Goal: Task Accomplishment & Management: Manage account settings

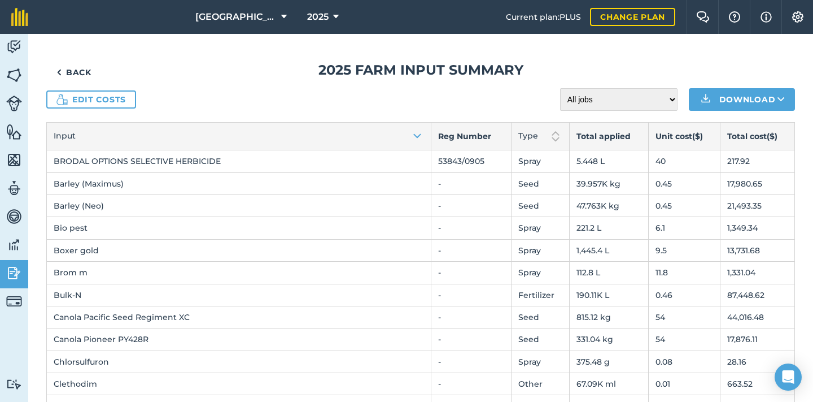
scroll to position [53, 0]
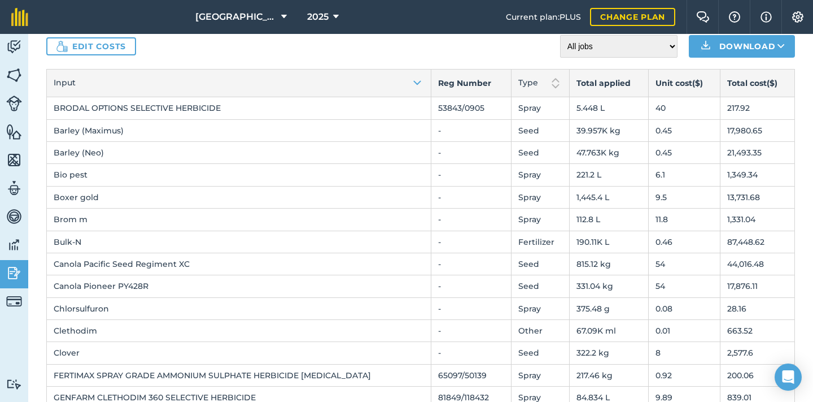
click at [124, 50] on link "Edit costs" at bounding box center [91, 46] width 90 height 18
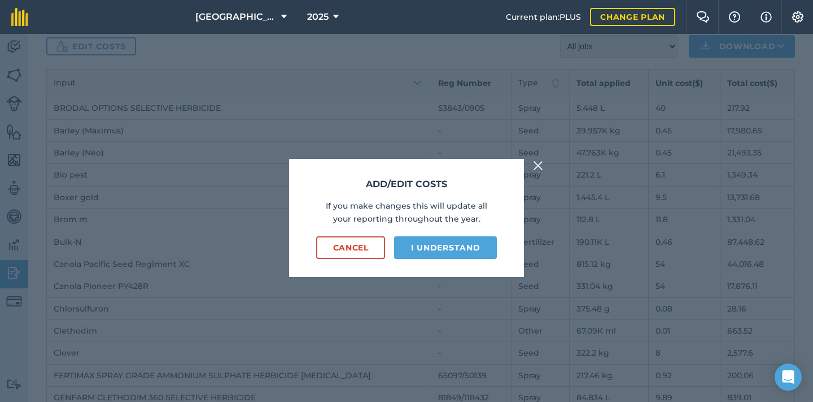
click at [434, 246] on button "I understand" at bounding box center [445, 247] width 103 height 23
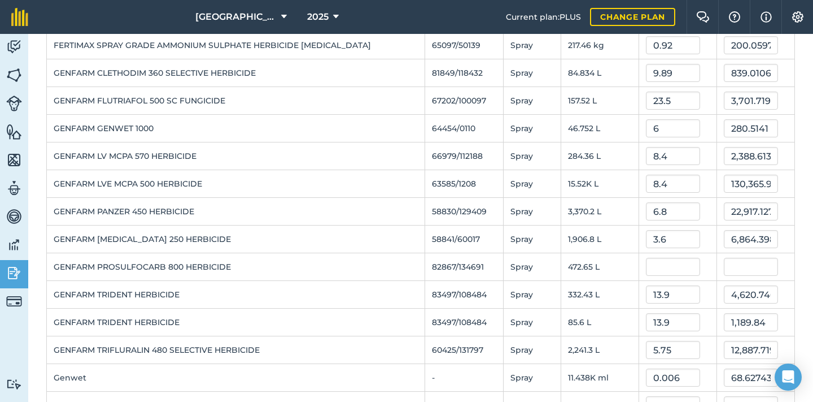
scroll to position [441, 0]
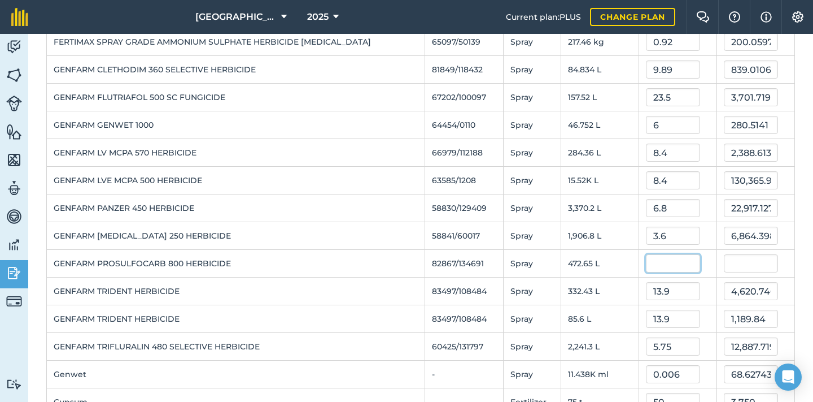
click at [679, 264] on input "text" at bounding box center [673, 263] width 54 height 18
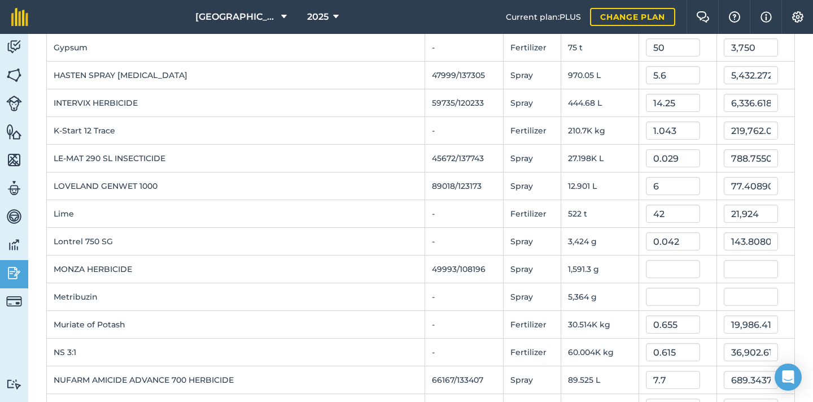
scroll to position [844, 0]
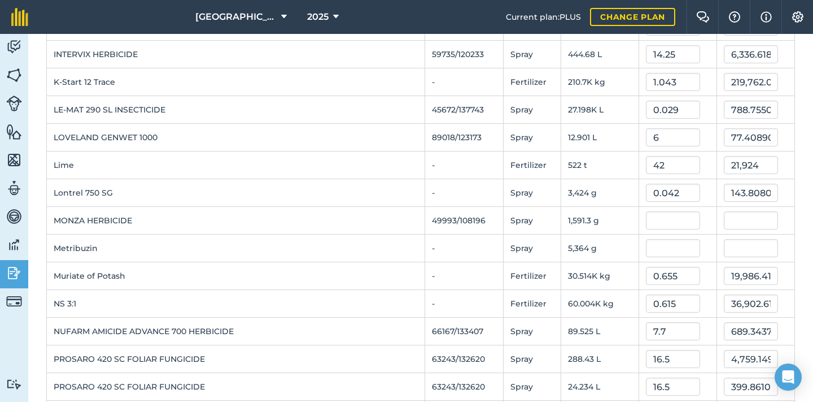
type input "6.65"
type input "3,143.1225"
click at [661, 217] on input "text" at bounding box center [673, 220] width 54 height 18
type input "6.65"
type input "10,581.8125"
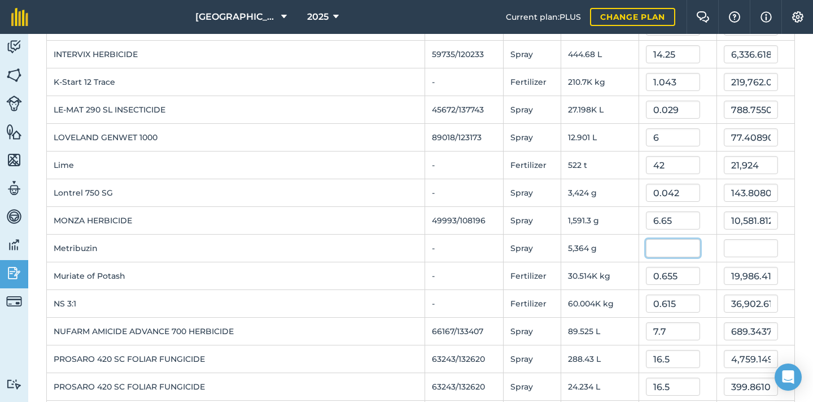
click at [665, 246] on input "text" at bounding box center [673, 248] width 54 height 18
type input "6.65"
type input "35,670.6"
click at [393, 162] on td "Lime" at bounding box center [236, 165] width 378 height 28
drag, startPoint x: 678, startPoint y: 250, endPoint x: 639, endPoint y: 247, distance: 38.5
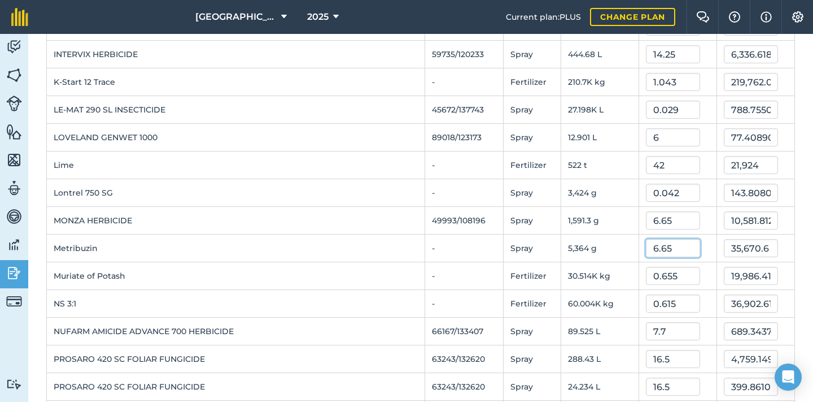
click at [639, 247] on td "6.65" at bounding box center [678, 248] width 78 height 28
drag, startPoint x: 669, startPoint y: 221, endPoint x: 638, endPoint y: 219, distance: 31.8
click at [639, 219] on td "6.65" at bounding box center [678, 221] width 78 height 28
click at [360, 258] on td "Metribuzin" at bounding box center [236, 248] width 378 height 28
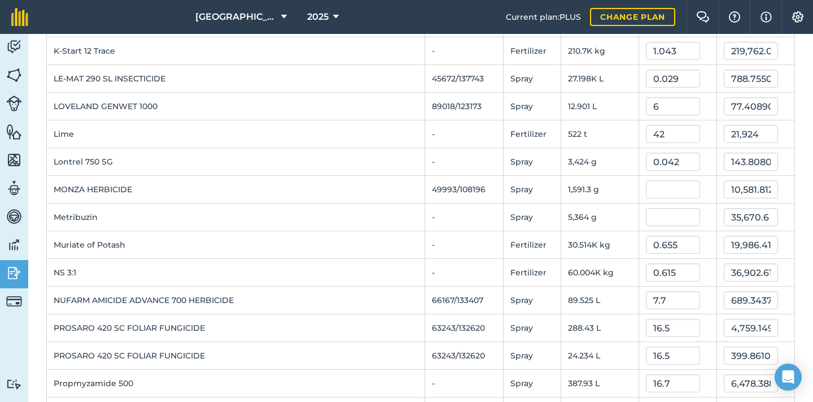
scroll to position [882, 0]
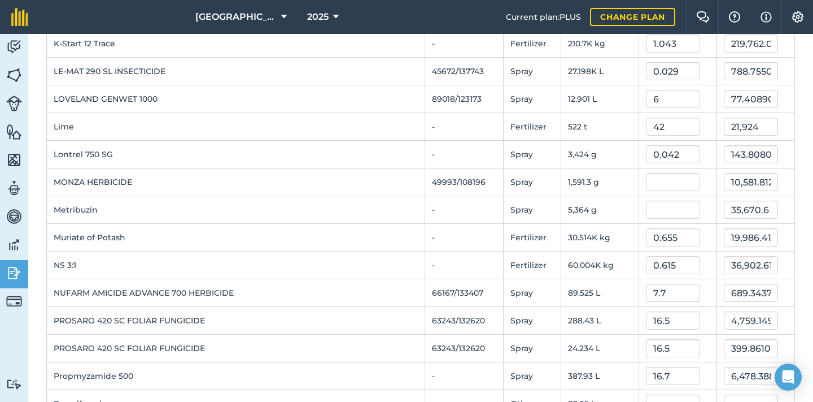
click at [360, 258] on td "NS 3:1" at bounding box center [236, 265] width 378 height 28
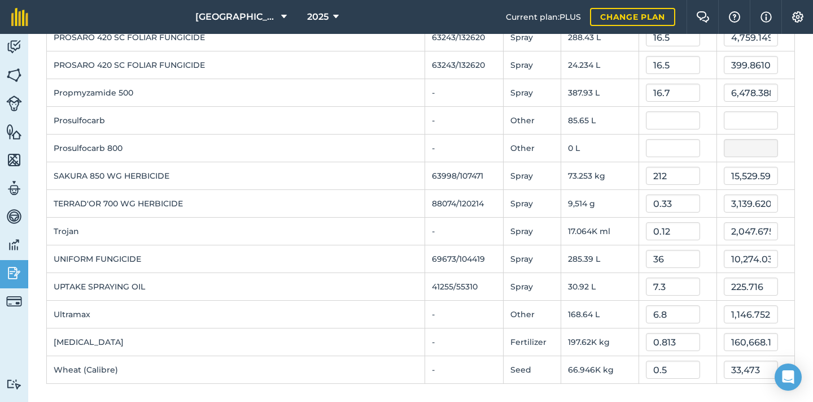
scroll to position [1165, 0]
click at [683, 122] on input "text" at bounding box center [673, 120] width 54 height 18
type input "6.65"
type input "569.5725000000001"
click at [681, 149] on input "text" at bounding box center [673, 148] width 54 height 18
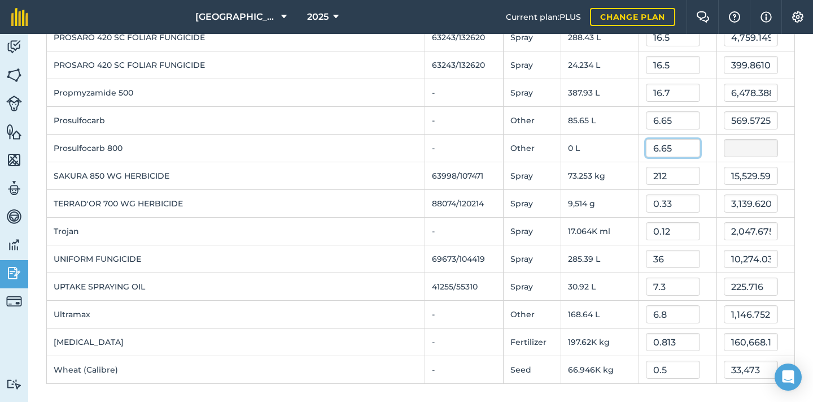
type input "6.65"
click at [342, 132] on td "Prosulfocarb" at bounding box center [236, 121] width 378 height 28
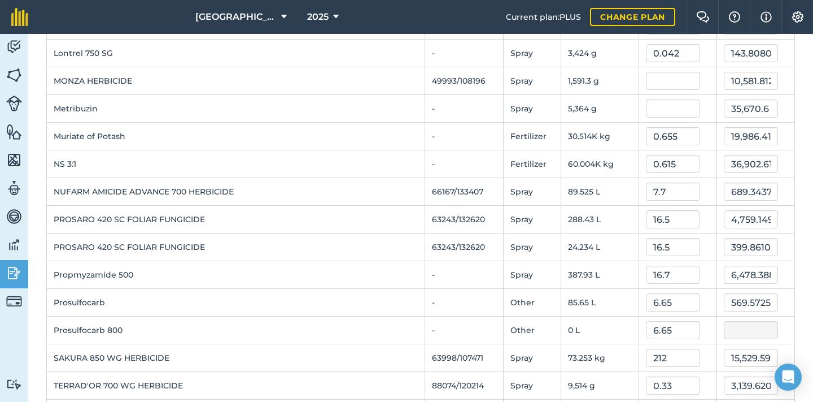
scroll to position [982, 0]
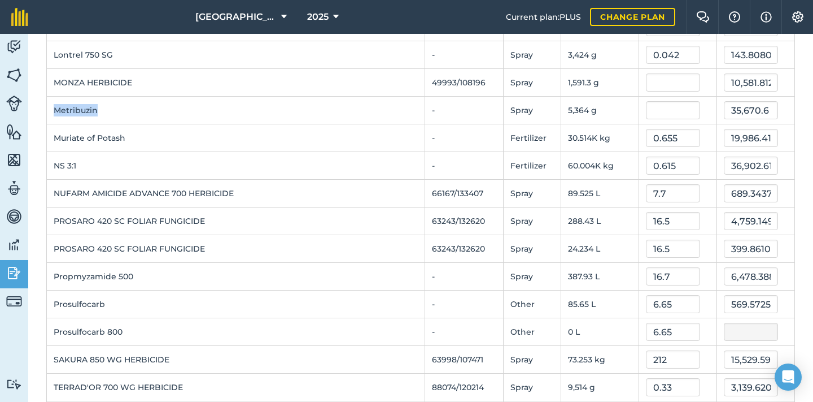
drag, startPoint x: 102, startPoint y: 111, endPoint x: 55, endPoint y: 108, distance: 47.0
click at [55, 108] on td "Metribuzin" at bounding box center [236, 111] width 378 height 28
copy td "Metribuzin"
click at [660, 111] on input "text" at bounding box center [673, 110] width 54 height 18
type input "0.033"
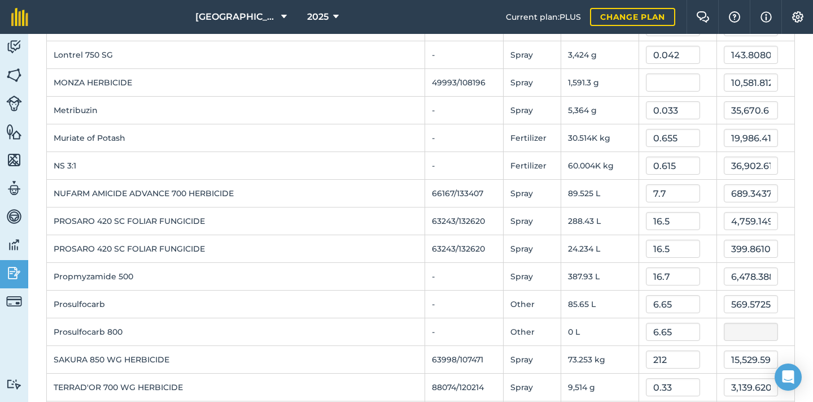
type input "177.012"
click at [359, 151] on td "Muriate of Potash" at bounding box center [236, 138] width 378 height 28
click at [654, 85] on input "text" at bounding box center [673, 84] width 54 height 18
type input "0.217"
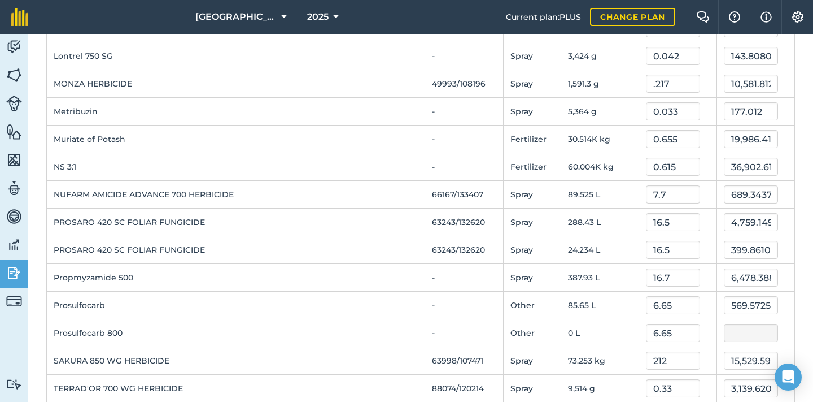
type input "345.30125"
click at [356, 132] on td "Muriate of Potash" at bounding box center [236, 139] width 378 height 28
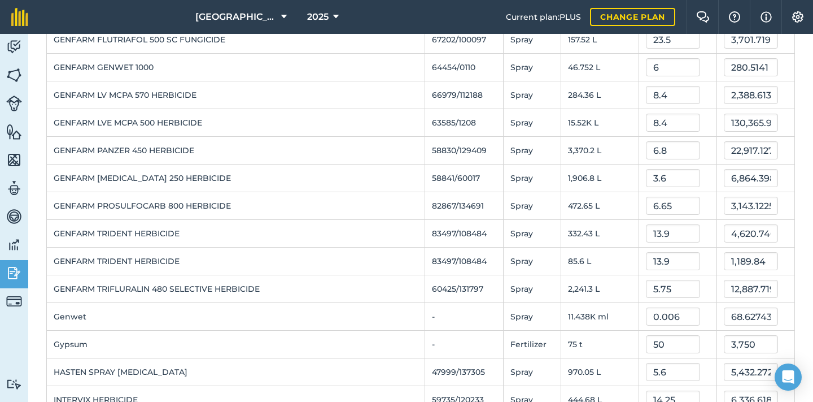
scroll to position [27, 0]
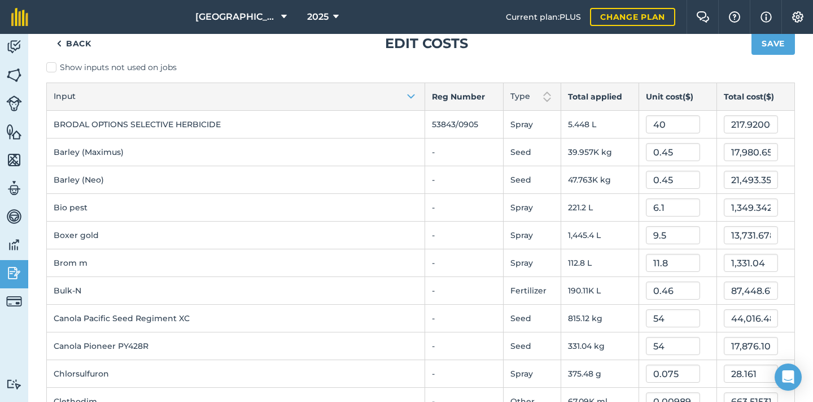
click at [783, 44] on button "Save" at bounding box center [773, 43] width 43 height 23
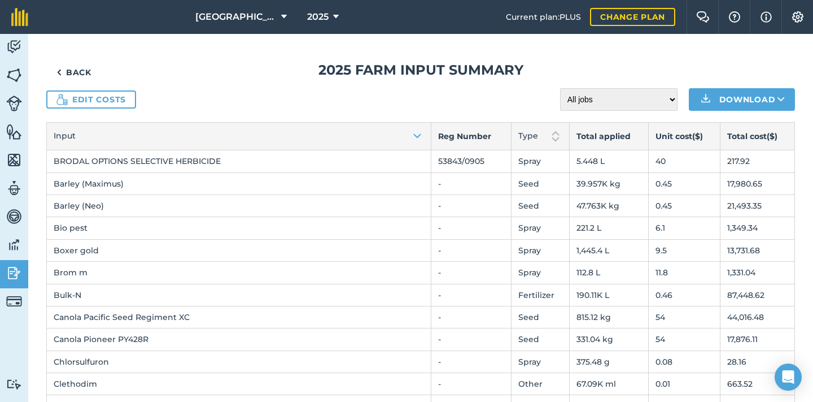
click at [322, 15] on span "2025" at bounding box center [317, 17] width 21 height 14
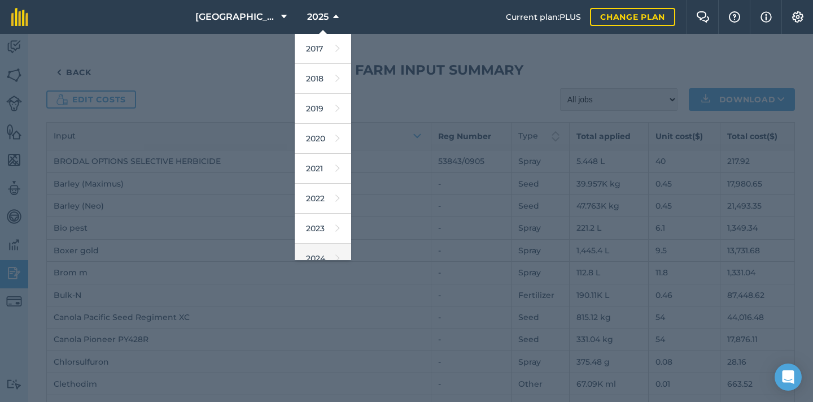
click at [323, 254] on link "2024" at bounding box center [323, 258] width 56 height 30
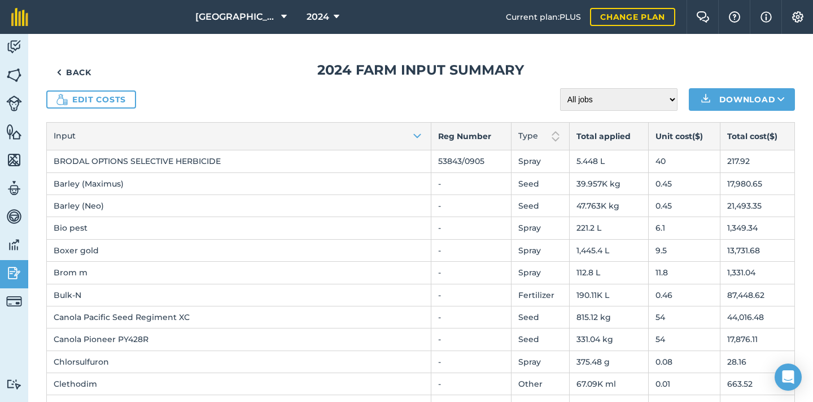
click at [78, 69] on link "Back" at bounding box center [73, 72] width 55 height 23
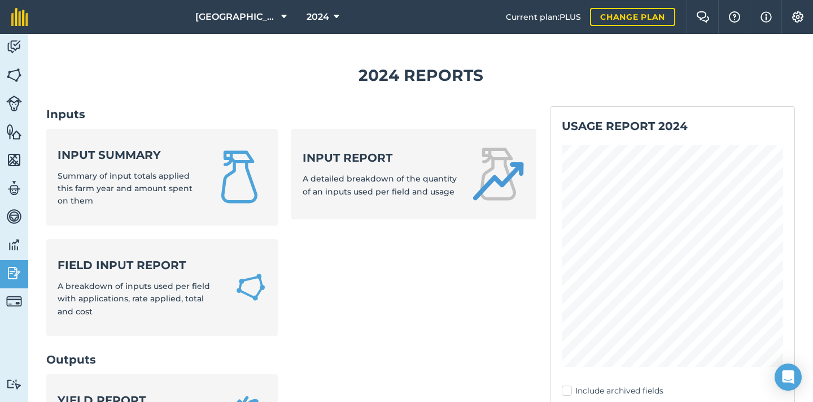
click at [108, 142] on link "Input summary Summary of input totals applied this farm year and amount spent o…" at bounding box center [162, 177] width 232 height 97
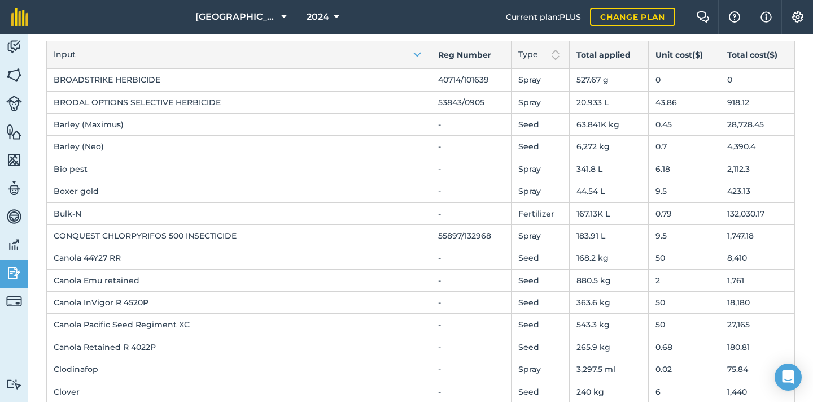
scroll to position [85, 0]
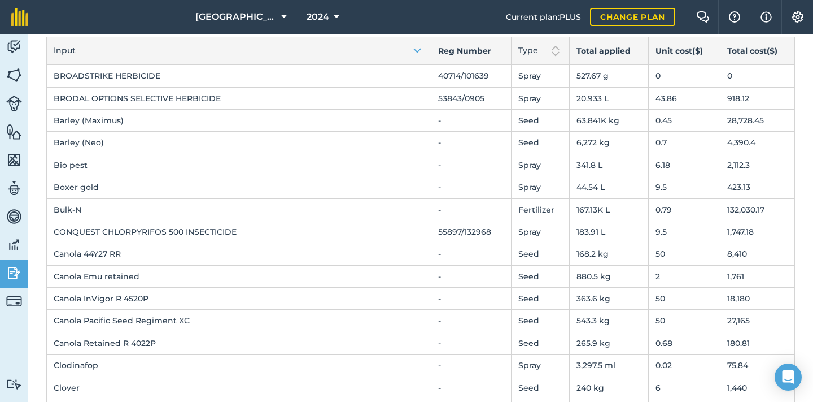
click at [334, 12] on icon at bounding box center [337, 17] width 6 height 14
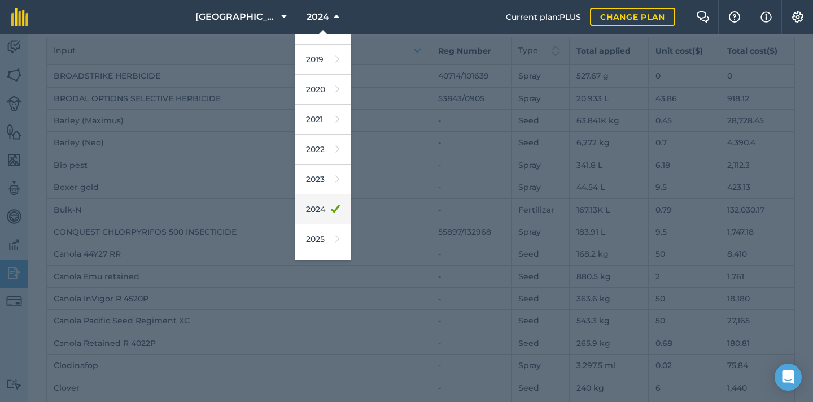
scroll to position [56, 0]
click at [312, 230] on link "2025" at bounding box center [323, 232] width 56 height 30
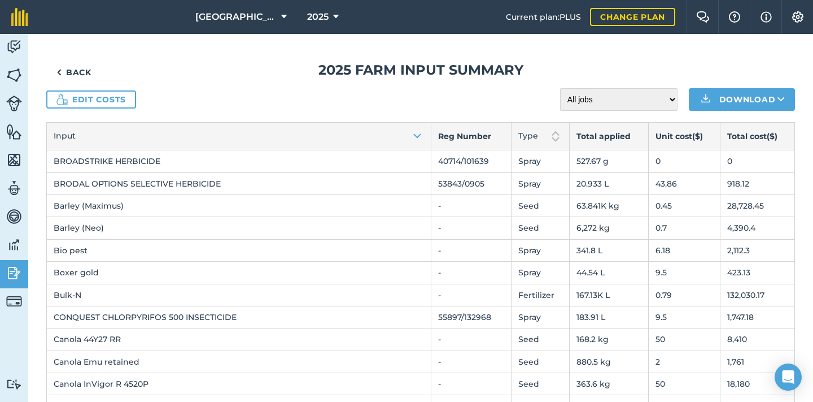
scroll to position [0, 0]
click at [84, 70] on link "Back" at bounding box center [73, 72] width 55 height 23
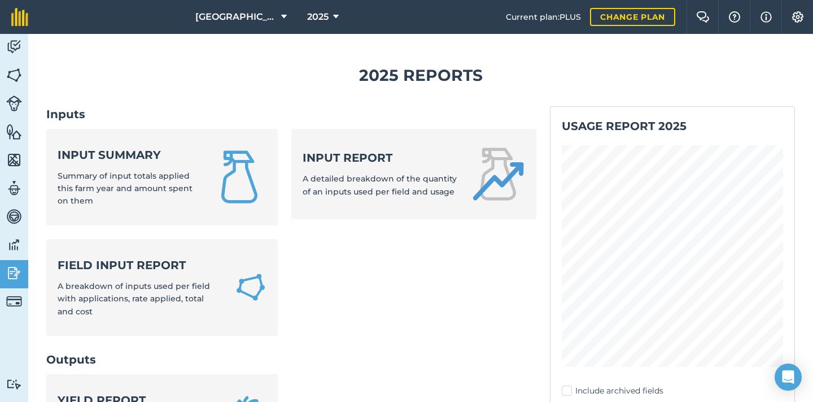
click at [199, 156] on strong "Input summary" at bounding box center [128, 155] width 141 height 16
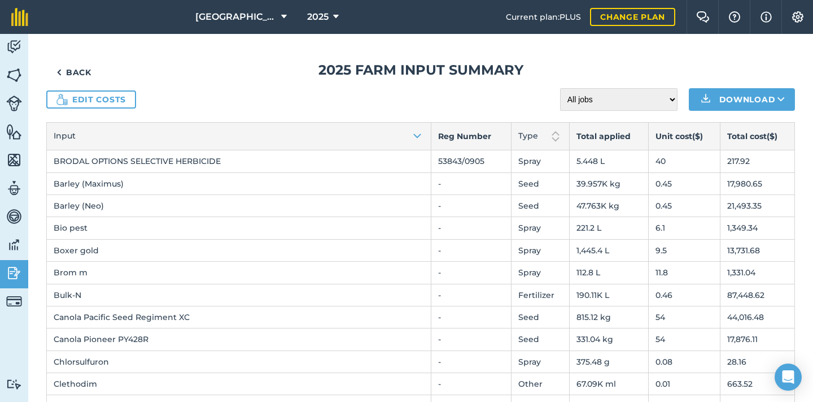
click at [86, 102] on link "Edit costs" at bounding box center [91, 99] width 90 height 18
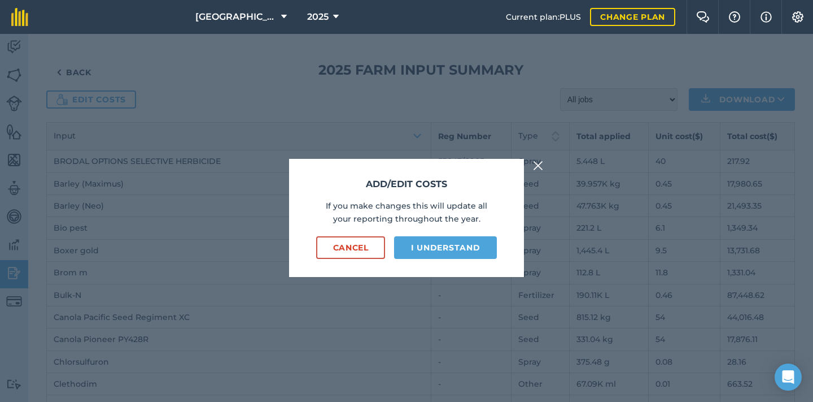
click at [440, 249] on button "I understand" at bounding box center [445, 247] width 103 height 23
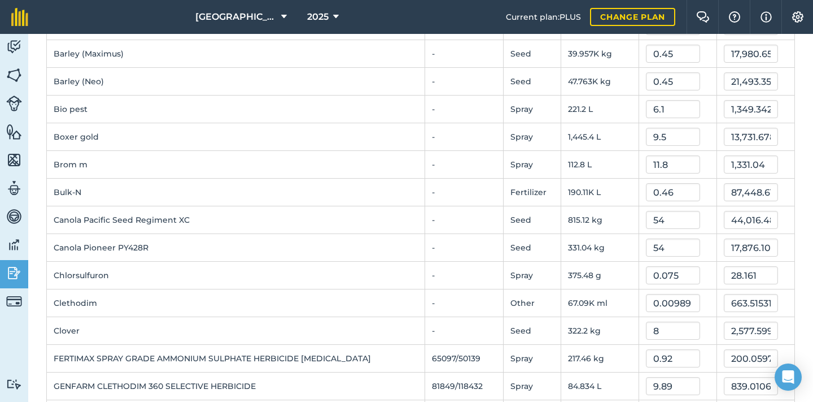
scroll to position [143, 0]
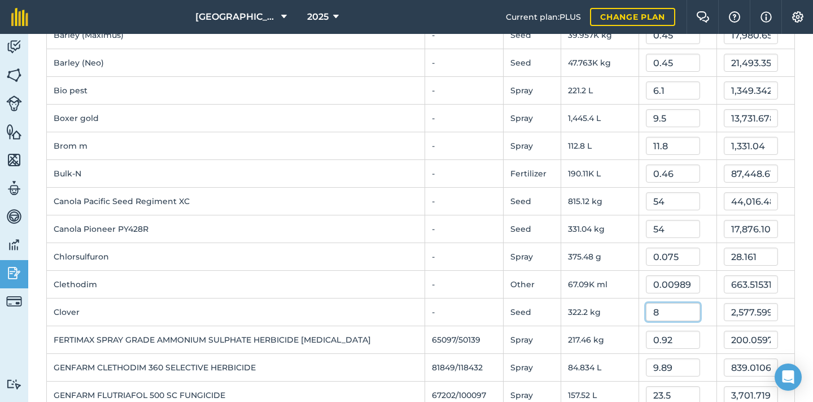
click at [660, 312] on input "8" at bounding box center [673, 312] width 54 height 18
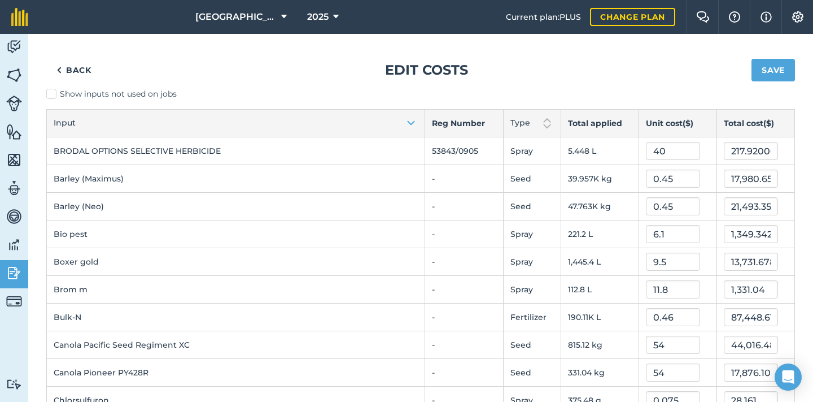
scroll to position [0, 0]
type input "6"
type input "1,933.19988"
click at [766, 72] on button "Save" at bounding box center [773, 70] width 43 height 23
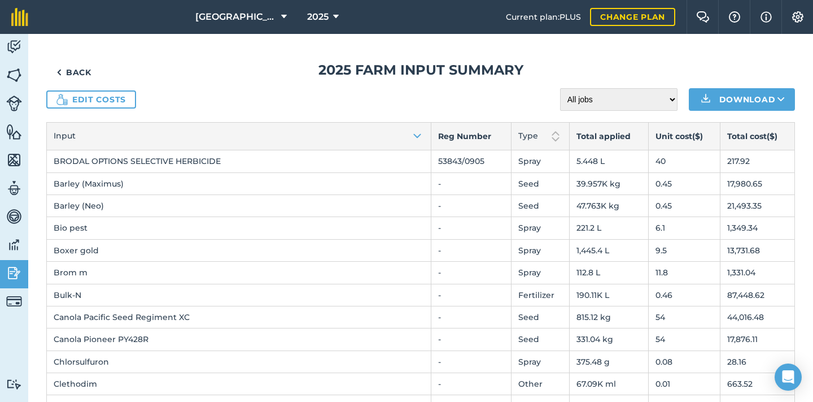
click at [79, 72] on link "Back" at bounding box center [73, 72] width 55 height 23
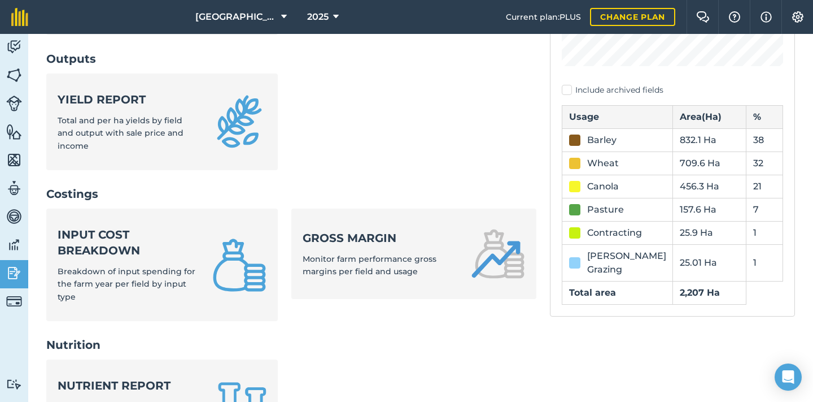
scroll to position [302, 0]
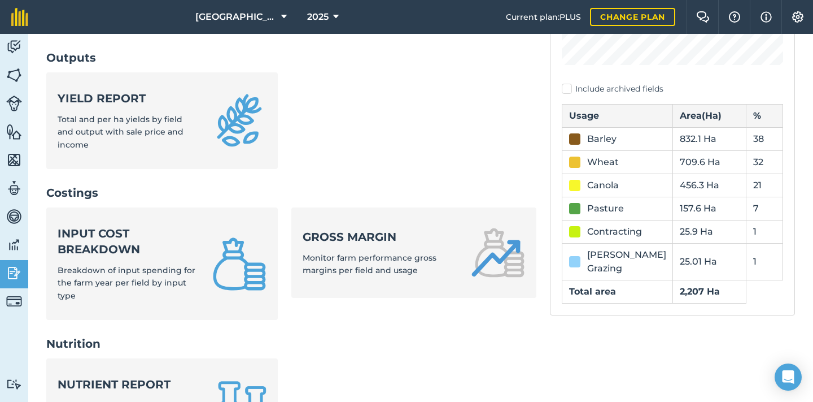
click at [142, 225] on strong "Input cost breakdown" at bounding box center [128, 241] width 141 height 32
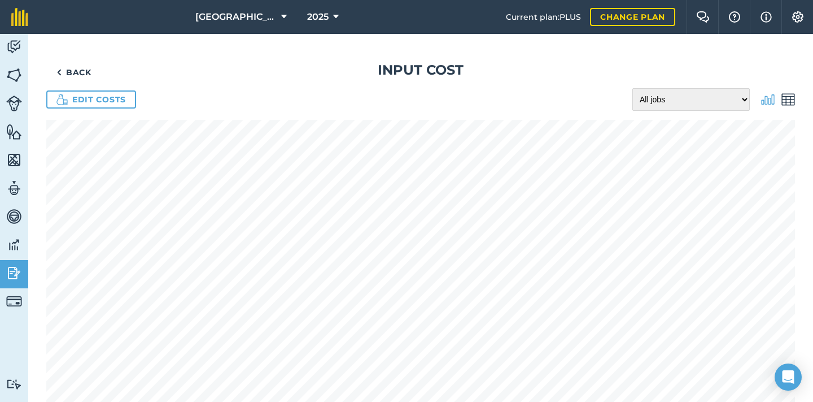
click at [788, 103] on img at bounding box center [789, 100] width 14 height 14
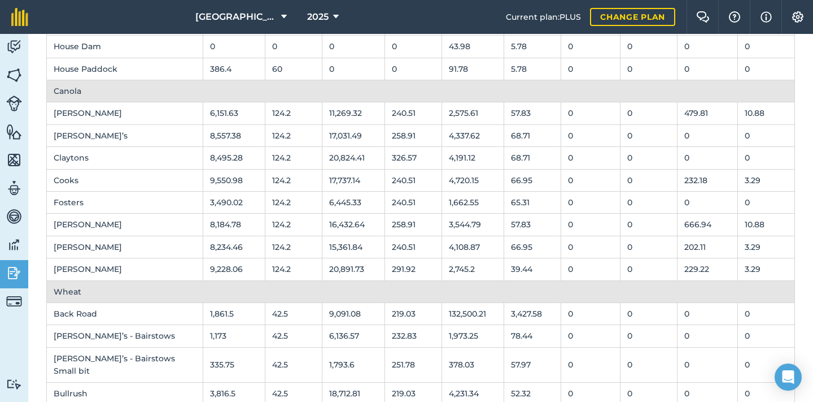
scroll to position [264, 0]
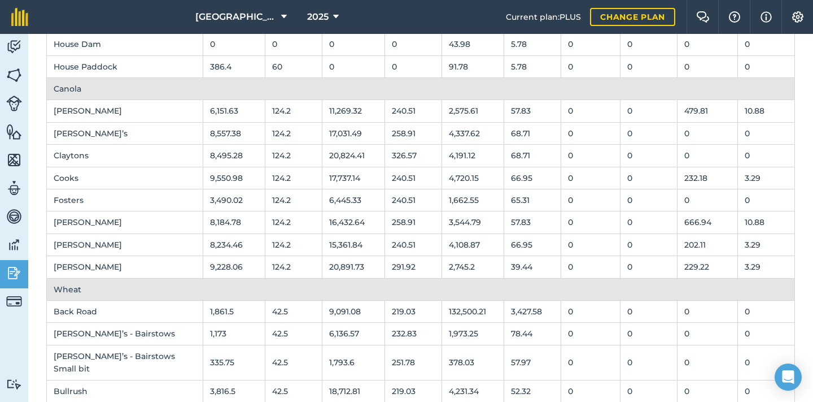
click at [334, 15] on icon at bounding box center [336, 17] width 6 height 14
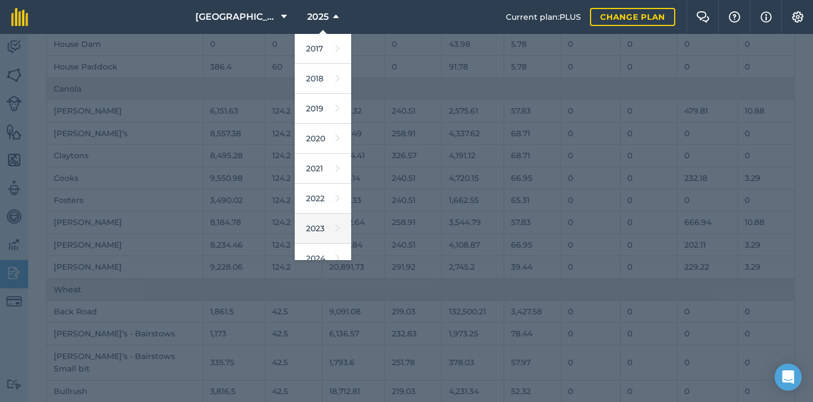
scroll to position [17, 0]
click at [324, 245] on link "2024" at bounding box center [323, 241] width 56 height 30
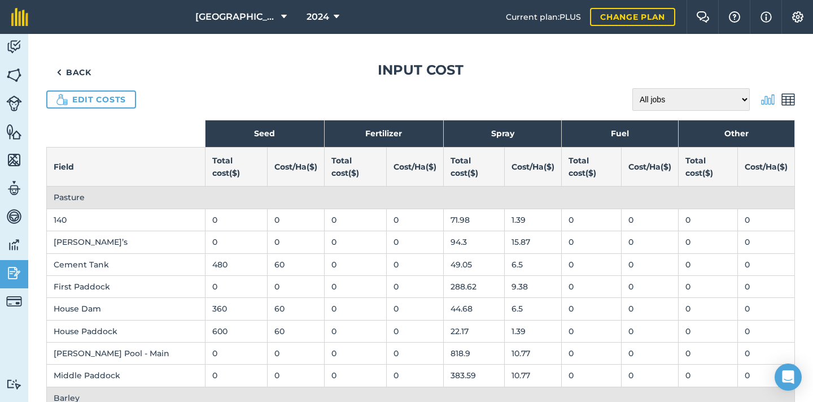
scroll to position [0, 0]
click at [81, 73] on link "Back" at bounding box center [73, 72] width 55 height 23
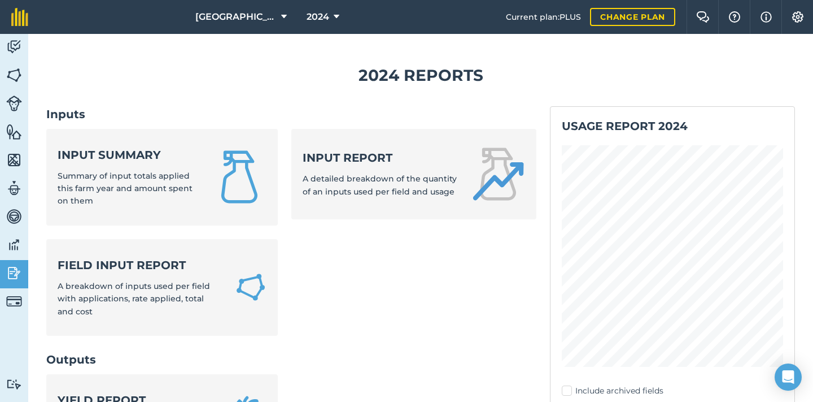
click at [169, 178] on span "Summary of input totals applied this farm year and amount spent on them" at bounding box center [125, 189] width 135 height 36
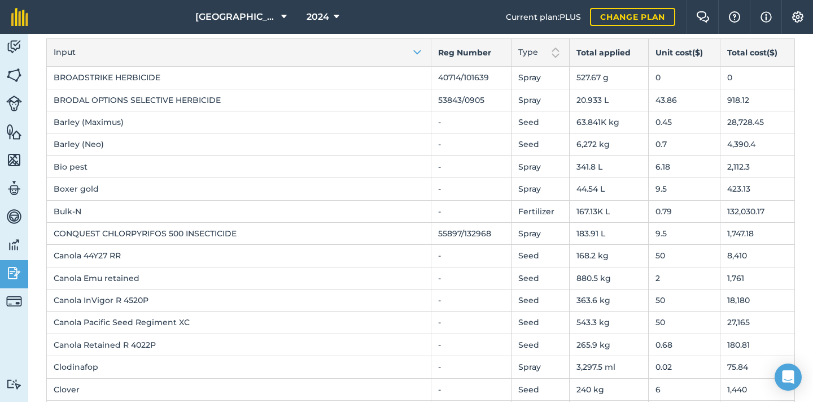
scroll to position [86, 0]
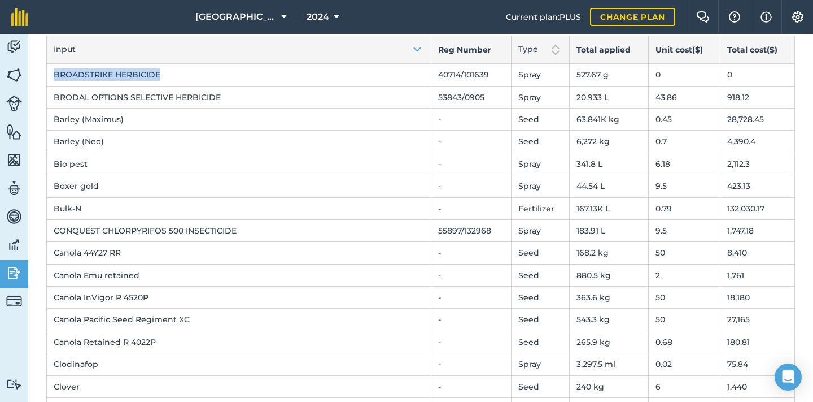
drag, startPoint x: 164, startPoint y: 77, endPoint x: 53, endPoint y: 74, distance: 111.9
click at [53, 74] on td "BROADSTRIKE HERBICIDE" at bounding box center [239, 75] width 385 height 22
copy td "BROADSTRIKE HERBICIDE"
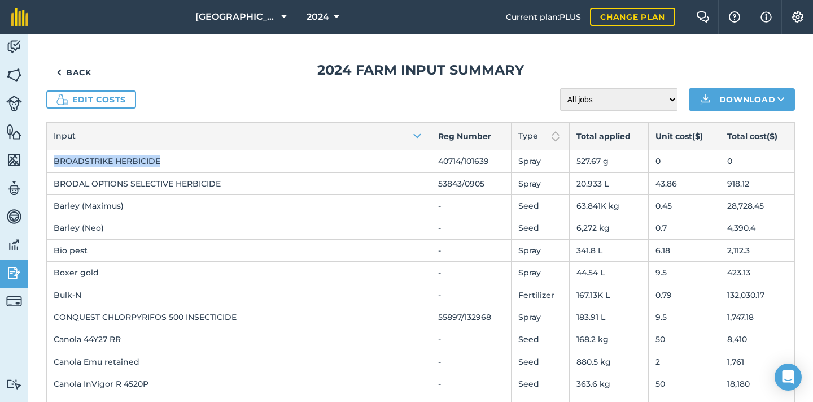
scroll to position [0, 0]
click at [116, 103] on link "Edit costs" at bounding box center [91, 99] width 90 height 18
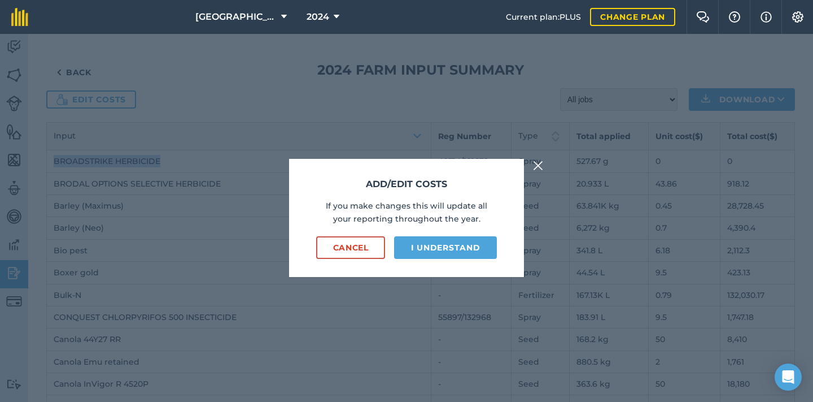
click at [441, 242] on button "I understand" at bounding box center [445, 247] width 103 height 23
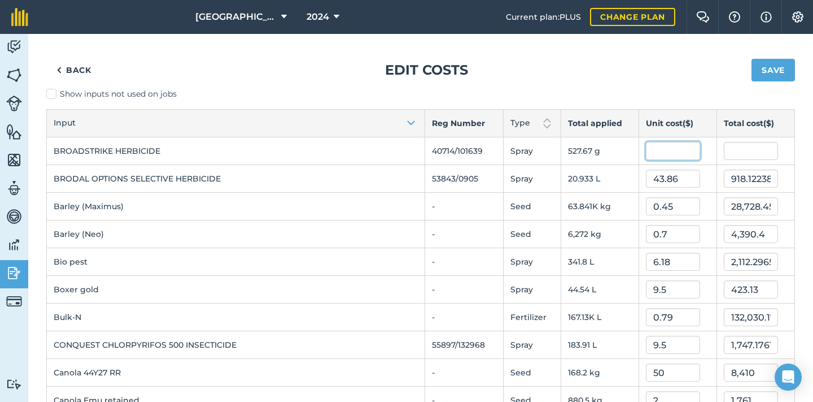
click at [662, 152] on input "text" at bounding box center [673, 151] width 54 height 18
type input "0.46"
type input "242.72785500000003"
click at [400, 233] on td "Barley (Neo)" at bounding box center [236, 234] width 378 height 28
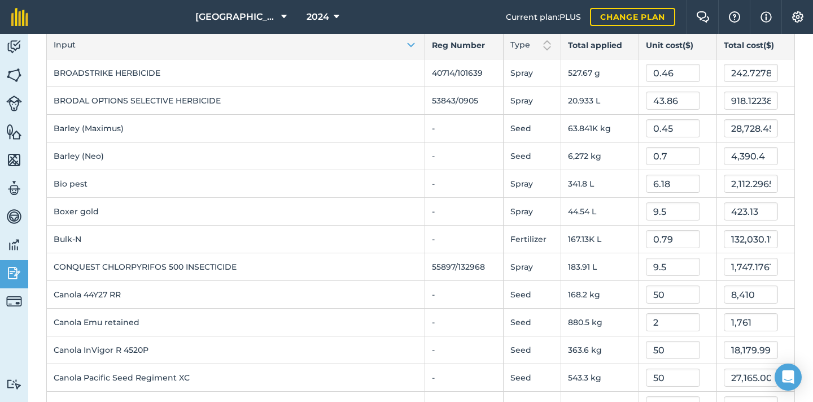
scroll to position [101, 0]
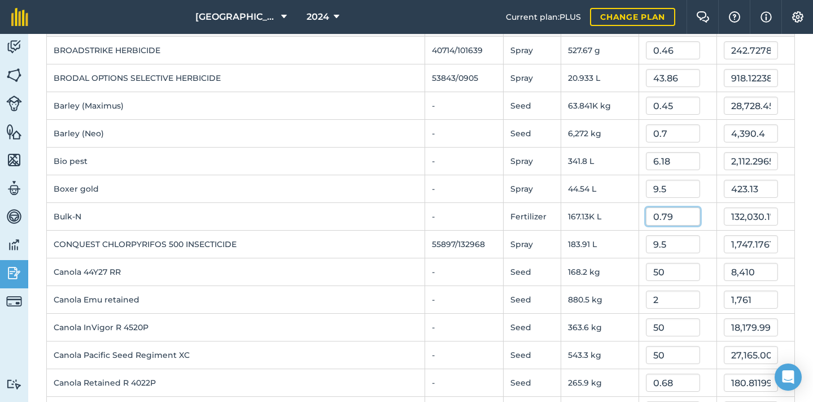
click at [670, 217] on input "0.79" at bounding box center [673, 216] width 54 height 18
type input "0.598"
type input "99,941.82639999999"
click at [408, 205] on td "Bulk-N" at bounding box center [236, 217] width 378 height 28
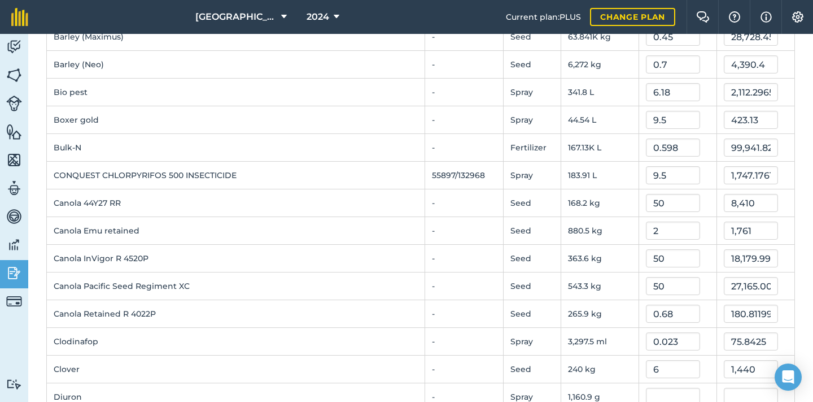
scroll to position [178, 0]
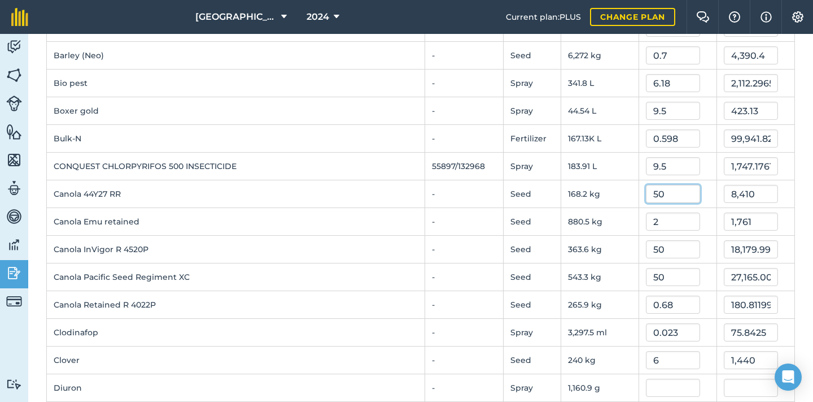
click at [664, 198] on input "50" at bounding box center [673, 194] width 54 height 18
type input "54"
type input "9,082.8"
click at [668, 246] on input "50" at bounding box center [673, 249] width 54 height 18
type input "54"
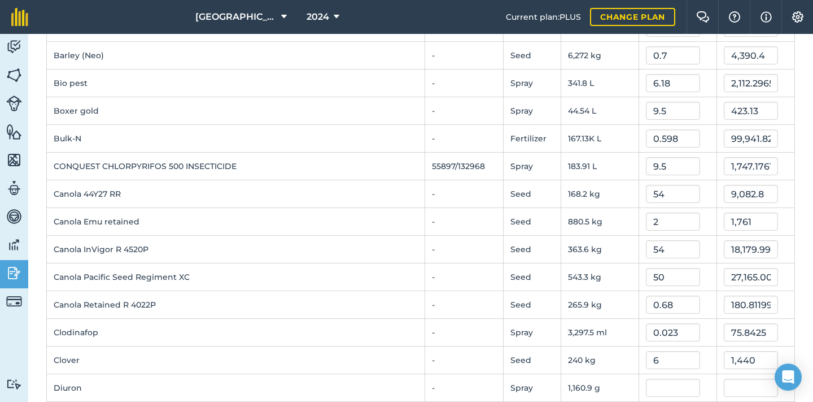
type input "19,634.39892"
click at [668, 276] on input "50" at bounding box center [673, 277] width 54 height 18
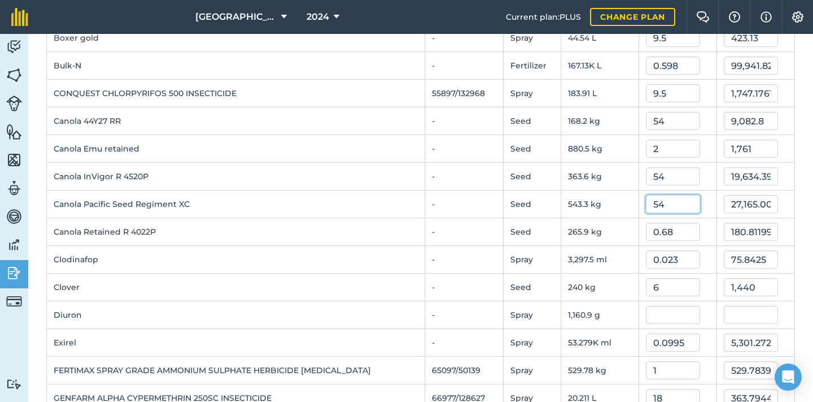
scroll to position [255, 0]
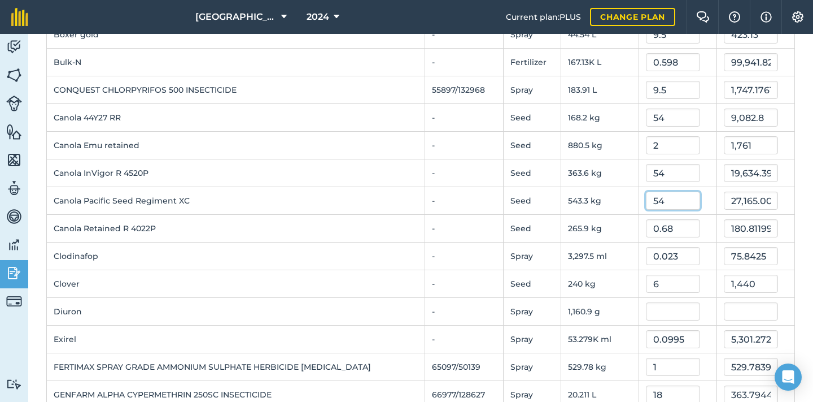
type input "54"
type input "29,338.2027"
click at [660, 313] on input "text" at bounding box center [673, 311] width 54 height 18
drag, startPoint x: 85, startPoint y: 311, endPoint x: 49, endPoint y: 308, distance: 36.3
click at [49, 308] on td "Diuron" at bounding box center [236, 312] width 378 height 28
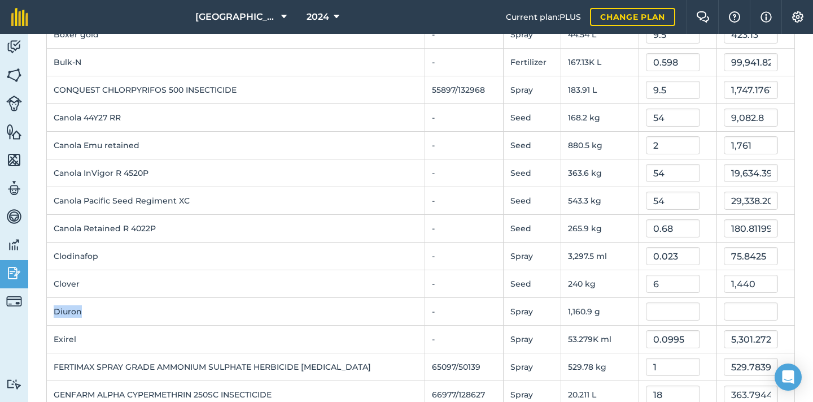
copy td "Diuron"
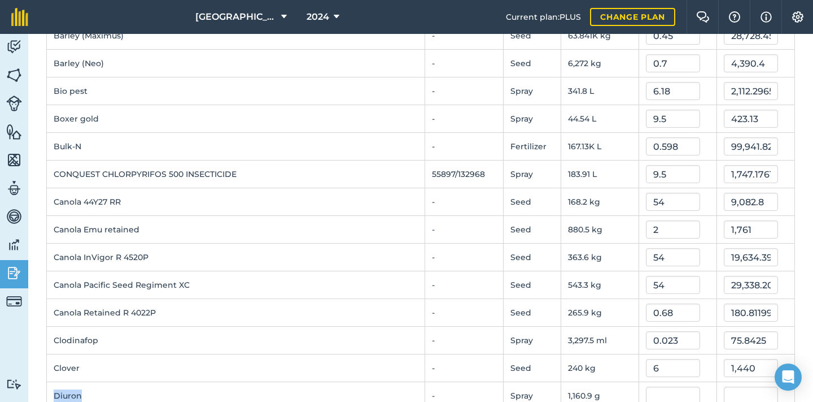
scroll to position [303, 0]
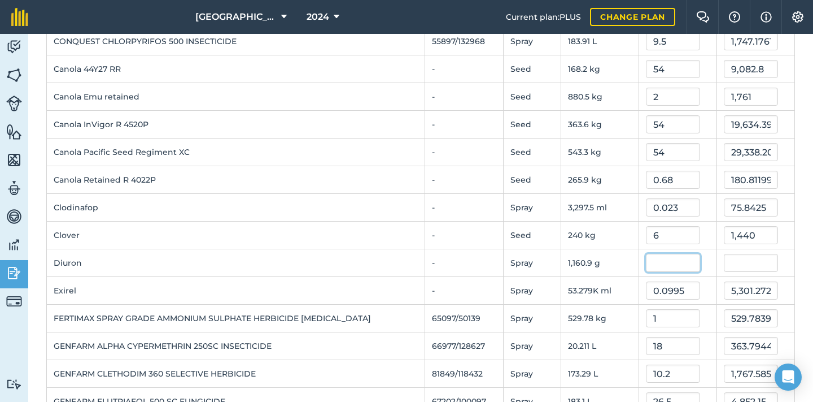
click at [661, 262] on input "text" at bounding box center [673, 263] width 54 height 18
type input "0.0146"
type input "16.94873558"
click at [341, 248] on td "Clover" at bounding box center [236, 235] width 378 height 28
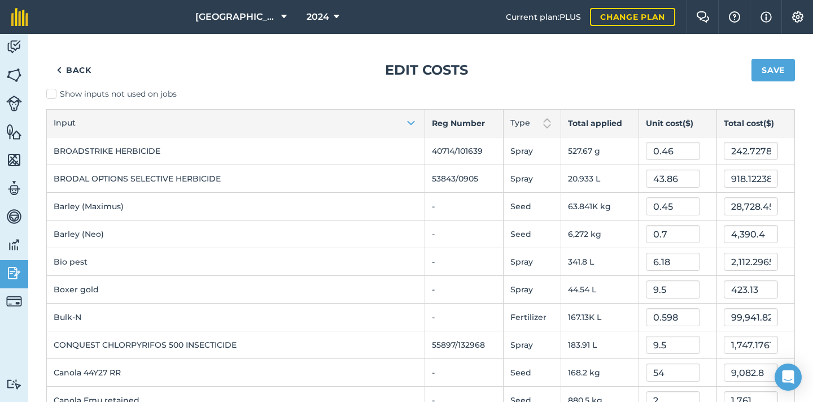
scroll to position [0, 0]
click at [756, 71] on button "Save" at bounding box center [773, 70] width 43 height 23
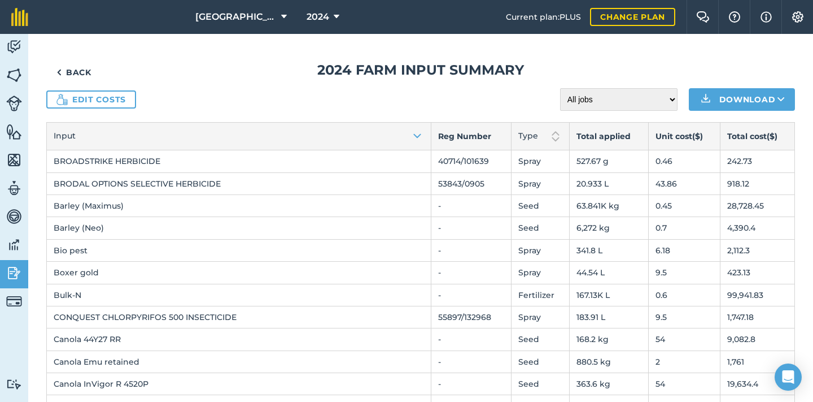
click at [76, 72] on link "Back" at bounding box center [73, 72] width 55 height 23
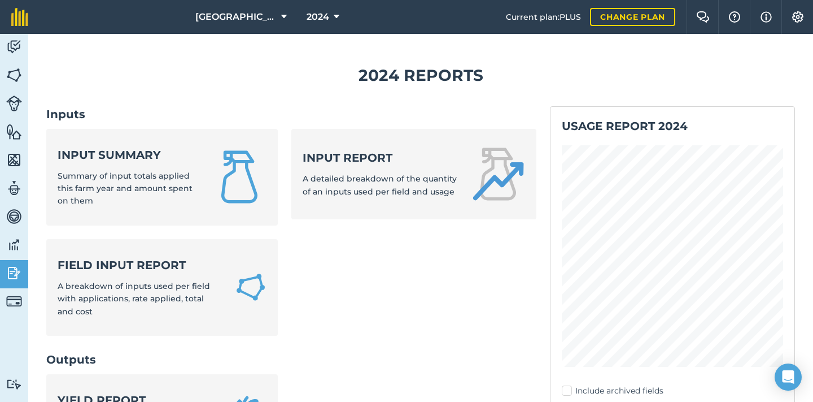
click at [334, 15] on icon at bounding box center [337, 17] width 6 height 14
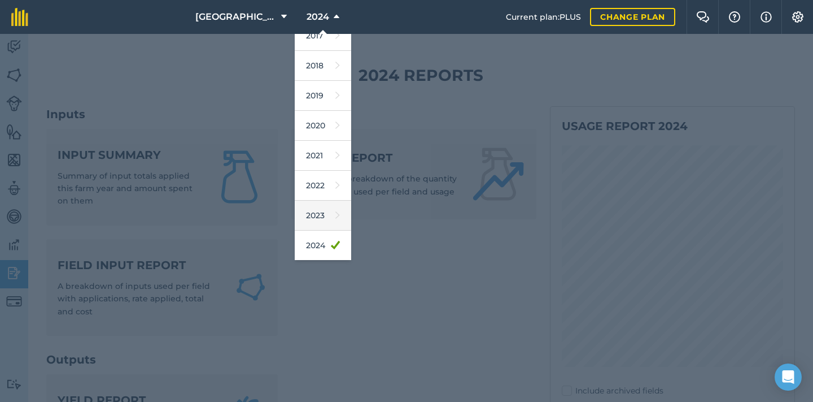
scroll to position [26, 0]
click at [321, 256] on link "2025" at bounding box center [323, 262] width 56 height 30
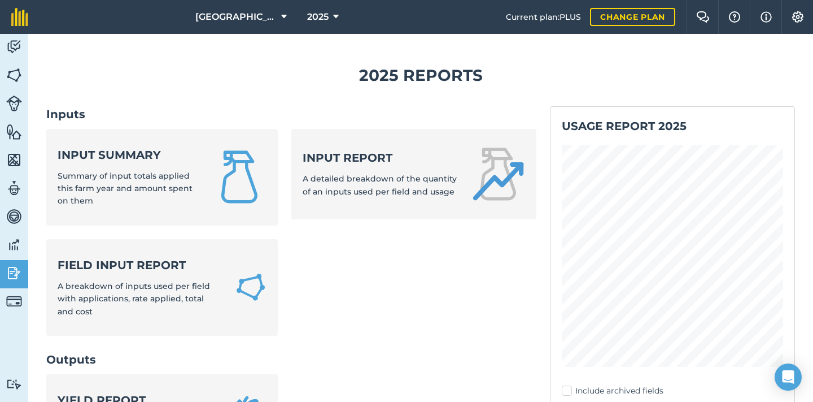
click at [165, 186] on span "Summary of input totals applied this farm year and amount spent on them" at bounding box center [125, 189] width 135 height 36
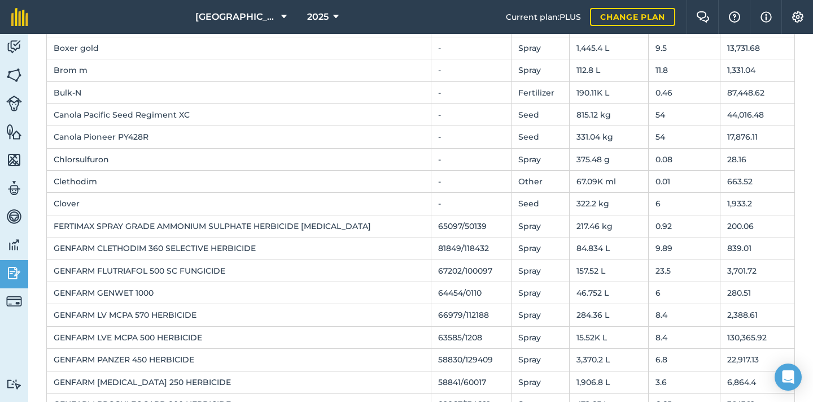
scroll to position [217, 0]
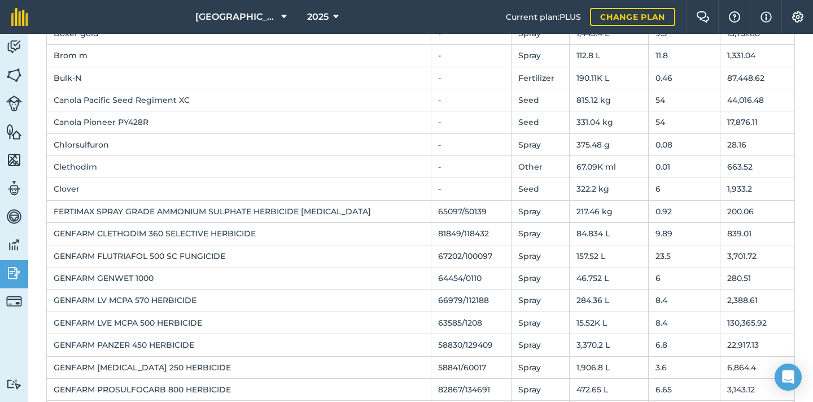
click at [334, 15] on icon at bounding box center [336, 17] width 6 height 14
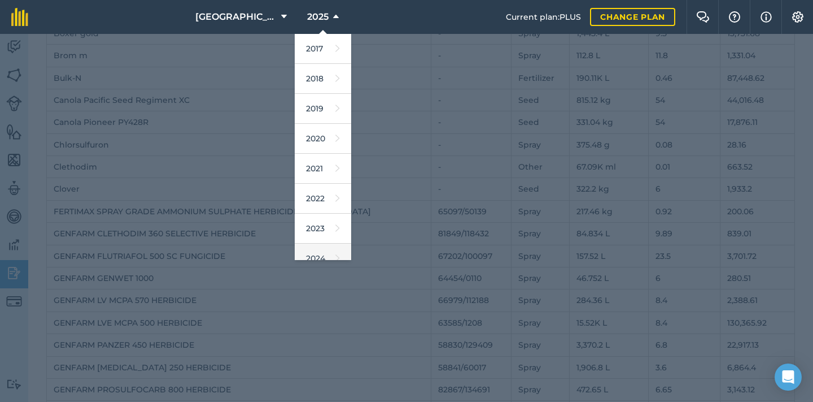
click at [326, 252] on link "2024" at bounding box center [323, 258] width 56 height 30
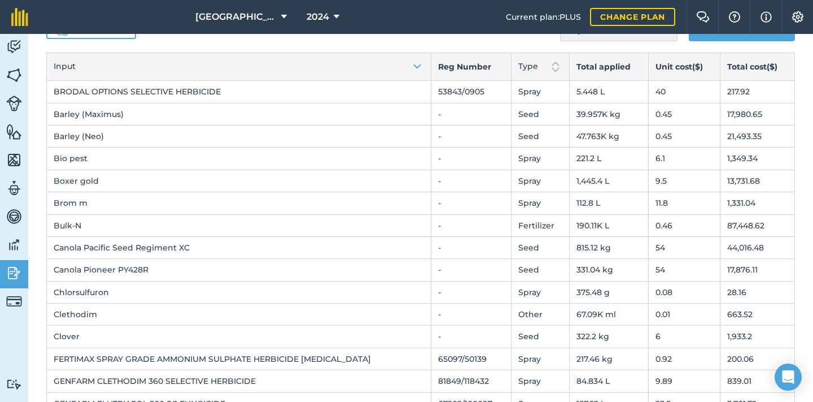
scroll to position [25, 0]
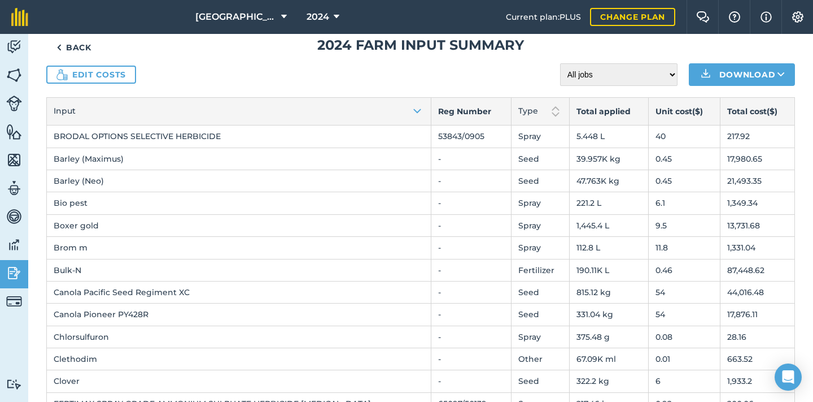
click at [74, 47] on link "Back" at bounding box center [73, 47] width 55 height 23
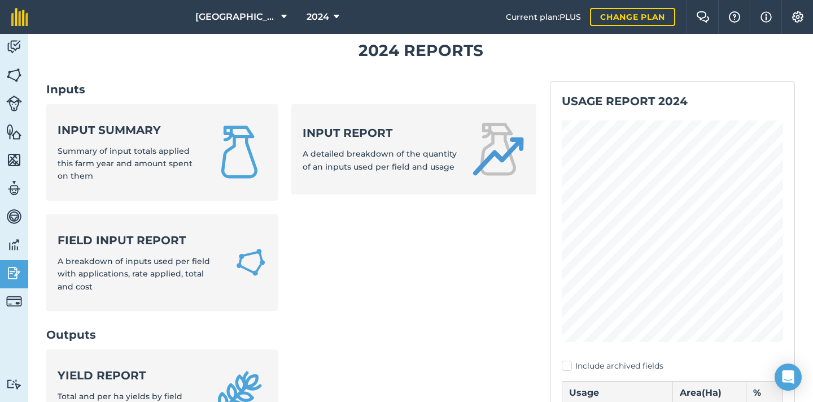
click at [125, 136] on strong "Input summary" at bounding box center [128, 130] width 141 height 16
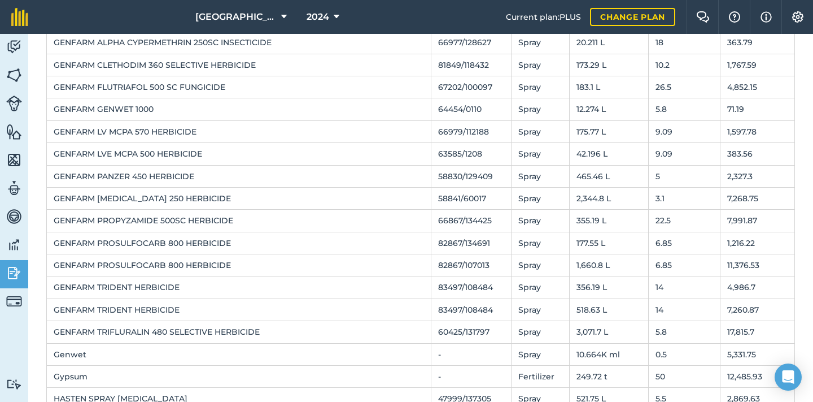
scroll to position [522, 0]
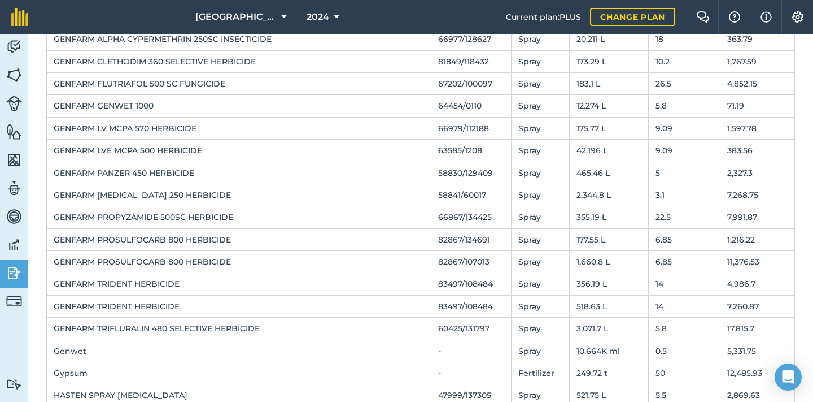
click at [79, 345] on td "Genwet" at bounding box center [239, 350] width 385 height 22
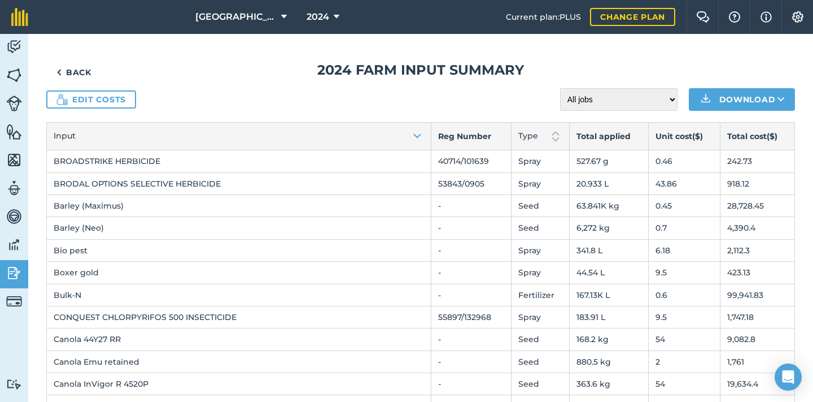
scroll to position [0, 0]
click at [85, 72] on link "Back" at bounding box center [73, 72] width 55 height 23
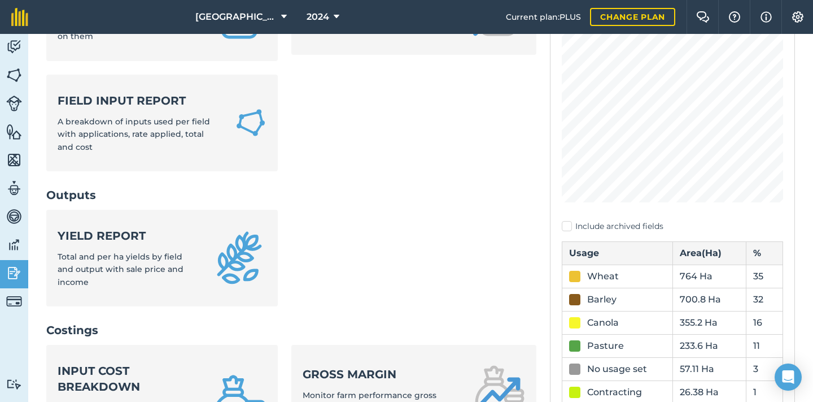
scroll to position [258, 0]
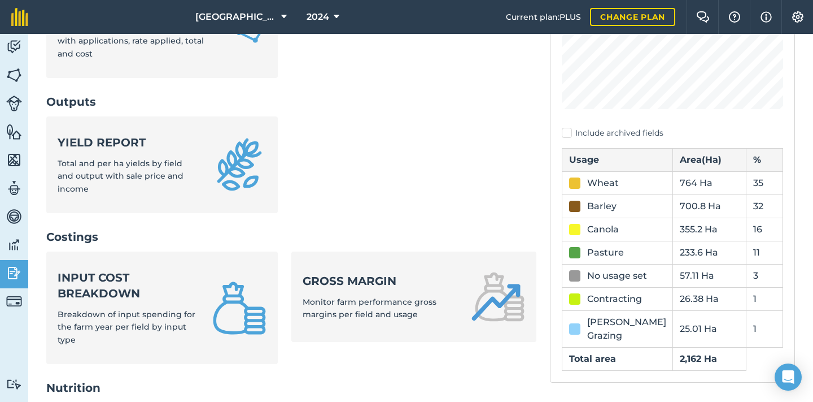
click at [147, 309] on span "Breakdown of input spending for the farm year per field by input type" at bounding box center [127, 327] width 138 height 36
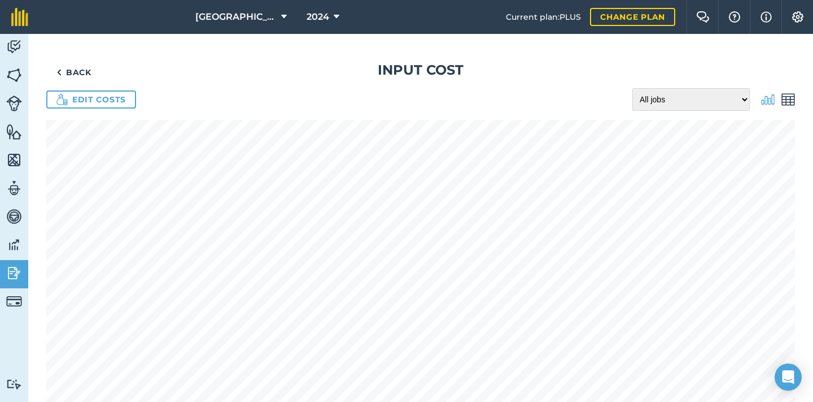
click at [76, 67] on link "Back" at bounding box center [73, 72] width 55 height 23
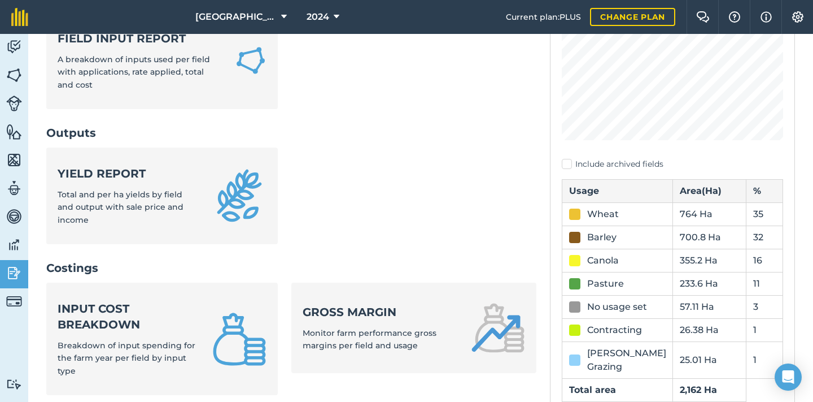
scroll to position [289, 0]
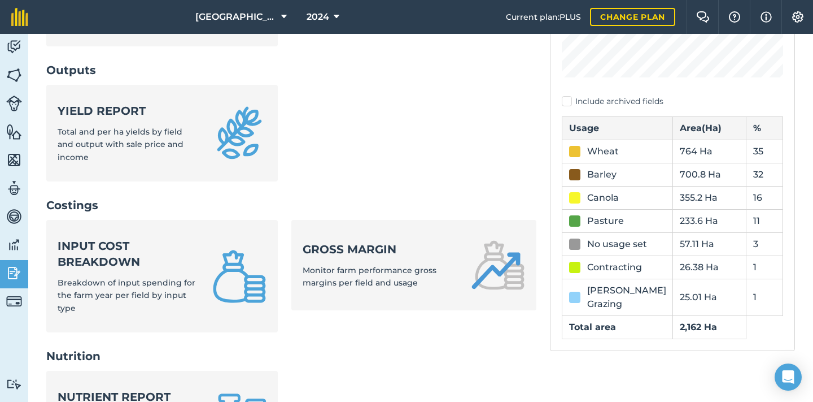
click at [383, 247] on div "Gross margin Monitor farm performance gross margins per field and usage" at bounding box center [380, 265] width 155 height 48
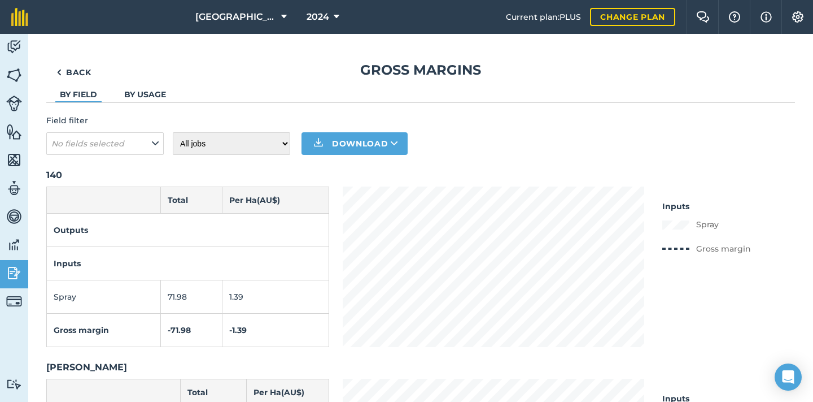
click at [18, 49] on img at bounding box center [14, 46] width 16 height 17
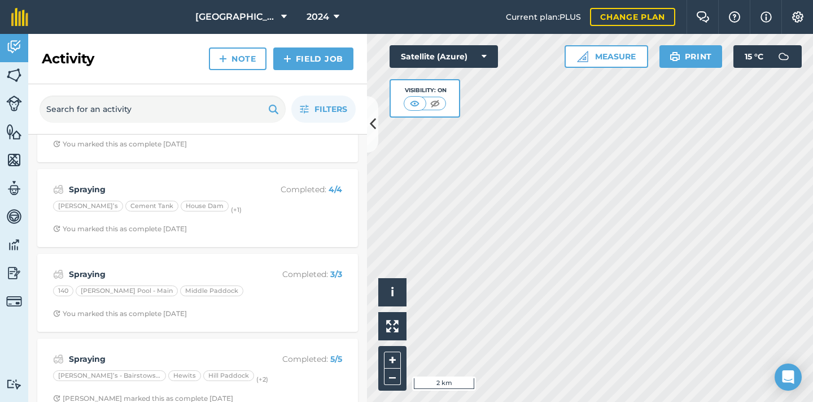
scroll to position [620, 0]
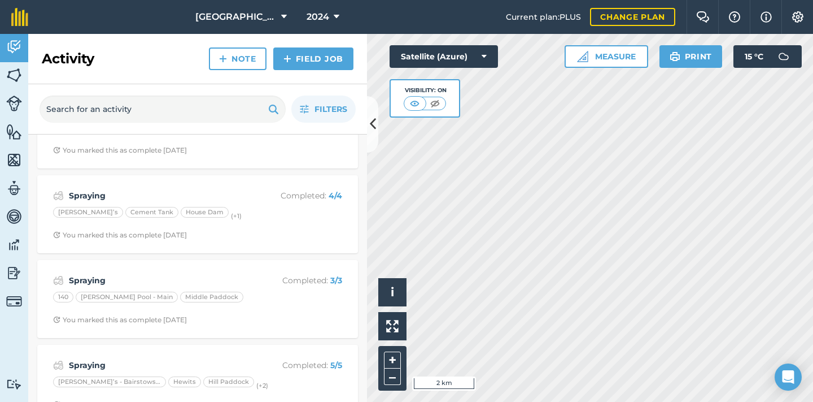
click at [249, 194] on div "Spraying Completed : 4 / 4" at bounding box center [197, 196] width 289 height 14
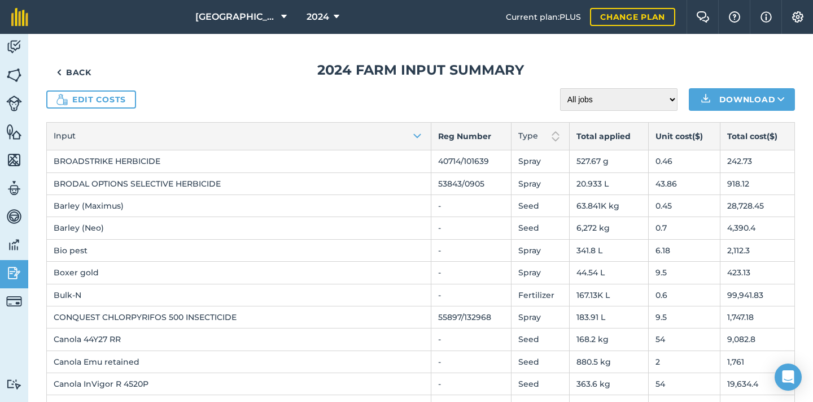
click at [17, 75] on img at bounding box center [14, 75] width 16 height 17
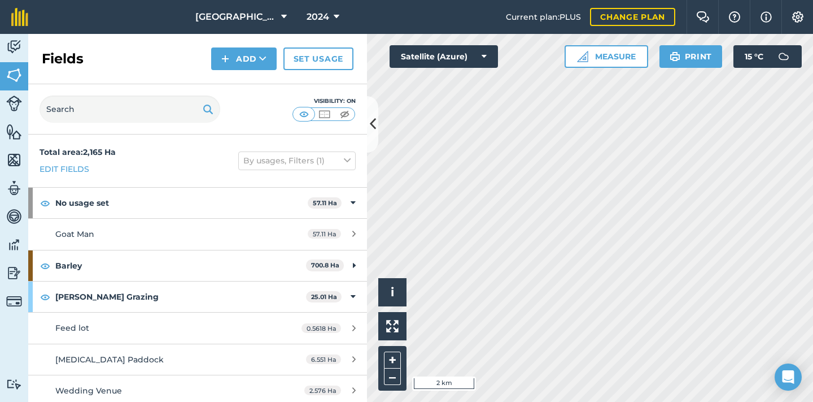
click at [13, 45] on img at bounding box center [14, 46] width 16 height 17
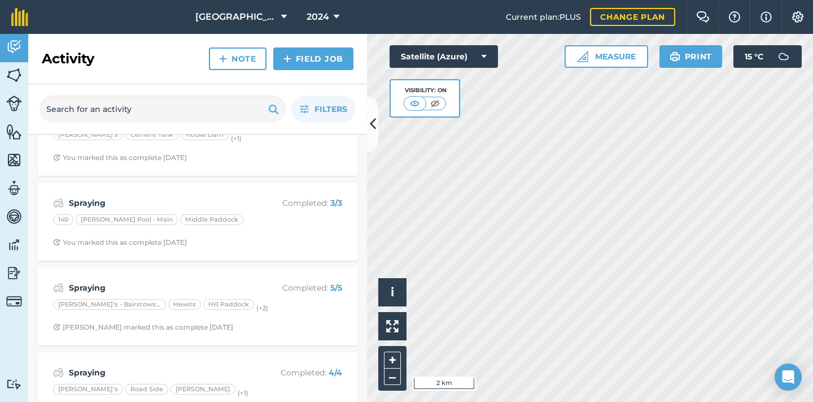
scroll to position [699, 0]
click at [241, 224] on div "Spraying Completed : 3 / 3 140 [PERSON_NAME] Pool - Main Middle Paddock You mar…" at bounding box center [197, 220] width 307 height 64
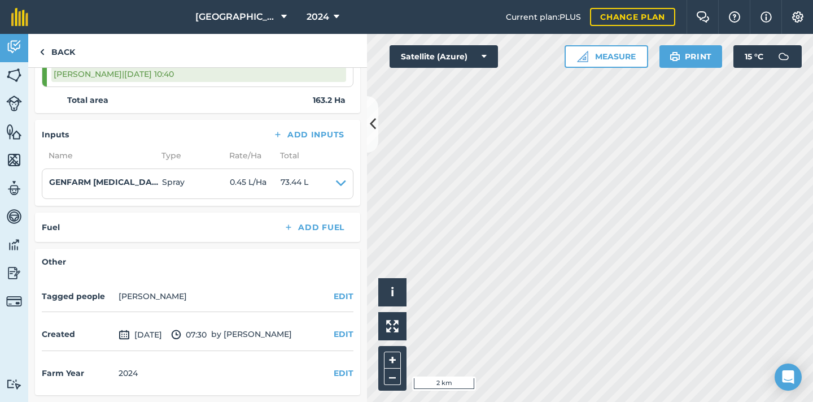
scroll to position [306, 0]
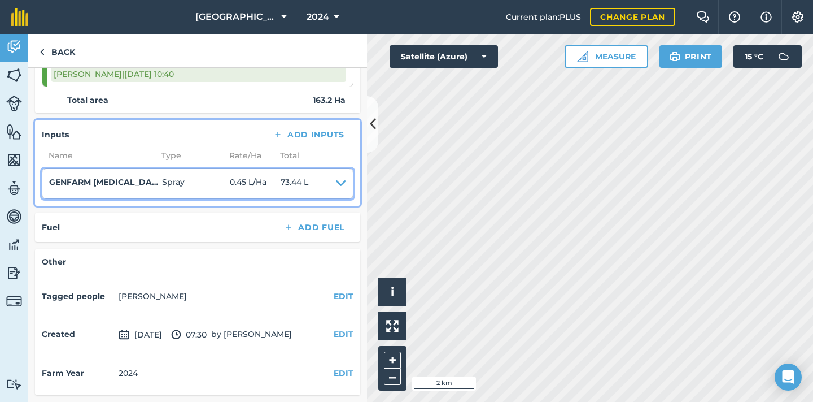
click at [336, 185] on icon at bounding box center [341, 184] width 10 height 16
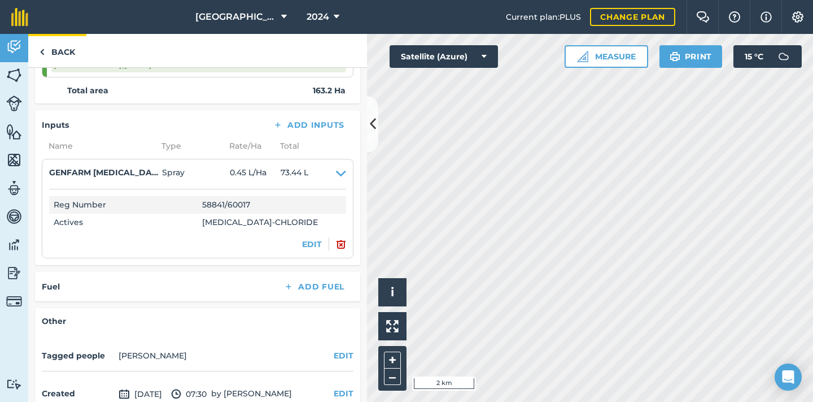
click at [43, 50] on img at bounding box center [42, 52] width 5 height 14
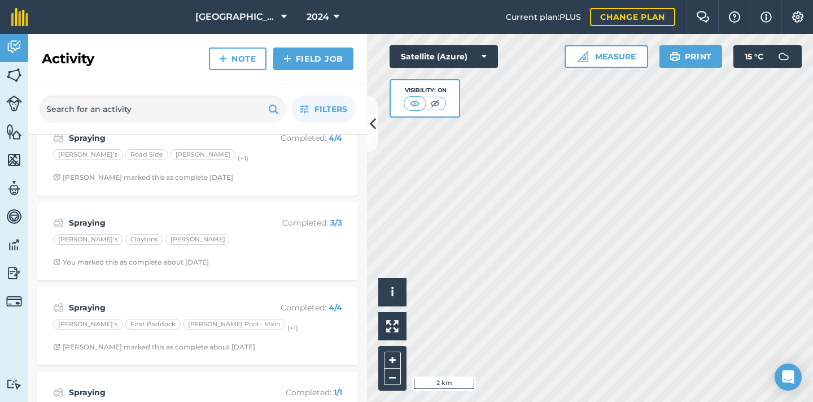
scroll to position [952, 0]
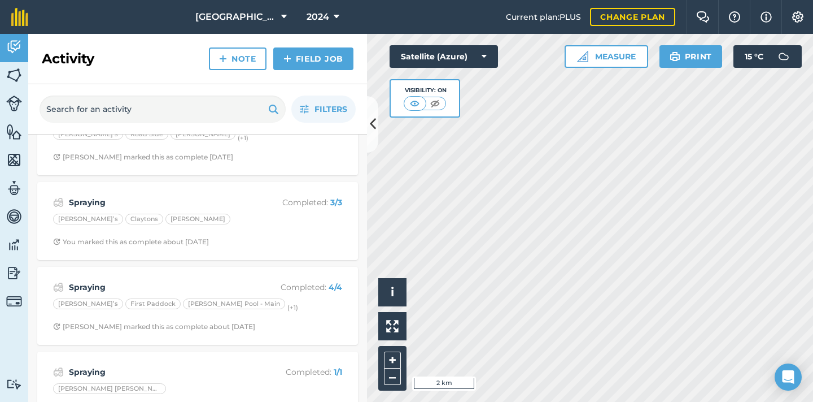
click at [121, 237] on div "You marked this as complete about [DATE]" at bounding box center [131, 241] width 156 height 9
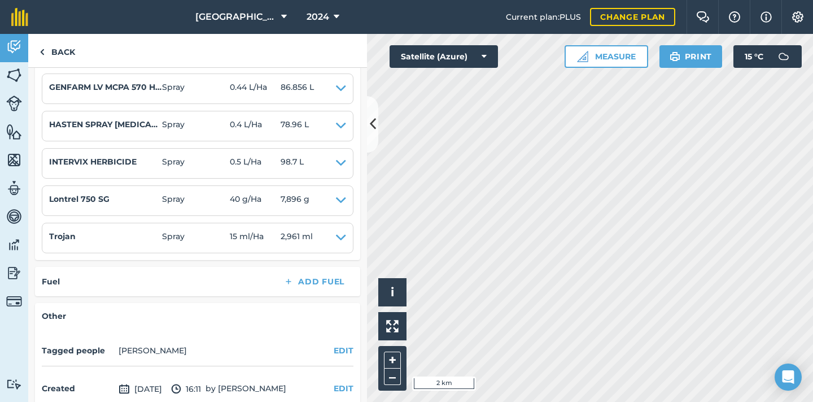
scroll to position [430, 0]
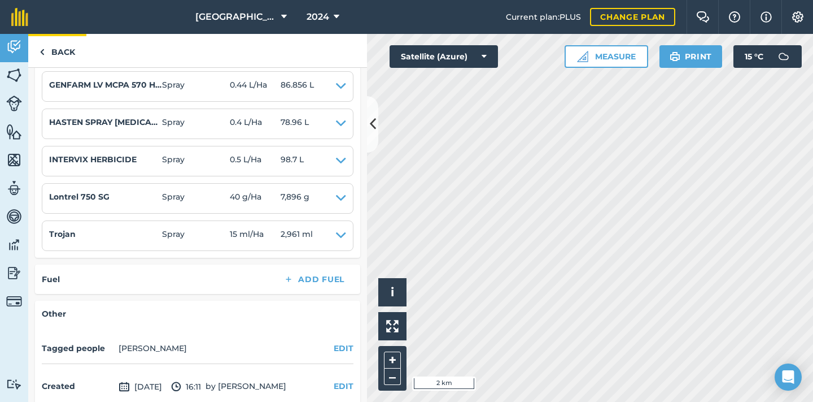
click at [45, 49] on link "Back" at bounding box center [57, 50] width 58 height 33
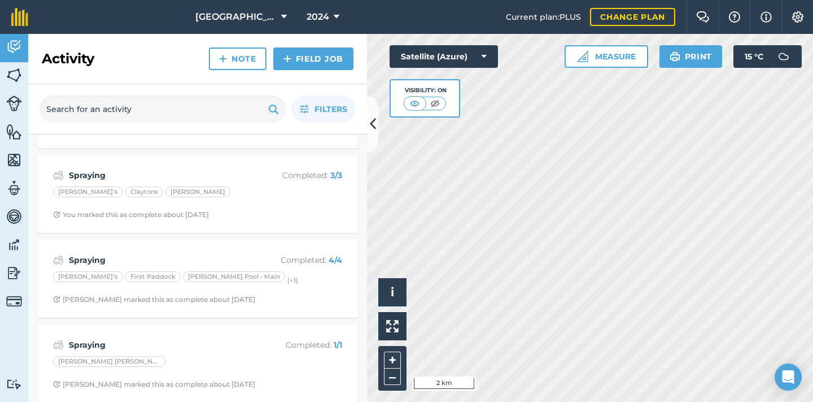
scroll to position [980, 0]
click at [149, 284] on div "Spraying Completed : 4 / 4 [PERSON_NAME]’s First Paddock [PERSON_NAME] Pool - M…" at bounding box center [197, 277] width 307 height 64
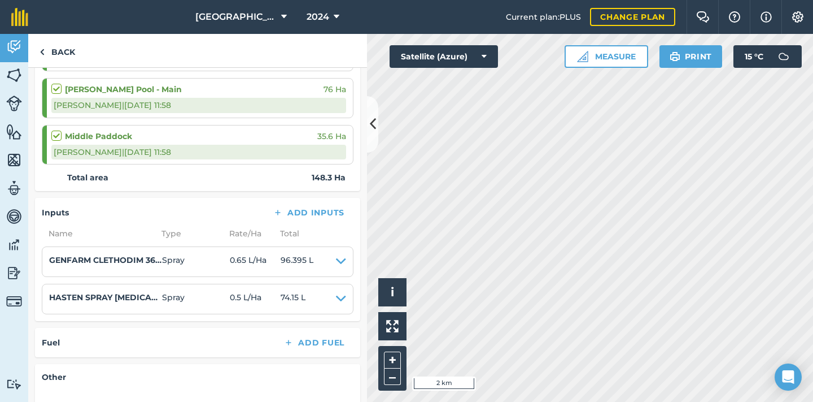
scroll to position [324, 0]
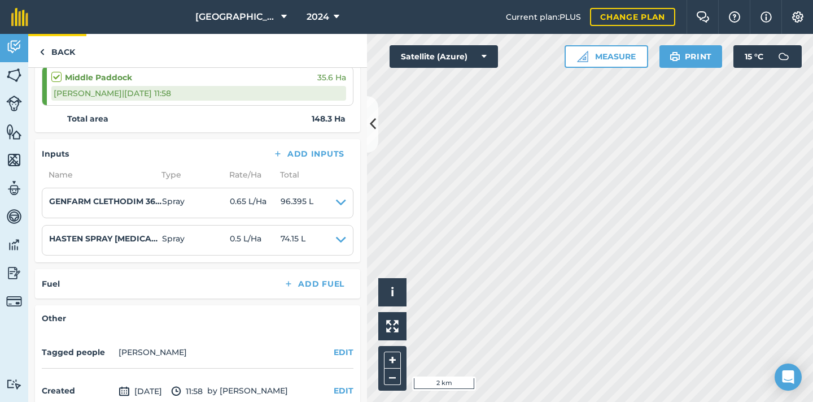
click at [49, 53] on link "Back" at bounding box center [57, 50] width 58 height 33
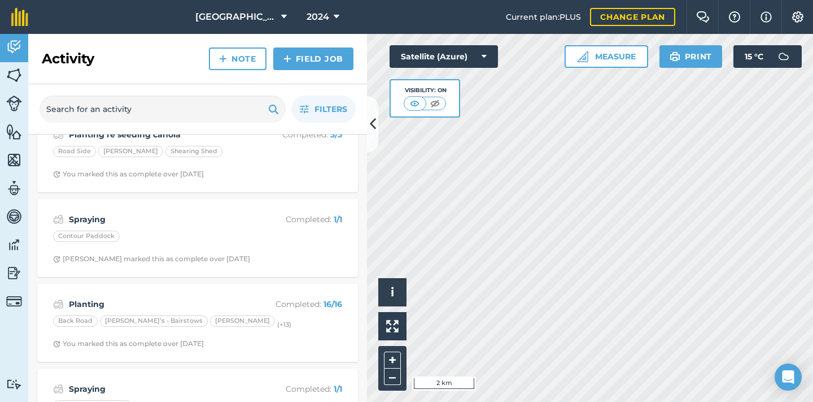
scroll to position [5049, 0]
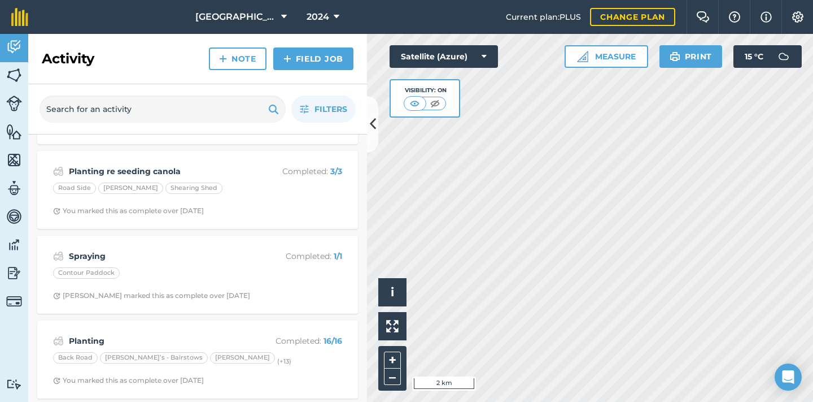
click at [162, 333] on div "Planting Completed : 16 / 16 Back Road Bairstow’s - Bairstows [PERSON_NAME] (+ …" at bounding box center [197, 359] width 307 height 64
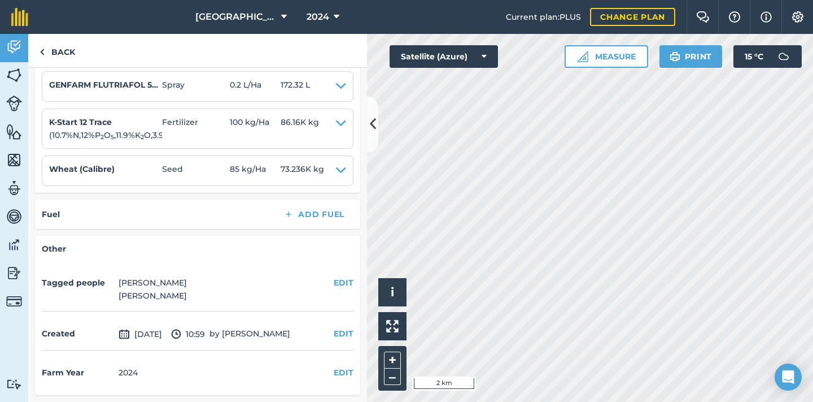
scroll to position [1094, 0]
click at [68, 56] on link "Back" at bounding box center [57, 50] width 58 height 33
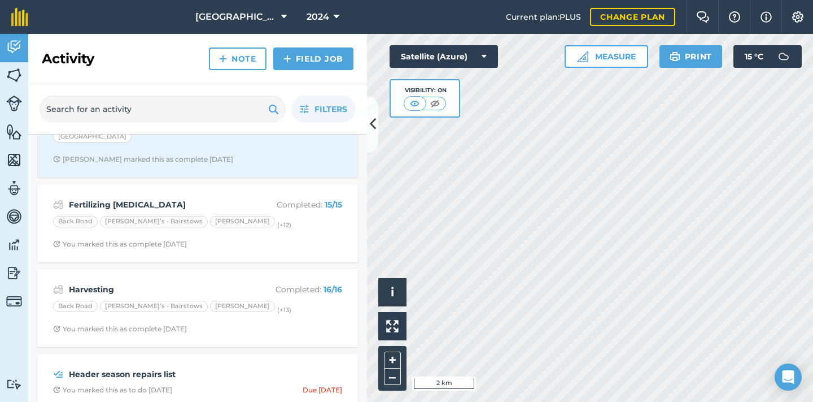
scroll to position [46, 0]
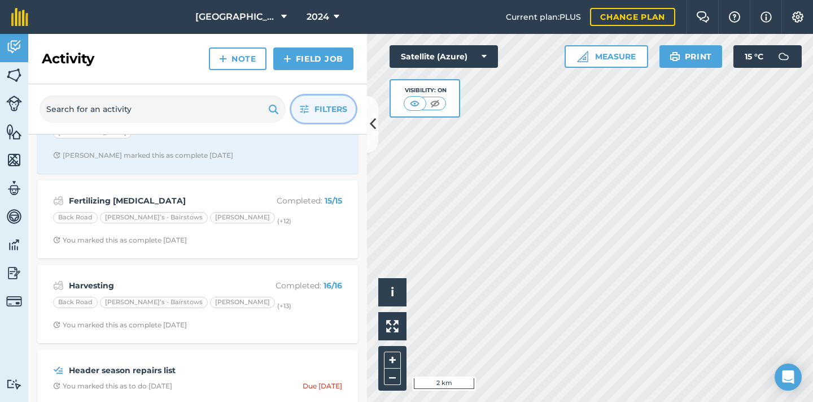
click at [328, 112] on span "Filters" at bounding box center [331, 109] width 33 height 12
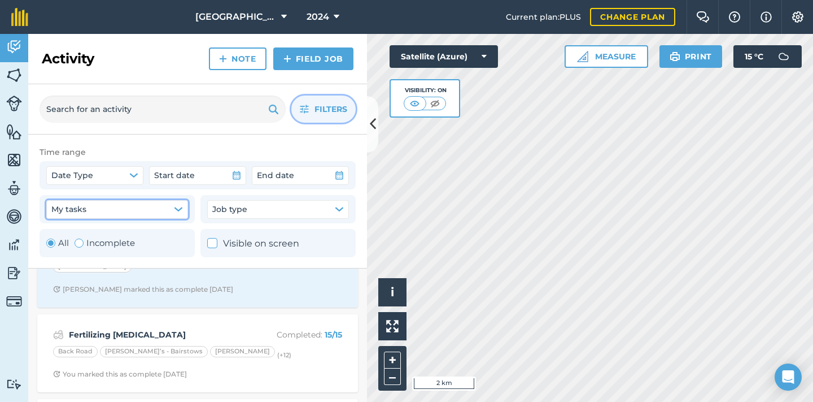
click at [184, 208] on button "My tasks" at bounding box center [117, 209] width 142 height 18
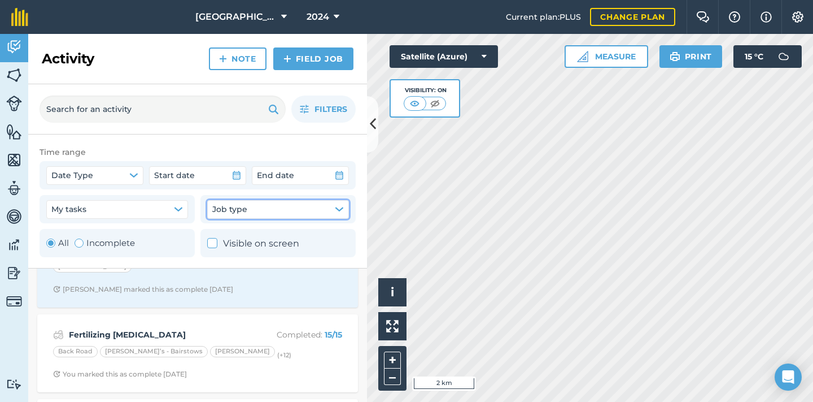
click at [239, 207] on span "Job type" at bounding box center [229, 209] width 35 height 12
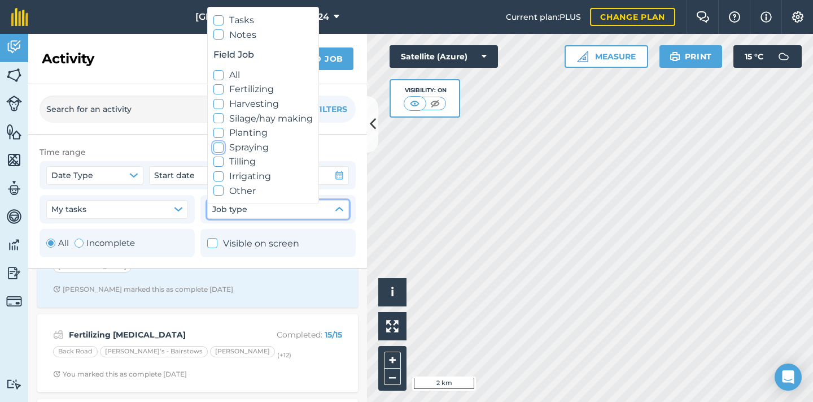
scroll to position [8, 0]
click at [220, 144] on icon at bounding box center [218, 146] width 7 height 7
checkbox input "true"
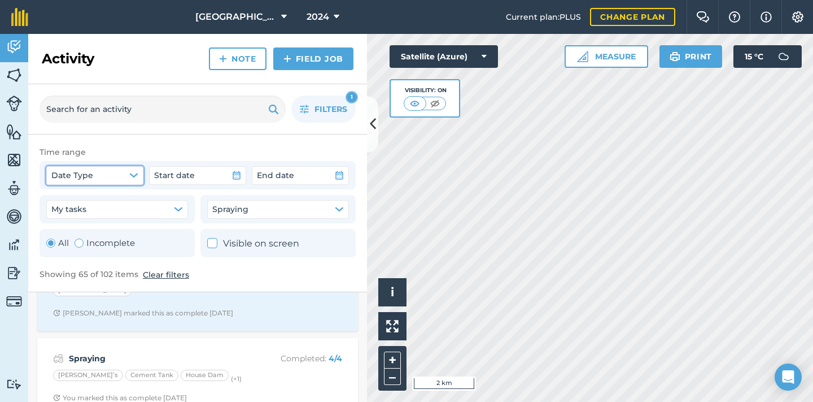
click at [137, 176] on icon "button" at bounding box center [133, 175] width 9 height 9
click at [236, 175] on icon "button" at bounding box center [236, 175] width 9 height 9
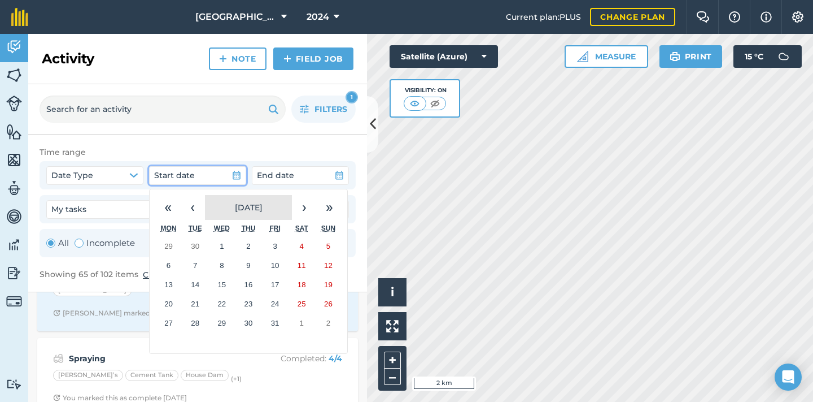
click at [254, 207] on span "[DATE]" at bounding box center [249, 207] width 28 height 10
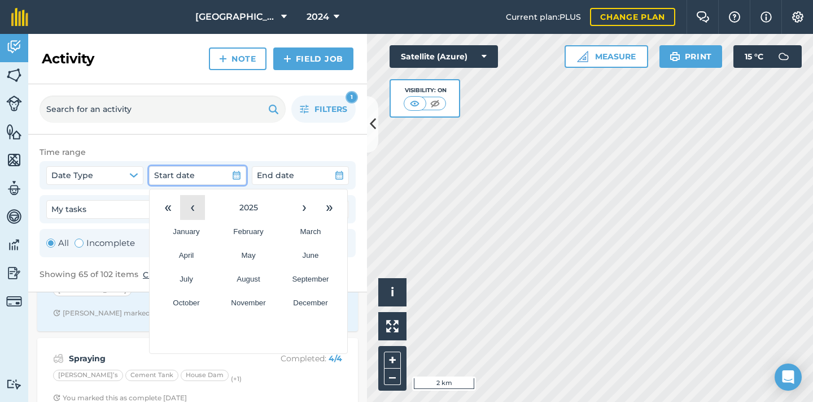
click at [195, 210] on button "‹" at bounding box center [192, 207] width 25 height 25
click at [197, 233] on abbr "January" at bounding box center [186, 231] width 27 height 8
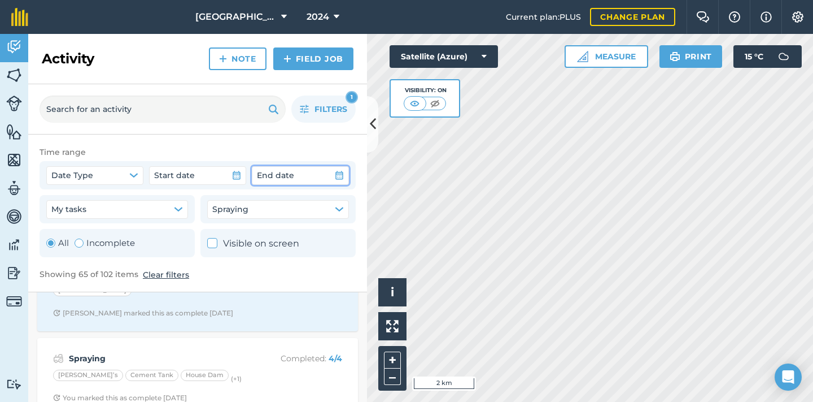
click at [335, 174] on icon "button" at bounding box center [339, 175] width 9 height 9
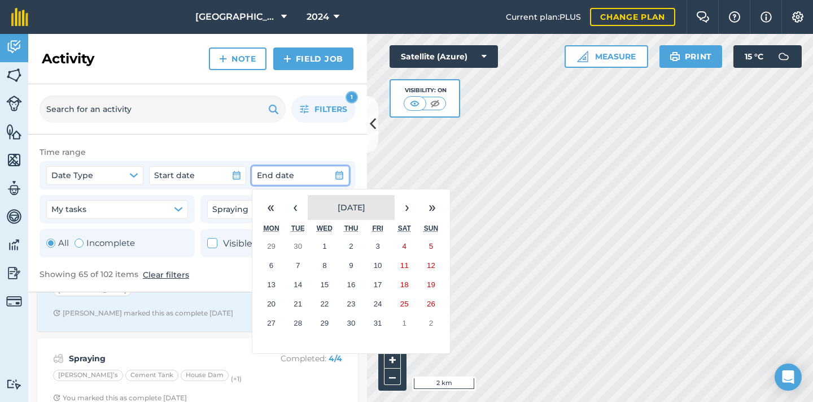
click at [323, 208] on button "[DATE]" at bounding box center [351, 207] width 87 height 25
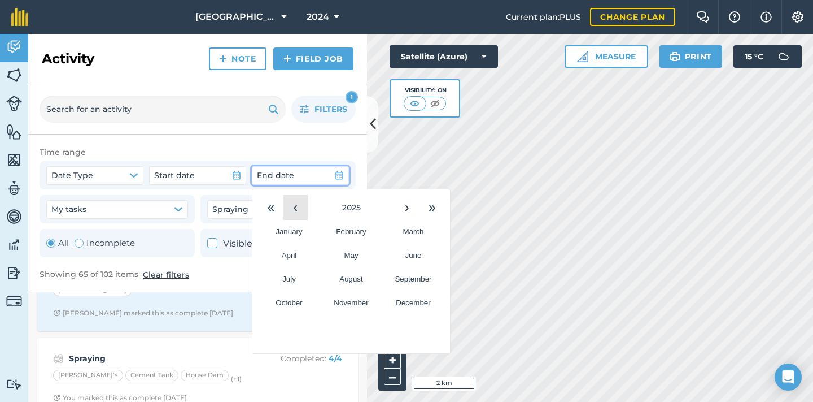
click at [298, 207] on button "‹" at bounding box center [295, 207] width 25 height 25
click at [360, 255] on button "May" at bounding box center [351, 255] width 62 height 24
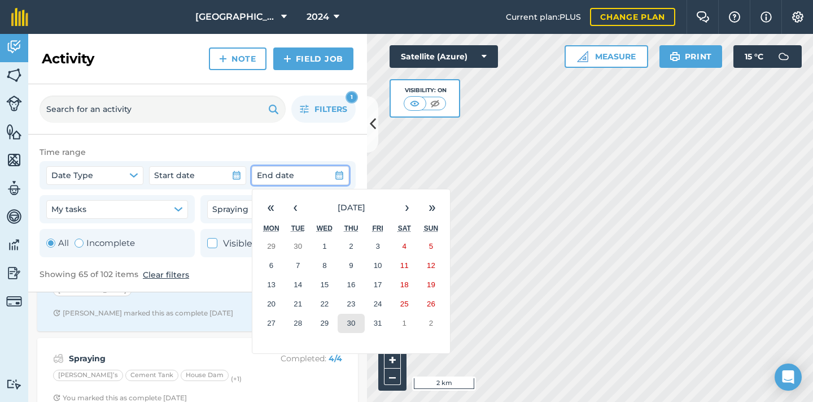
click at [356, 320] on button "30" at bounding box center [351, 322] width 27 height 19
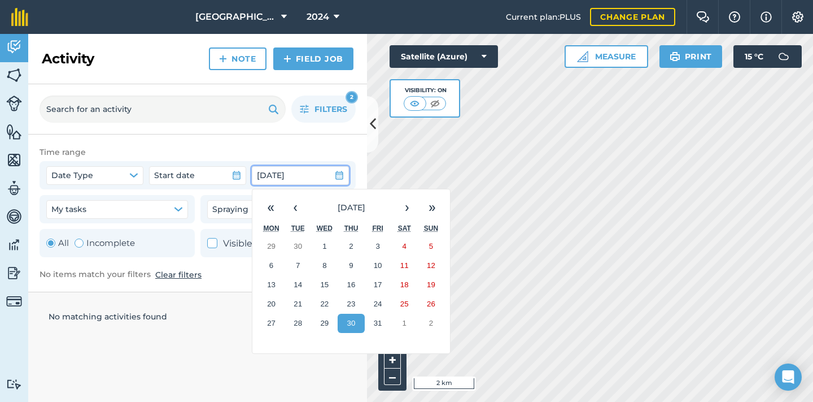
scroll to position [0, 0]
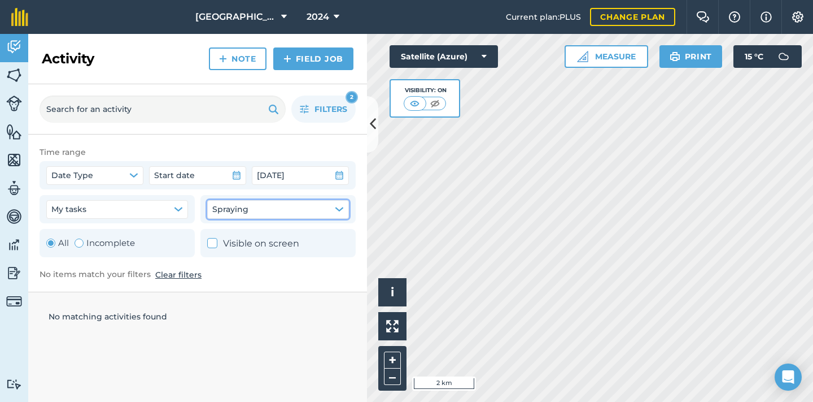
click at [337, 204] on icon "button" at bounding box center [339, 208] width 9 height 9
click at [235, 176] on icon "button" at bounding box center [237, 175] width 8 height 8
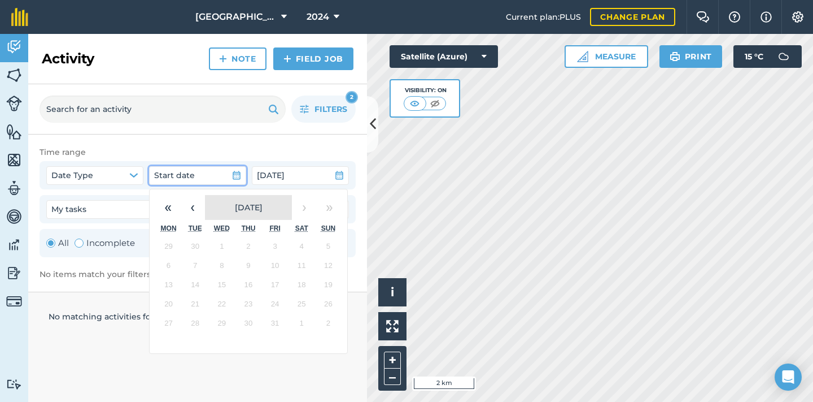
click at [235, 208] on span "[DATE]" at bounding box center [249, 207] width 28 height 10
click at [227, 208] on button "2025" at bounding box center [248, 207] width 87 height 25
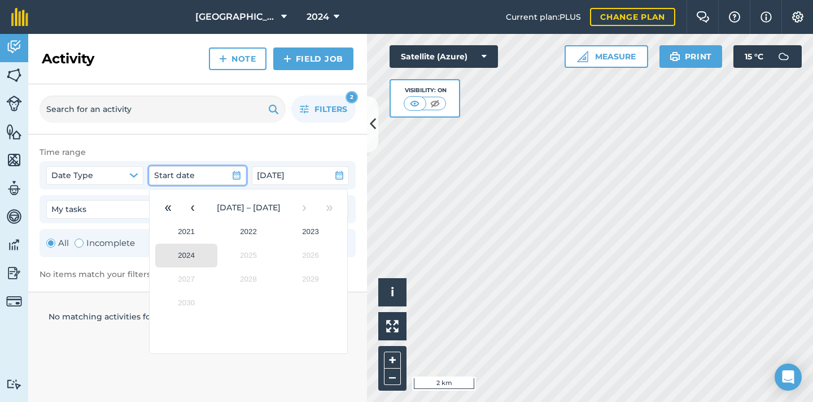
click at [195, 254] on button "2024" at bounding box center [186, 255] width 62 height 24
click at [194, 232] on abbr "January" at bounding box center [186, 231] width 27 height 8
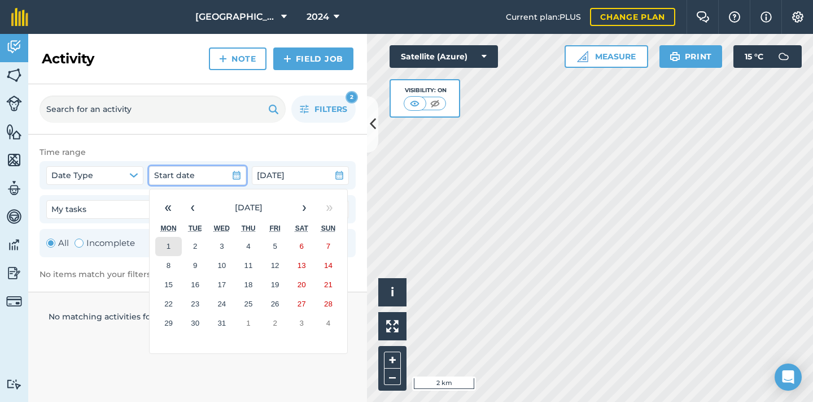
click at [174, 245] on button "1" at bounding box center [168, 246] width 27 height 19
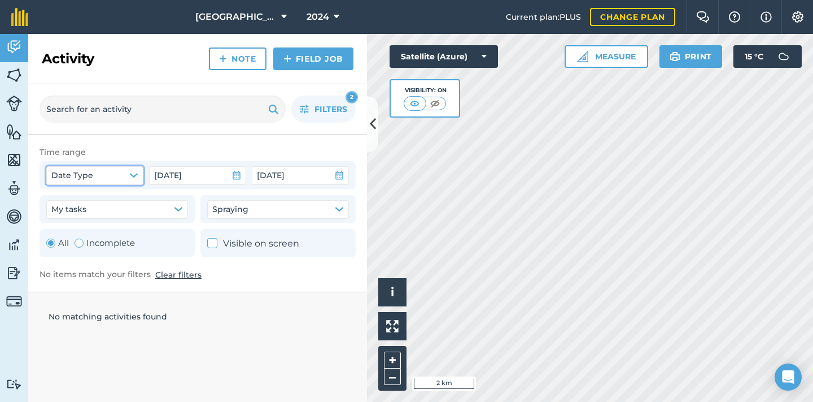
click at [138, 173] on icon "button" at bounding box center [133, 175] width 9 height 9
click at [135, 174] on icon "button" at bounding box center [133, 174] width 7 height 3
click at [60, 199] on icon at bounding box center [57, 201] width 7 height 7
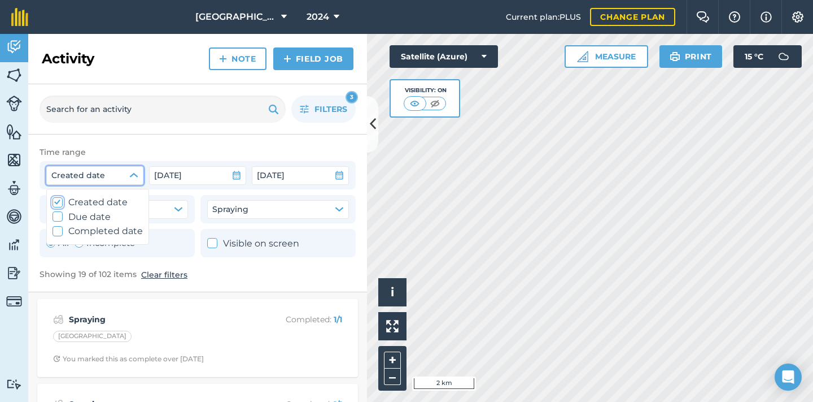
checkbox input "true"
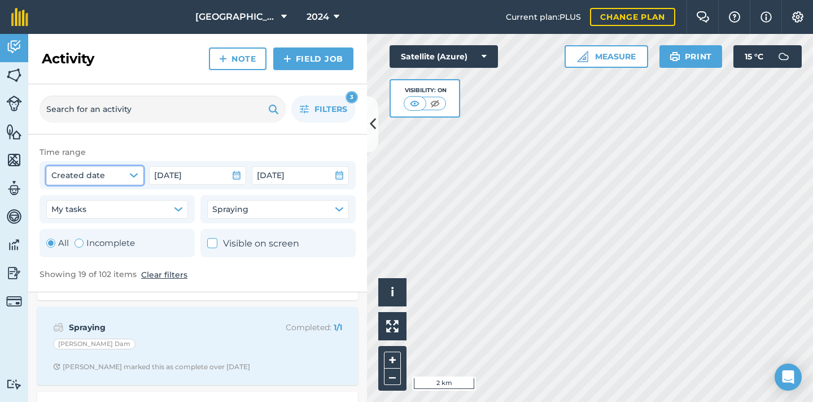
scroll to position [760, 0]
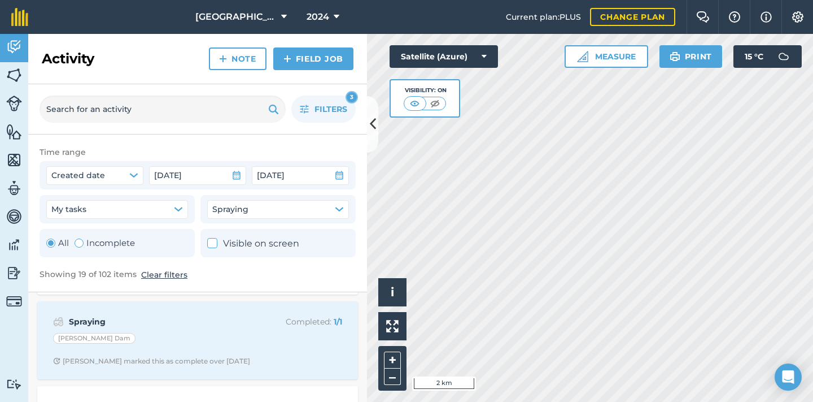
click at [194, 334] on div "[PERSON_NAME] Dam" at bounding box center [197, 340] width 289 height 15
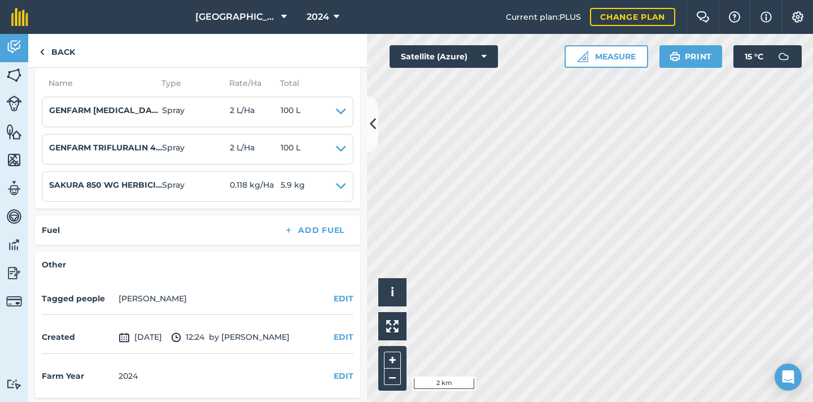
scroll to position [277, 0]
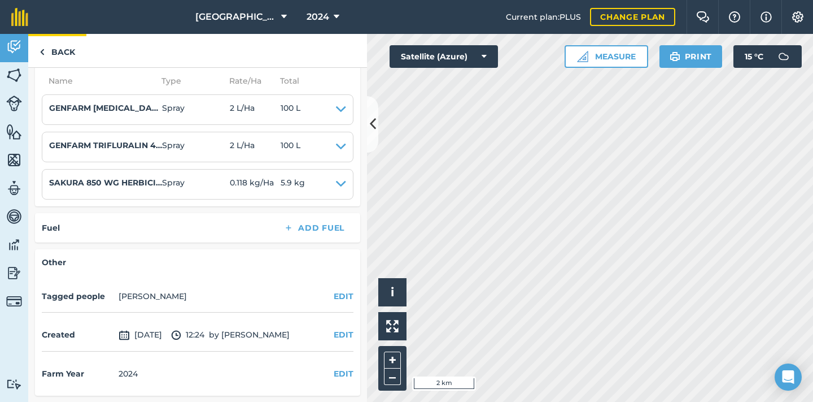
click at [57, 49] on link "Back" at bounding box center [57, 50] width 58 height 33
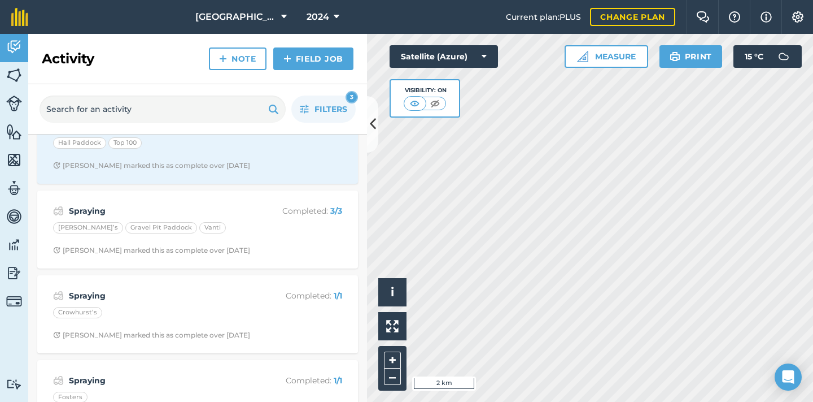
scroll to position [375, 0]
click at [138, 236] on div "Spraying Completed : 3 / 3 [PERSON_NAME]’s Gravel Pit [PERSON_NAME] [PERSON_NAM…" at bounding box center [197, 229] width 307 height 64
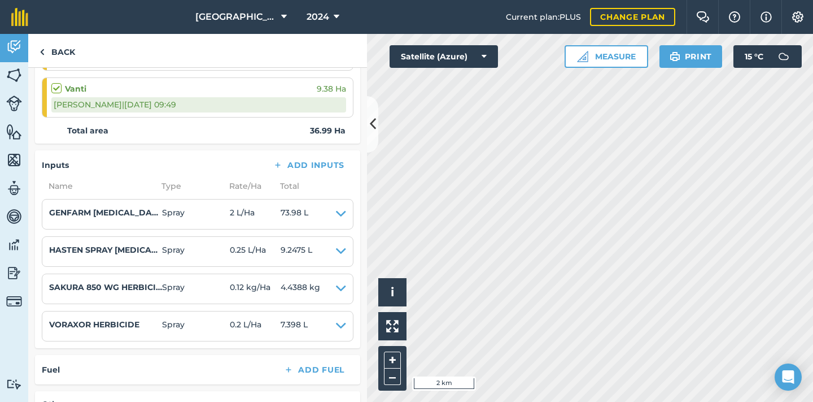
scroll to position [266, 0]
click at [68, 54] on link "Back" at bounding box center [57, 50] width 58 height 33
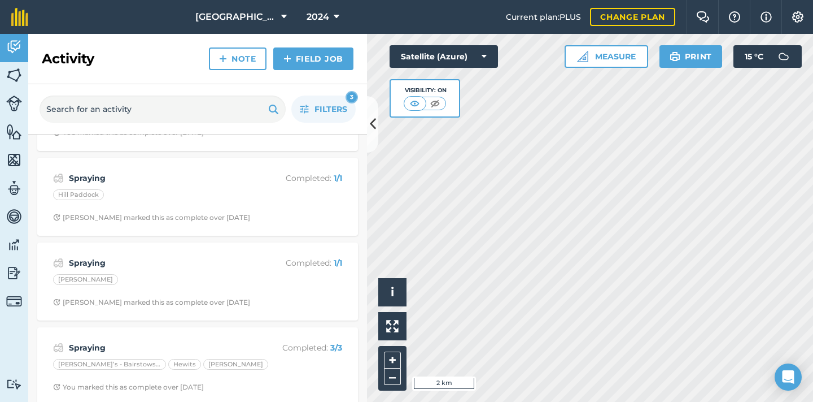
scroll to position [1339, 0]
click at [141, 342] on strong "Spraying" at bounding box center [158, 348] width 179 height 12
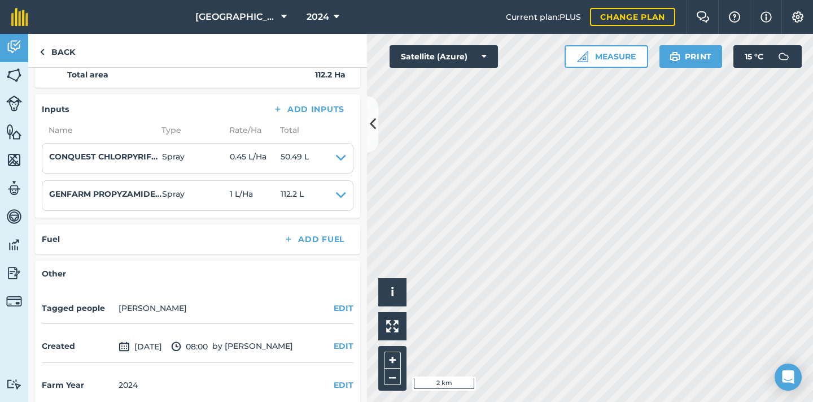
scroll to position [319, 0]
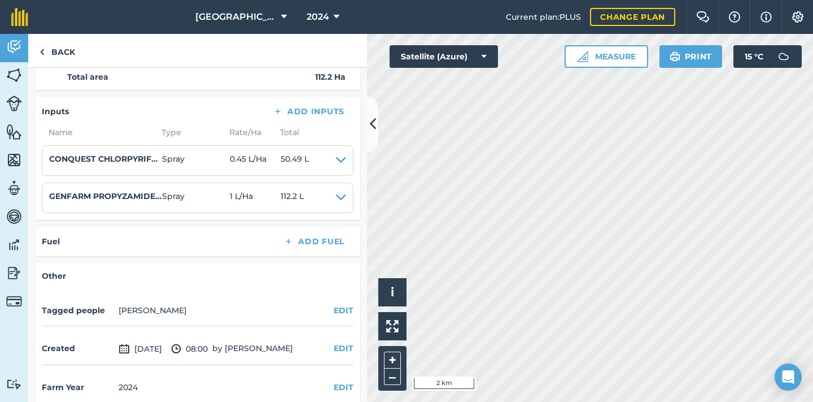
click at [18, 273] on img at bounding box center [14, 272] width 16 height 17
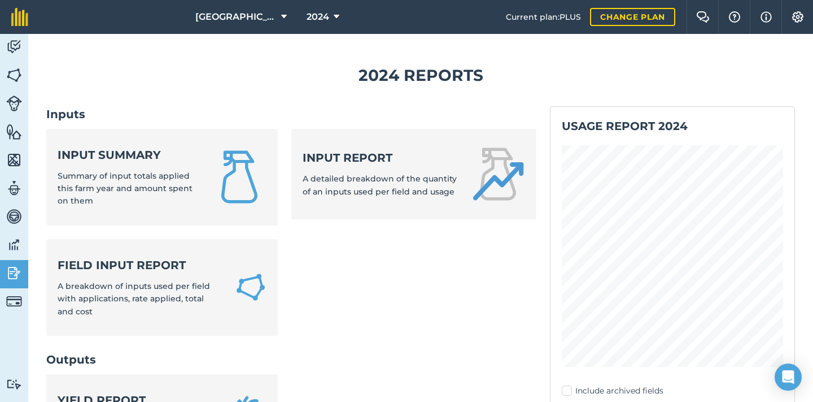
click at [147, 171] on span "Summary of input totals applied this farm year and amount spent on them" at bounding box center [125, 189] width 135 height 36
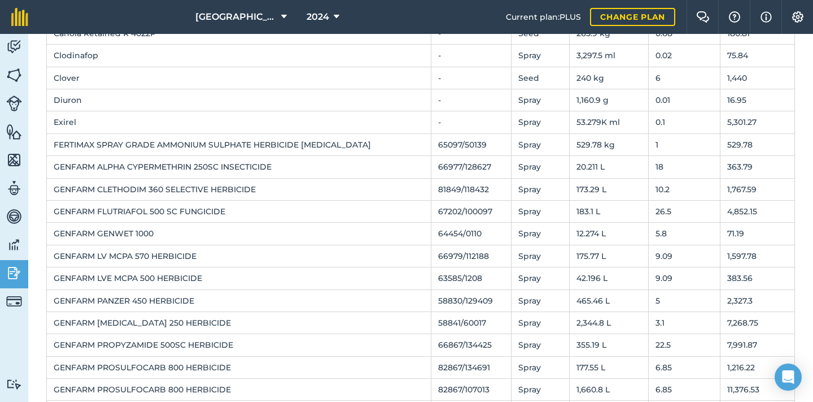
scroll to position [395, 0]
click at [579, 297] on td "465.46 L" at bounding box center [608, 300] width 79 height 22
click at [165, 293] on td "GENFARM PANZER 450 HERBICIDE" at bounding box center [239, 300] width 385 height 22
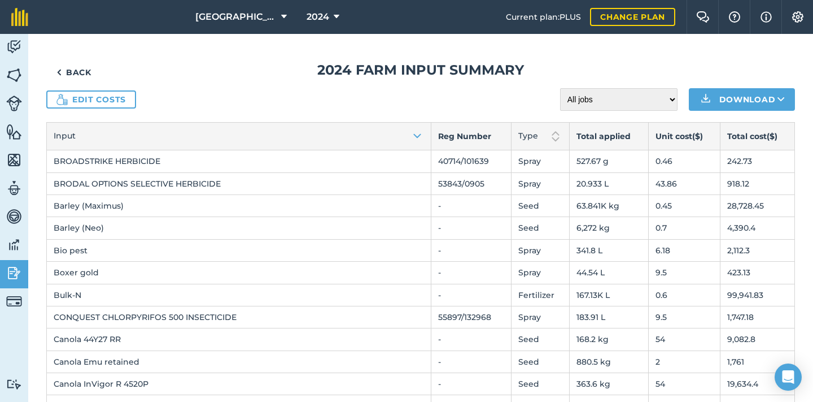
scroll to position [0, 0]
click at [14, 76] on img at bounding box center [14, 75] width 16 height 17
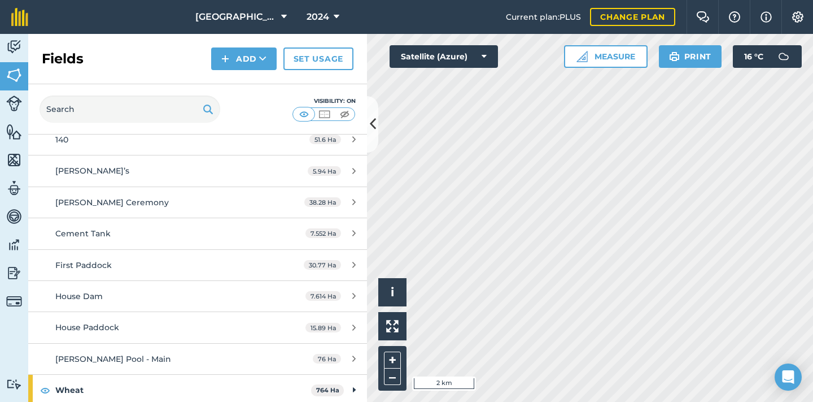
scroll to position [717, 0]
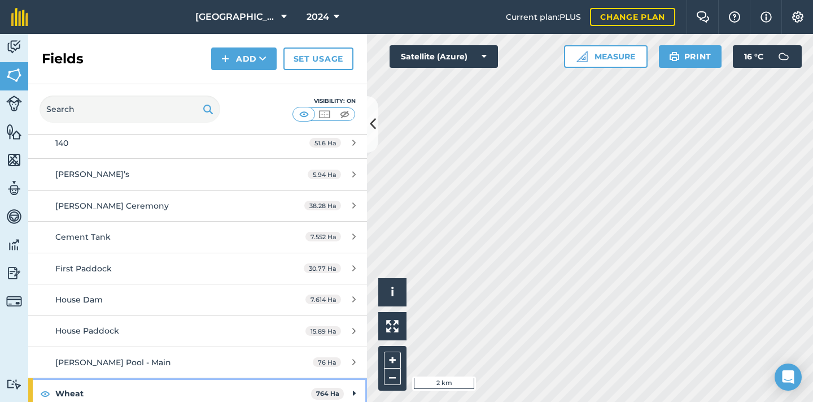
click at [353, 387] on icon at bounding box center [354, 393] width 3 height 12
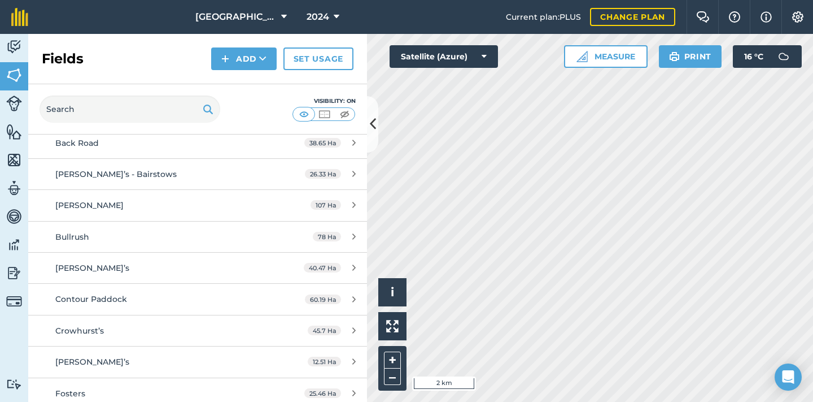
scroll to position [993, 0]
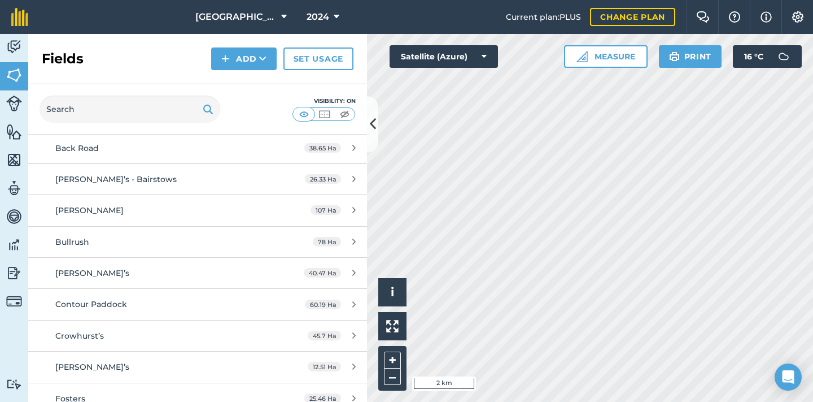
click at [167, 174] on div "[PERSON_NAME]’s - Bairstows" at bounding box center [161, 179] width 212 height 12
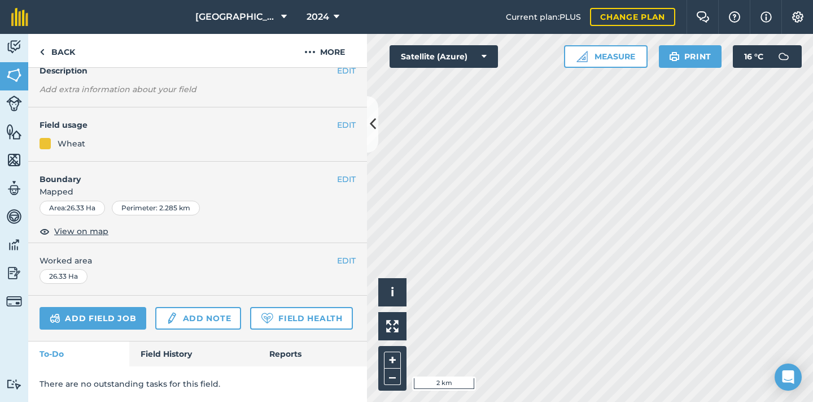
scroll to position [75, 0]
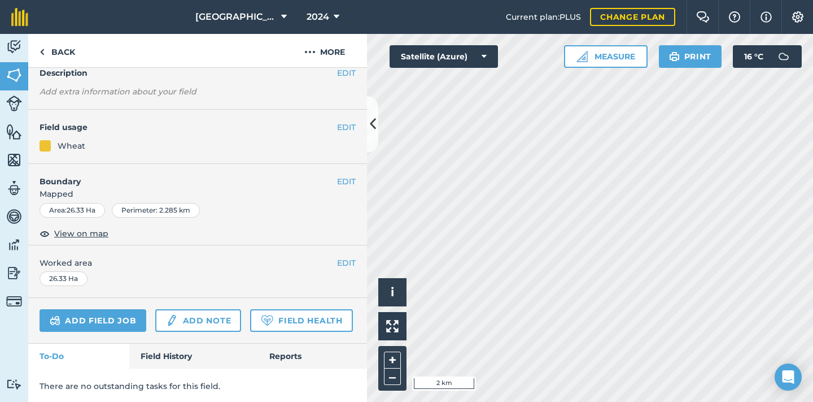
click at [278, 358] on link "Reports" at bounding box center [312, 355] width 109 height 25
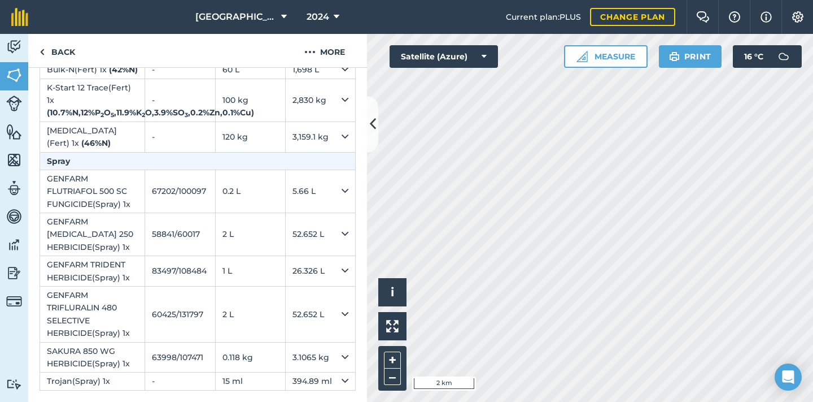
scroll to position [554, 0]
click at [14, 274] on img at bounding box center [14, 272] width 16 height 17
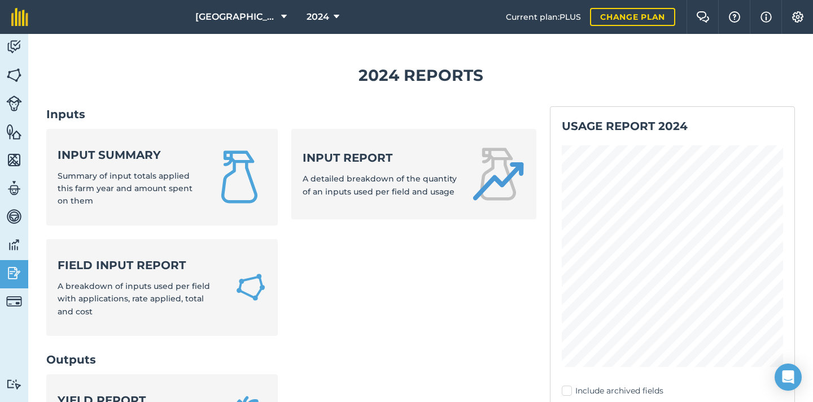
click at [338, 187] on span "A detailed breakdown of the quantity of an inputs used per field and usage" at bounding box center [380, 184] width 154 height 23
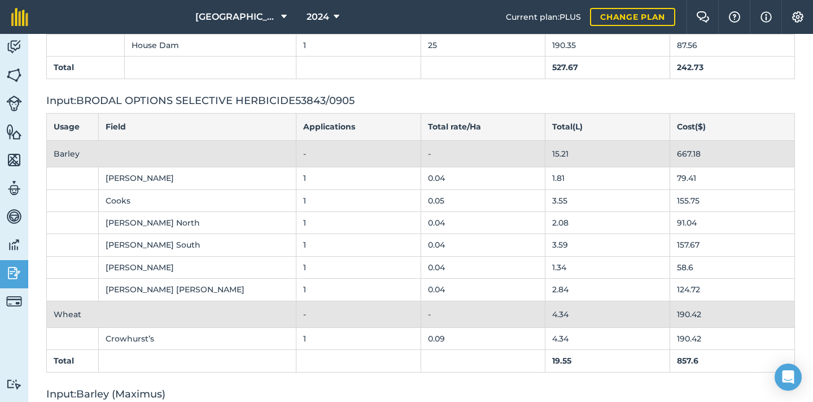
scroll to position [224, 0]
click at [17, 272] on img at bounding box center [14, 272] width 16 height 17
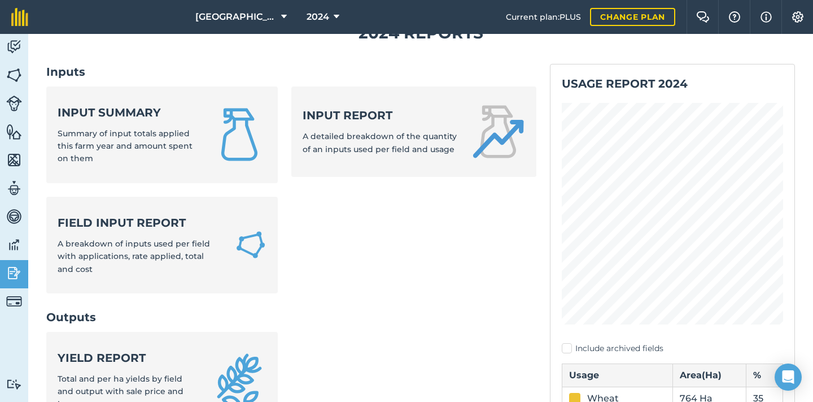
scroll to position [41, 0]
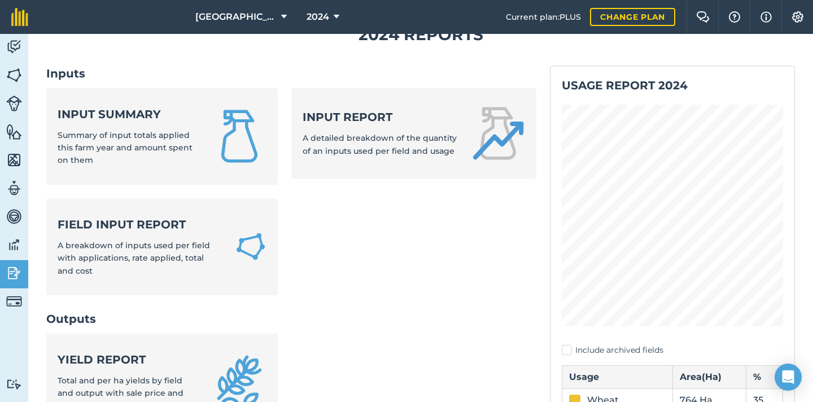
click at [169, 125] on div "Input summary Summary of input totals applied this farm year and amount spent o…" at bounding box center [128, 136] width 141 height 60
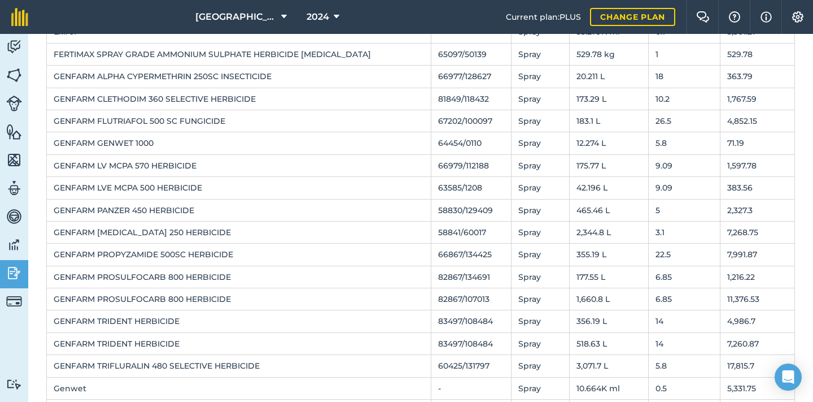
scroll to position [486, 0]
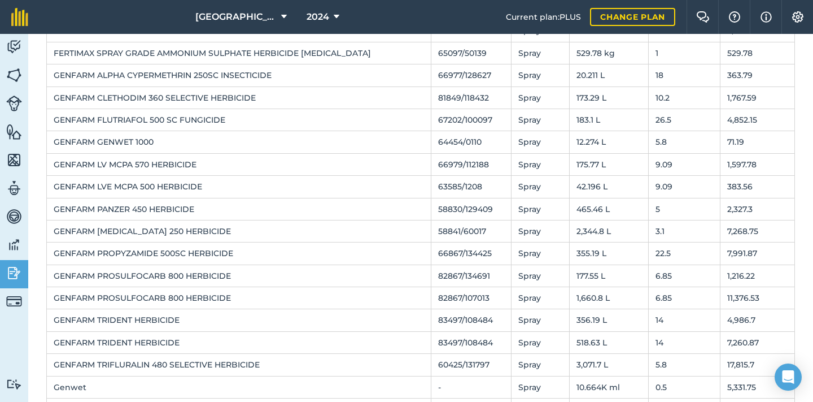
click at [17, 75] on img at bounding box center [14, 75] width 16 height 17
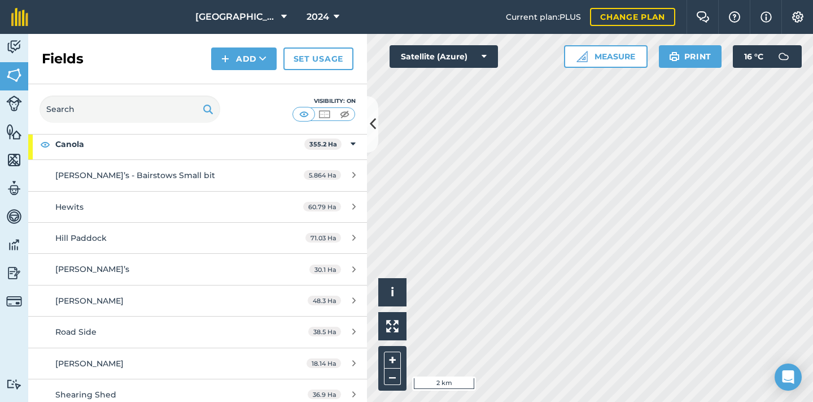
scroll to position [302, 0]
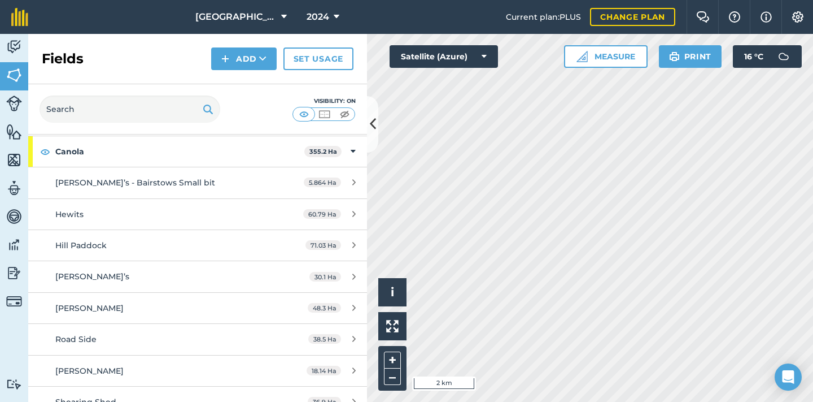
click at [112, 239] on div "Hill Paddock" at bounding box center [161, 245] width 212 height 12
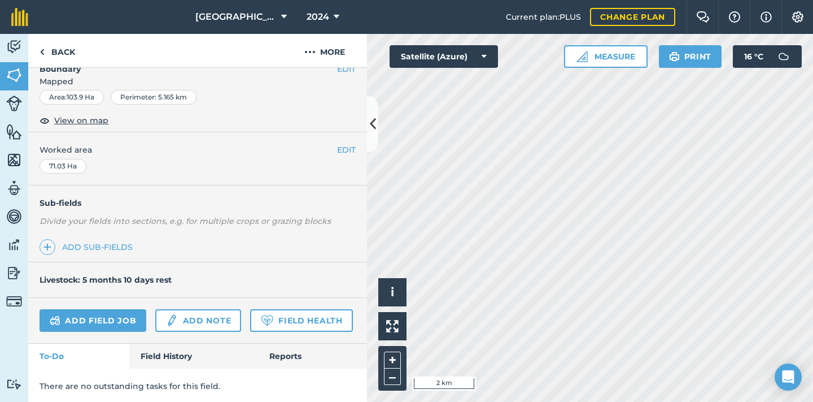
scroll to position [163, 0]
click at [280, 352] on link "Reports" at bounding box center [312, 356] width 109 height 25
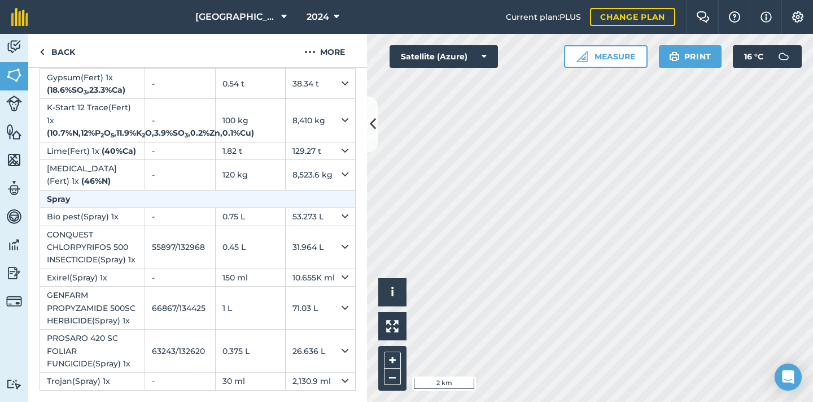
scroll to position [737, 0]
click at [61, 54] on link "Back" at bounding box center [57, 50] width 58 height 33
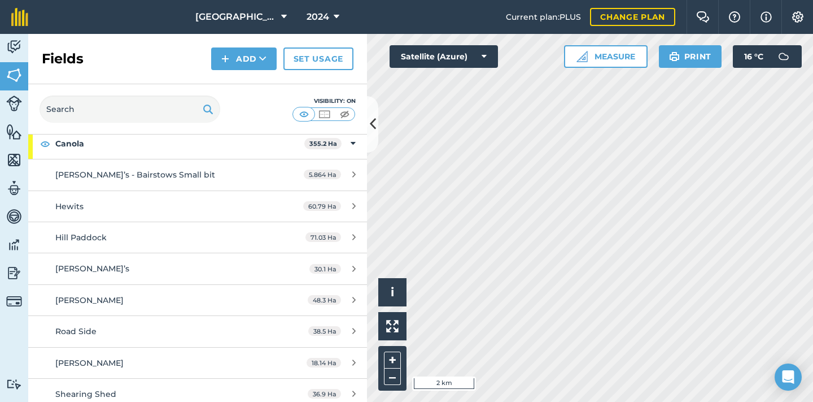
scroll to position [375, 0]
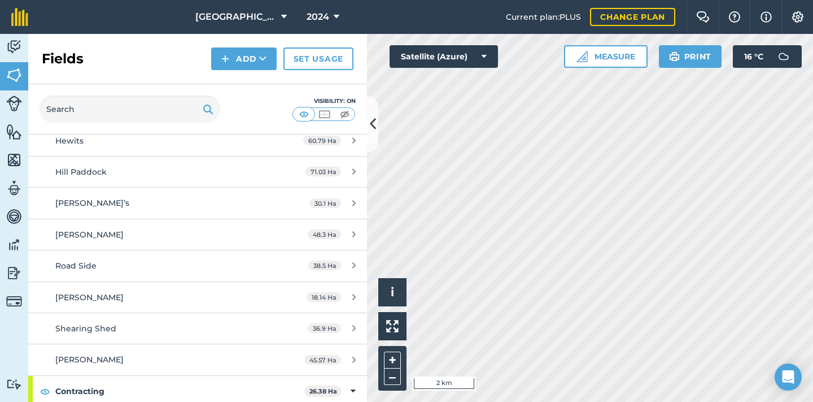
click at [74, 297] on span "[PERSON_NAME]" at bounding box center [89, 297] width 68 height 10
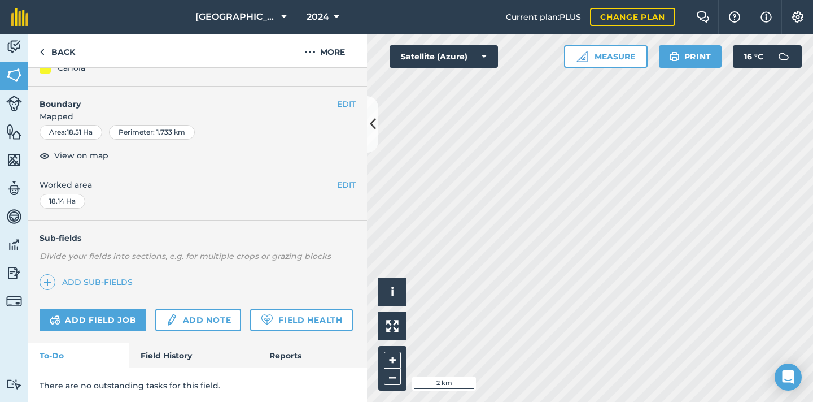
scroll to position [128, 0]
click at [273, 352] on link "Reports" at bounding box center [312, 356] width 109 height 25
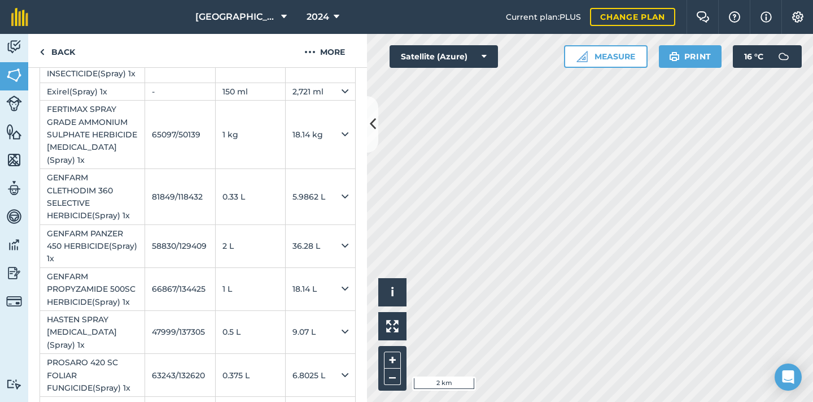
scroll to position [818, 0]
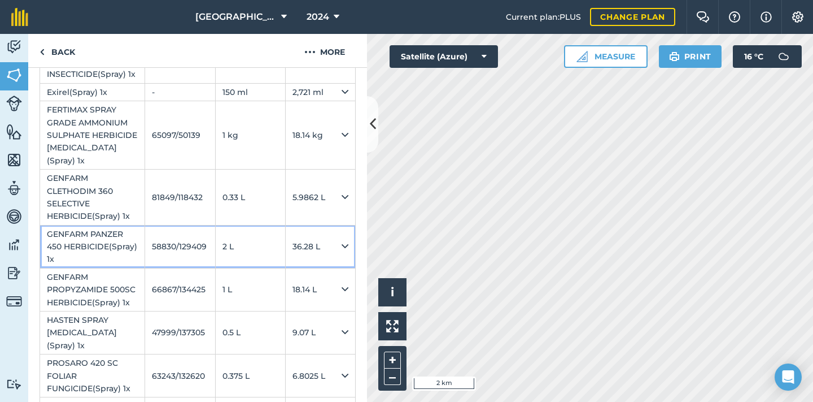
click at [349, 238] on td "36.28 L" at bounding box center [320, 246] width 70 height 43
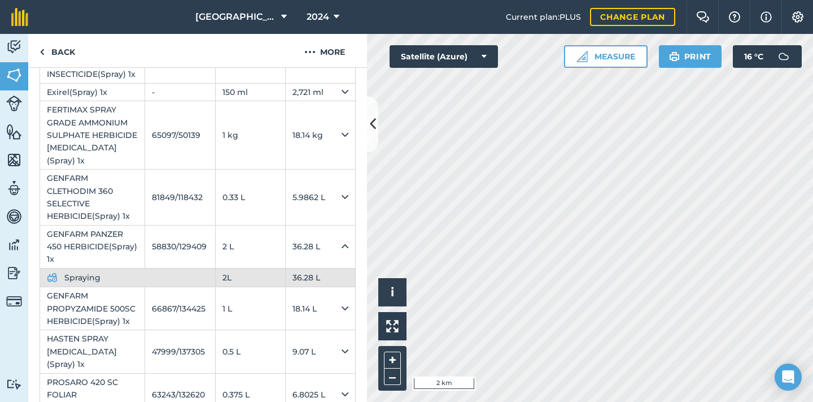
click at [92, 271] on span "Spraying" at bounding box center [117, 277] width 107 height 12
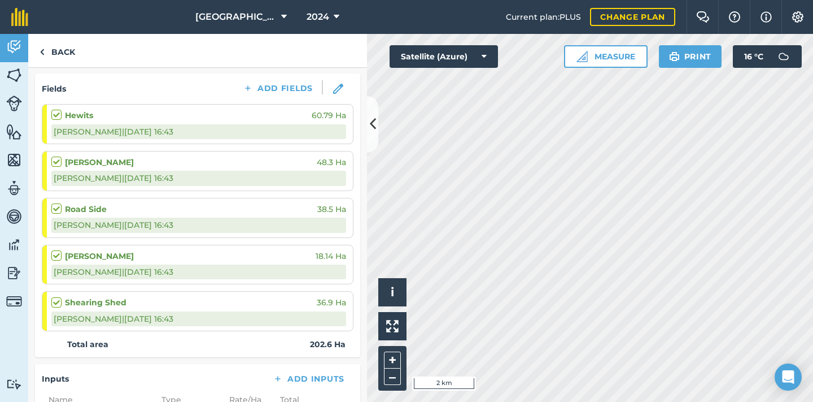
scroll to position [131, 0]
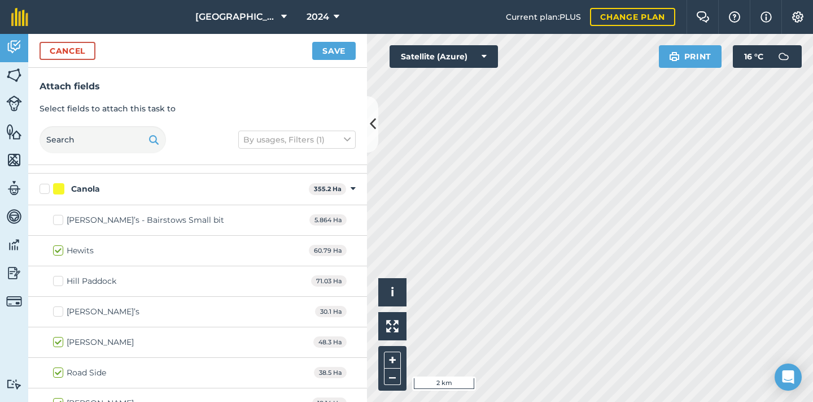
scroll to position [602, 0]
click at [62, 221] on label "[PERSON_NAME]’s - Bairstows Small bit" at bounding box center [138, 222] width 171 height 12
click at [60, 221] on input "[PERSON_NAME]’s - Bairstows Small bit" at bounding box center [56, 219] width 7 height 7
checkbox input "true"
click at [62, 285] on label "Hill Paddock" at bounding box center [84, 283] width 63 height 12
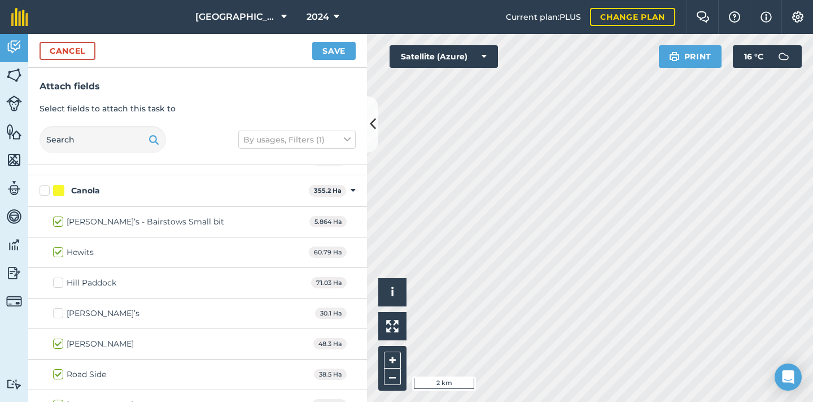
click at [60, 284] on input "Hill Paddock" at bounding box center [56, 280] width 7 height 7
checkbox input "true"
click at [61, 313] on label "[PERSON_NAME]’s" at bounding box center [96, 313] width 86 height 12
click at [60, 313] on input "[PERSON_NAME]’s" at bounding box center [56, 310] width 7 height 7
checkbox input "true"
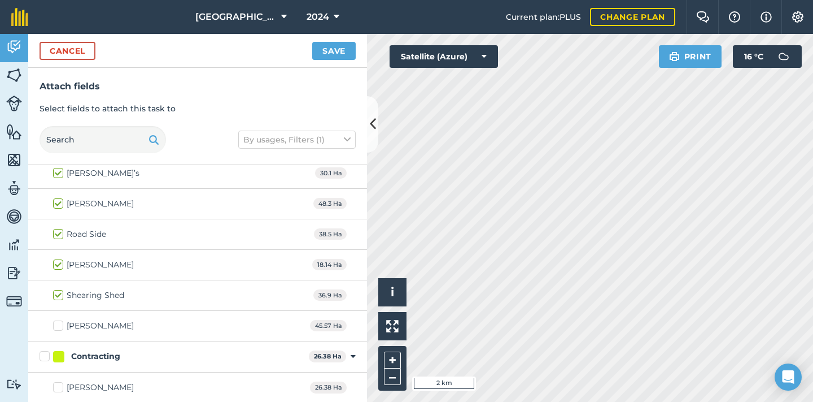
scroll to position [758, 0]
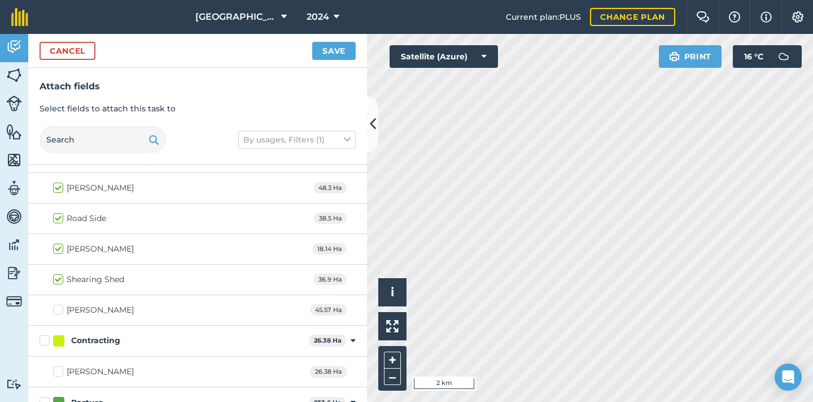
click at [59, 308] on label "[PERSON_NAME]" at bounding box center [93, 310] width 81 height 12
click at [59, 308] on input "[PERSON_NAME]" at bounding box center [56, 307] width 7 height 7
checkbox input "true"
click at [340, 51] on button "Save" at bounding box center [333, 51] width 43 height 18
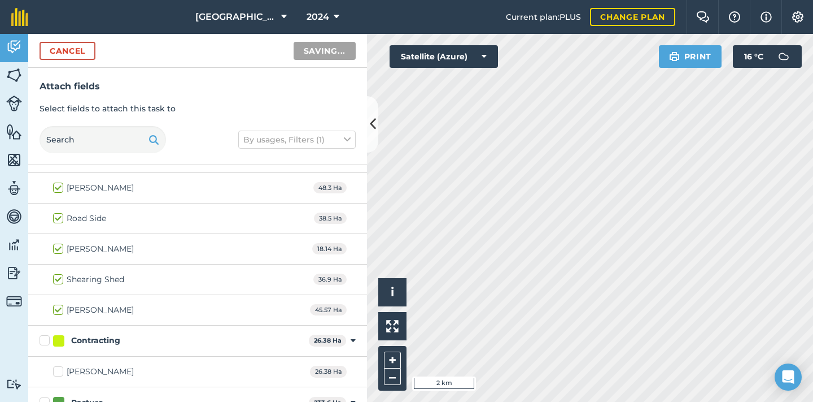
checkbox input "false"
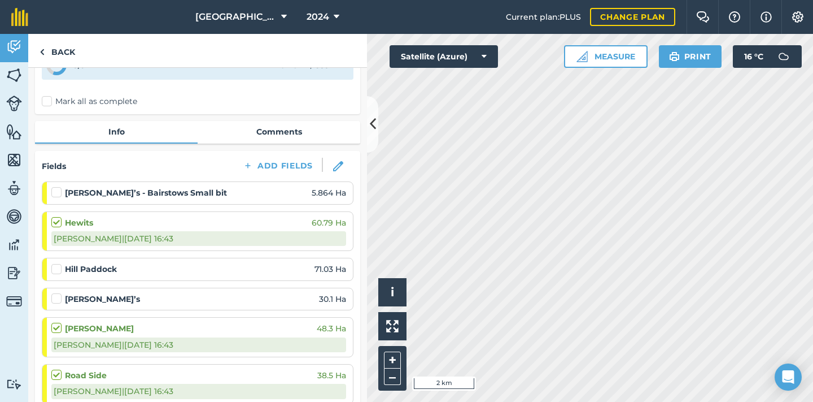
scroll to position [94, 0]
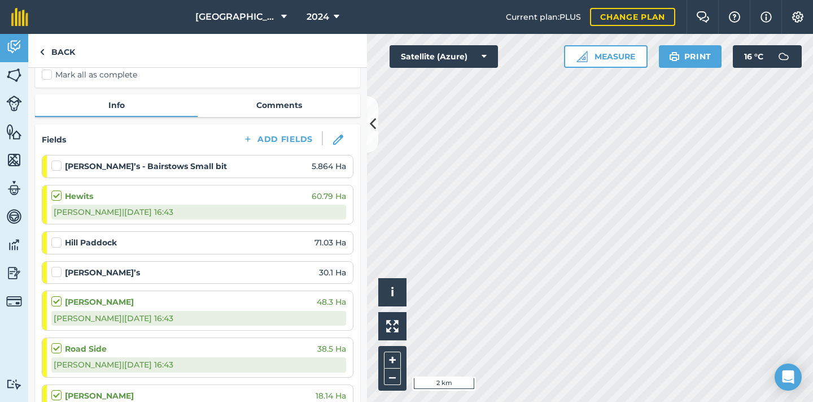
click at [58, 237] on label at bounding box center [58, 237] width 14 height 0
click at [58, 242] on input "checkbox" at bounding box center [54, 240] width 7 height 7
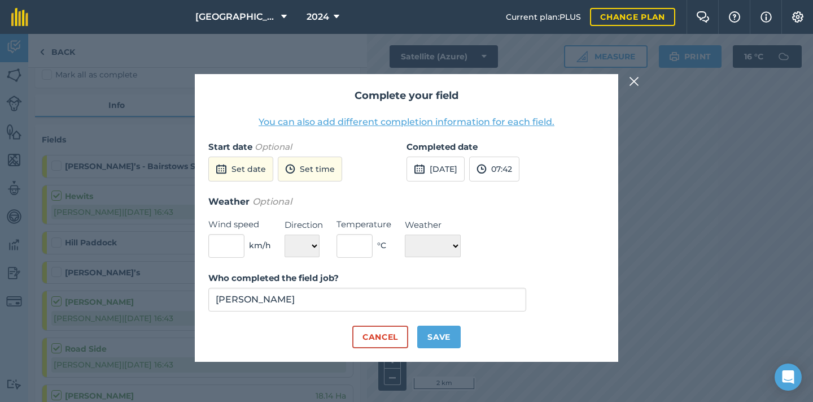
click at [456, 171] on button "[DATE]" at bounding box center [436, 168] width 58 height 25
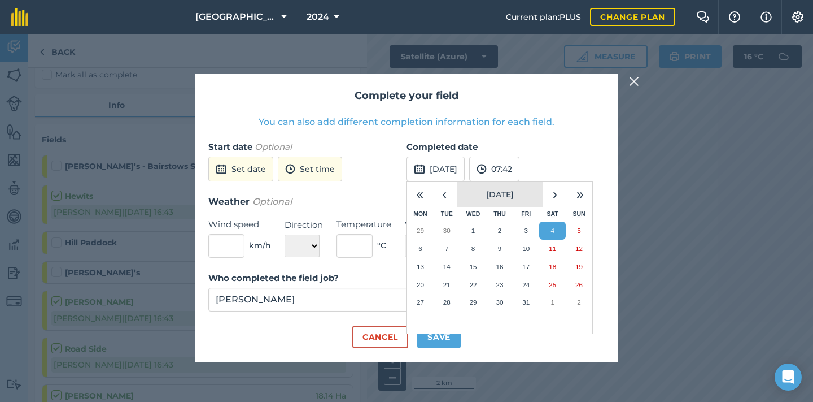
click at [486, 194] on span "[DATE]" at bounding box center [500, 194] width 28 height 10
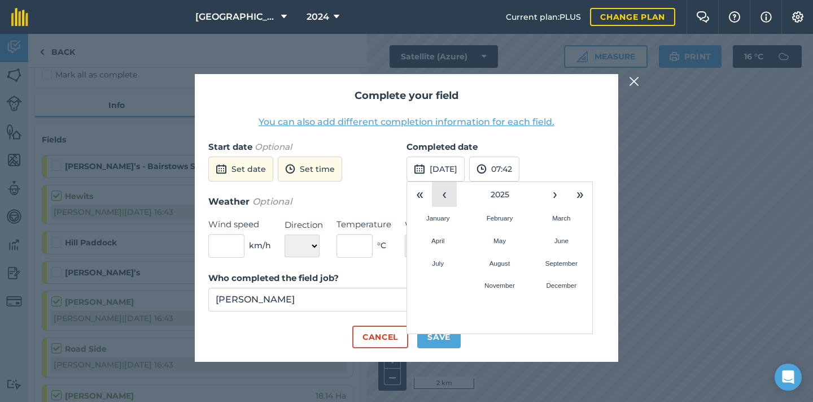
click at [447, 196] on button "‹" at bounding box center [444, 194] width 25 height 25
click at [444, 267] on button "July" at bounding box center [438, 263] width 62 height 23
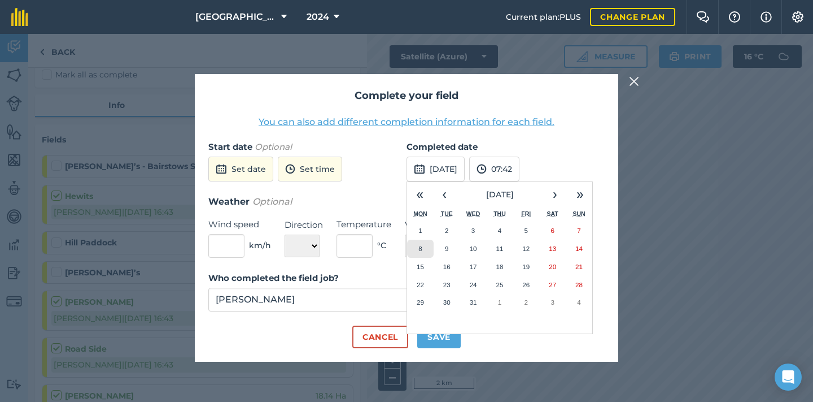
click at [426, 251] on button "8" at bounding box center [420, 248] width 27 height 18
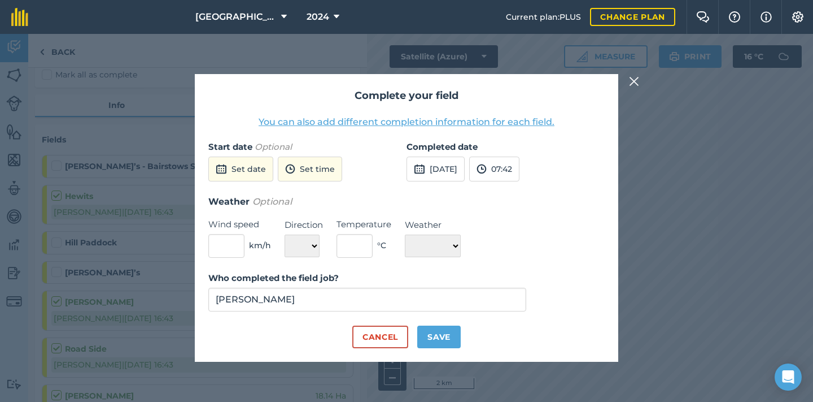
click at [446, 341] on button "Save" at bounding box center [438, 336] width 43 height 23
checkbox input "true"
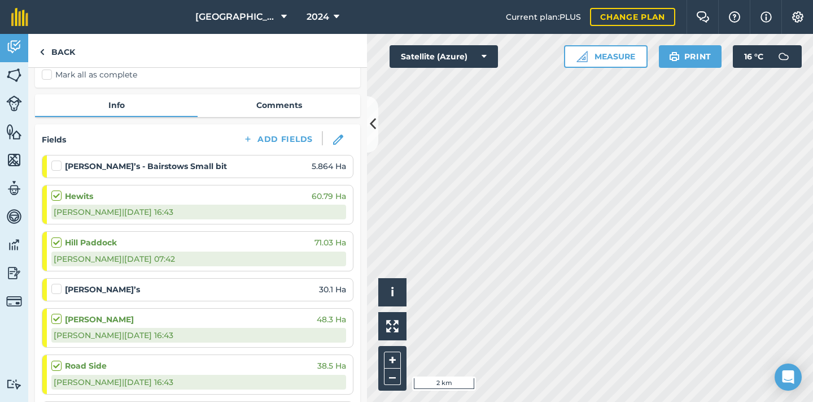
click at [60, 283] on label at bounding box center [58, 283] width 14 height 0
click at [59, 288] on input "checkbox" at bounding box center [54, 286] width 7 height 7
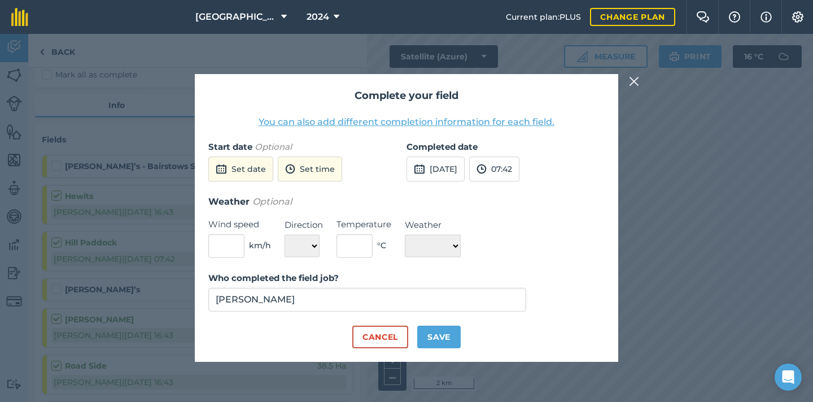
click at [454, 169] on button "[DATE]" at bounding box center [436, 168] width 58 height 25
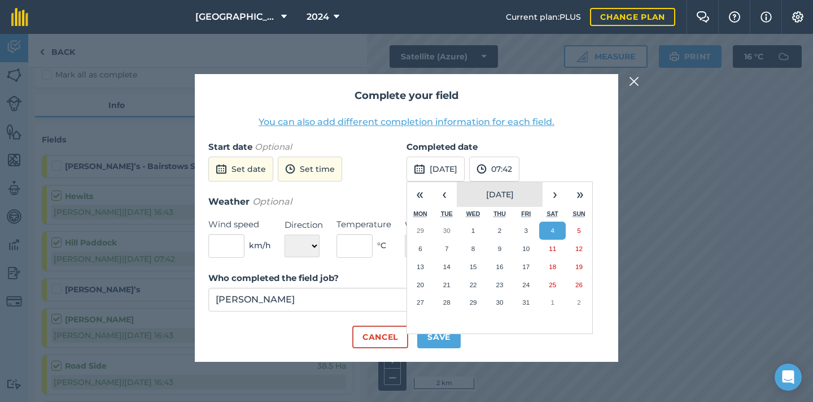
click at [487, 193] on span "[DATE]" at bounding box center [500, 194] width 28 height 10
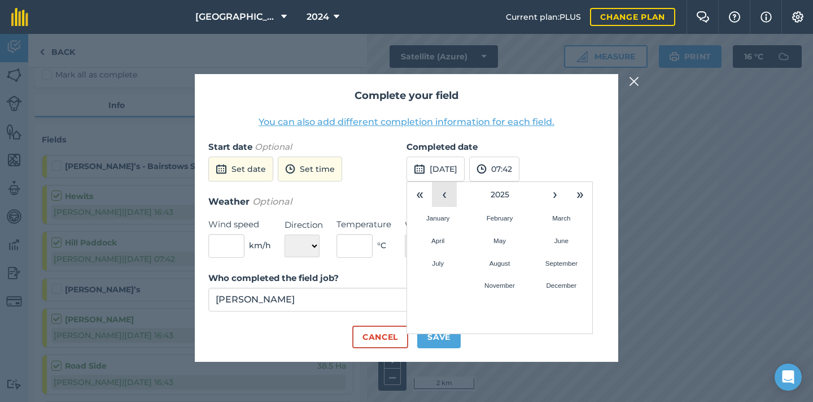
click at [445, 192] on button "‹" at bounding box center [444, 194] width 25 height 25
click at [446, 259] on button "July" at bounding box center [438, 263] width 62 height 23
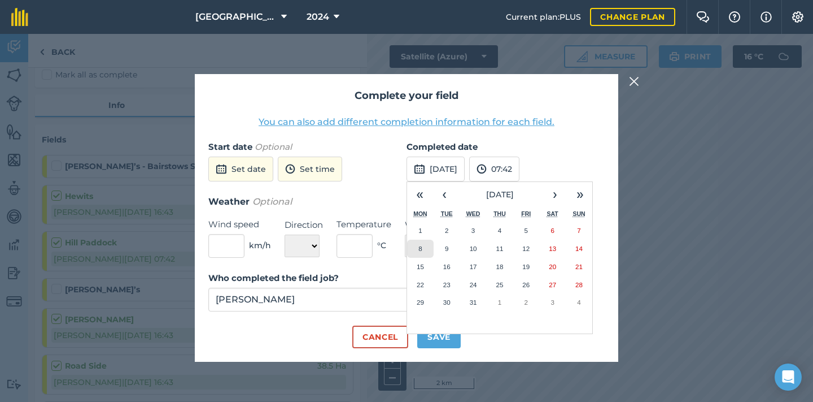
click at [422, 250] on abbr "8" at bounding box center [420, 248] width 3 height 7
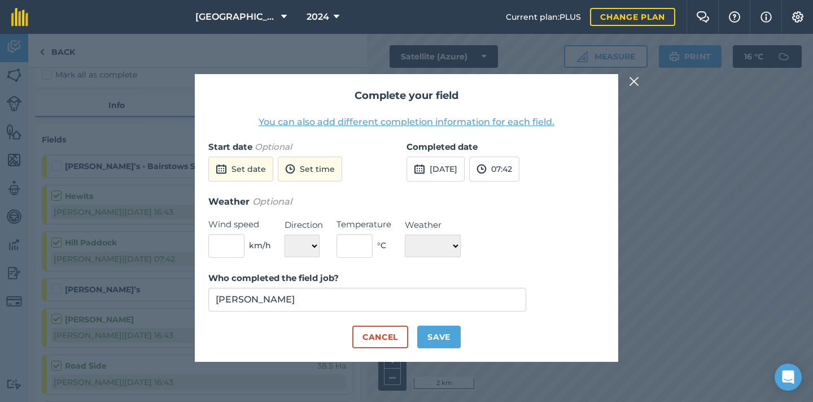
click at [445, 334] on button "Save" at bounding box center [438, 336] width 43 height 23
checkbox input "true"
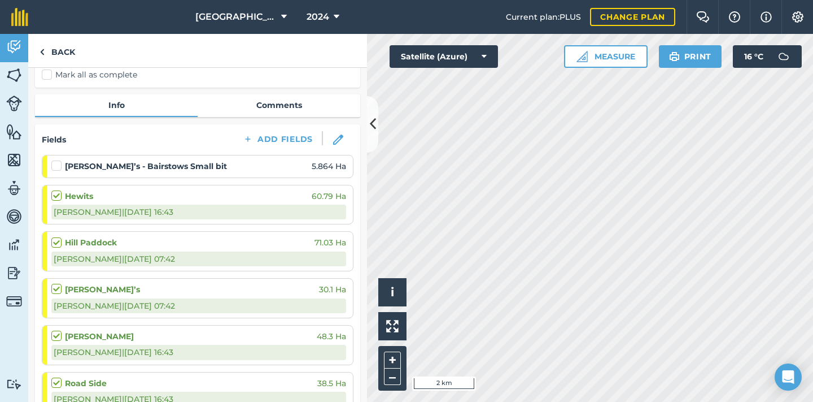
scroll to position [116, 0]
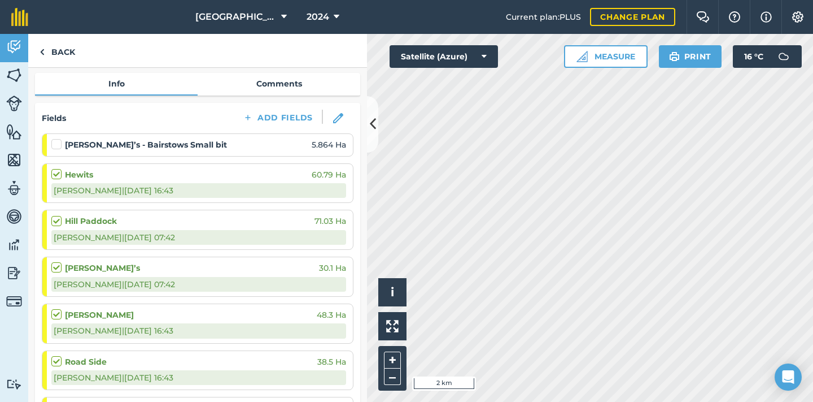
click at [56, 138] on label at bounding box center [58, 138] width 14 height 0
click at [56, 142] on input "checkbox" at bounding box center [54, 141] width 7 height 7
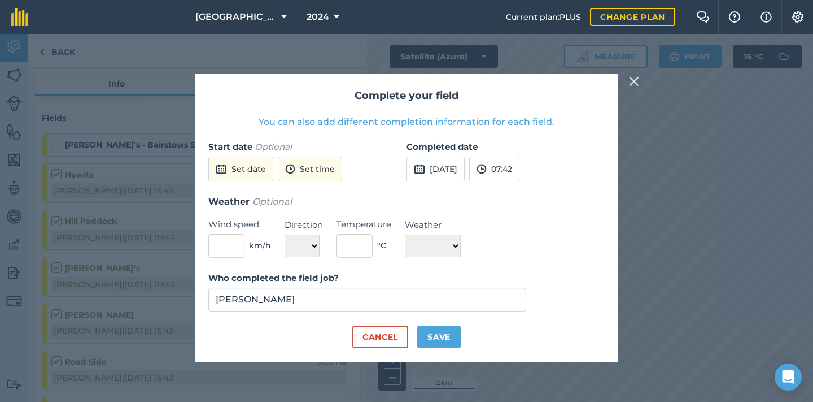
click at [447, 176] on button "[DATE]" at bounding box center [436, 168] width 58 height 25
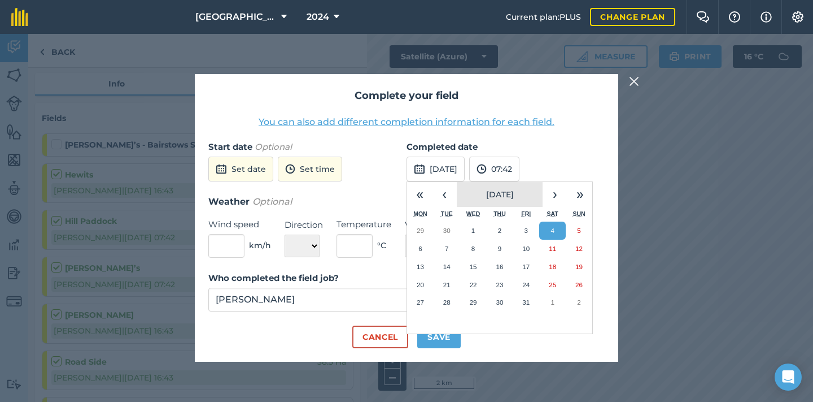
click at [505, 197] on span "[DATE]" at bounding box center [500, 194] width 28 height 10
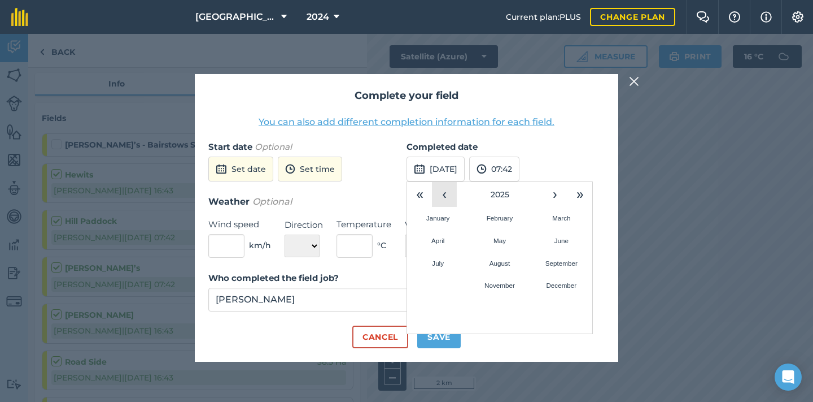
click at [443, 196] on button "‹" at bounding box center [444, 194] width 25 height 25
click at [443, 264] on abbr "July" at bounding box center [438, 262] width 12 height 7
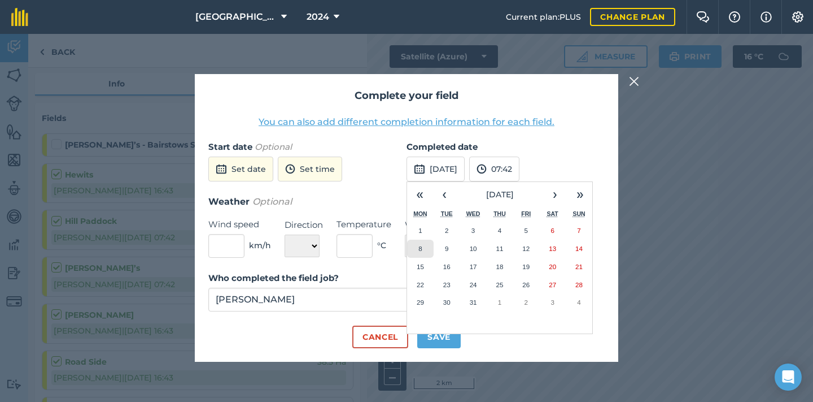
click at [423, 246] on button "8" at bounding box center [420, 248] width 27 height 18
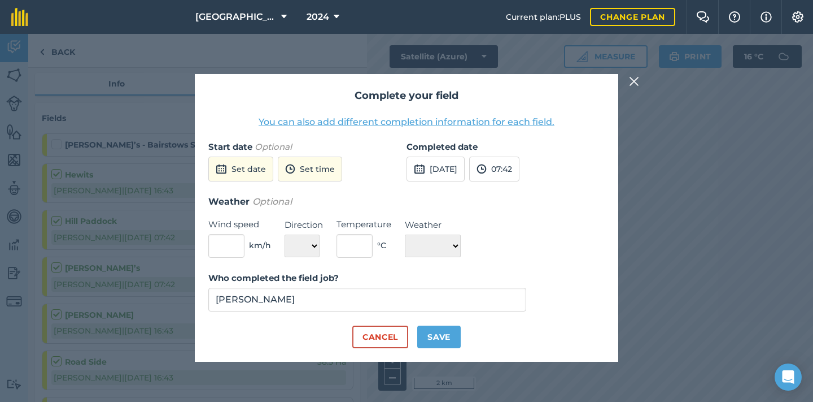
click at [439, 332] on button "Save" at bounding box center [438, 336] width 43 height 23
checkbox input "true"
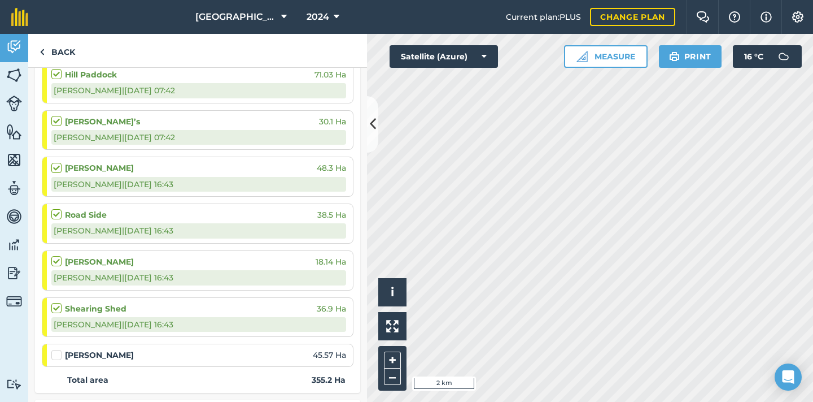
scroll to position [304, 0]
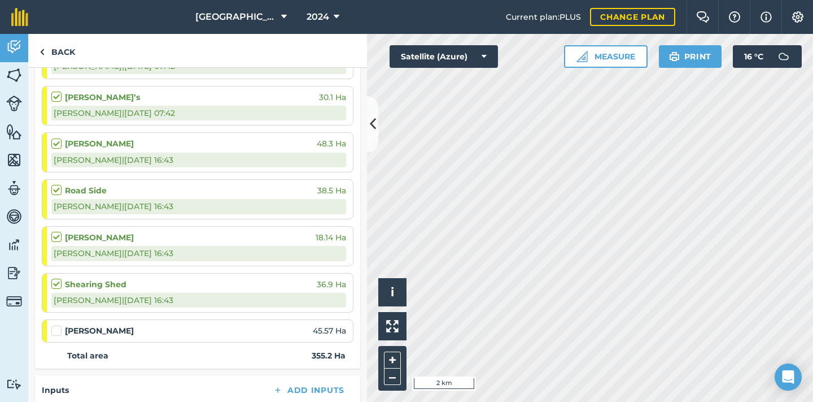
click at [55, 325] on label at bounding box center [58, 325] width 14 height 0
click at [55, 326] on input "checkbox" at bounding box center [54, 328] width 7 height 7
checkbox input "false"
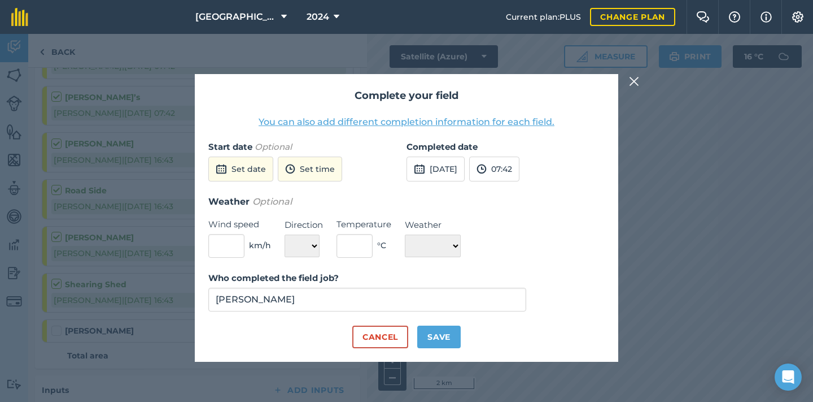
click at [458, 162] on button "[DATE]" at bounding box center [436, 168] width 58 height 25
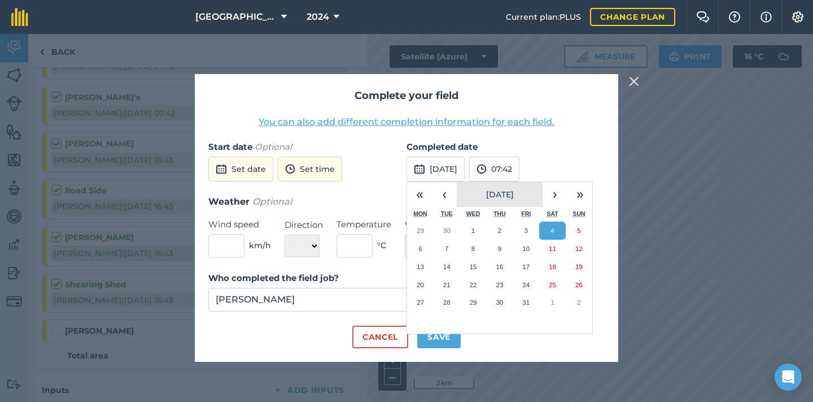
click at [486, 191] on span "[DATE]" at bounding box center [500, 194] width 28 height 10
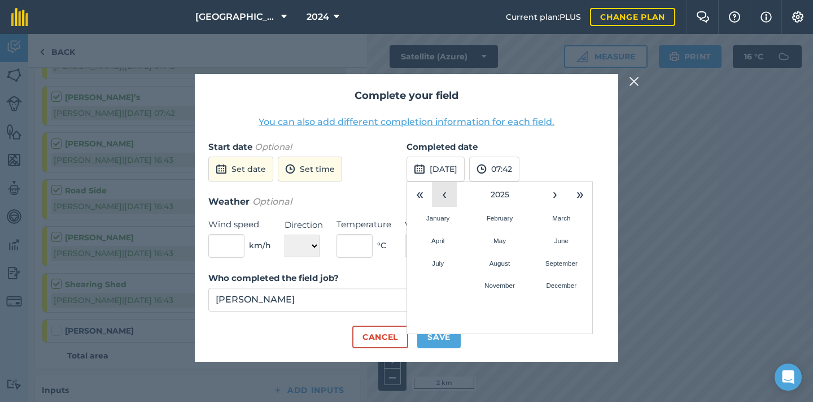
click at [447, 197] on button "‹" at bounding box center [444, 194] width 25 height 25
click at [441, 260] on abbr "July" at bounding box center [438, 262] width 12 height 7
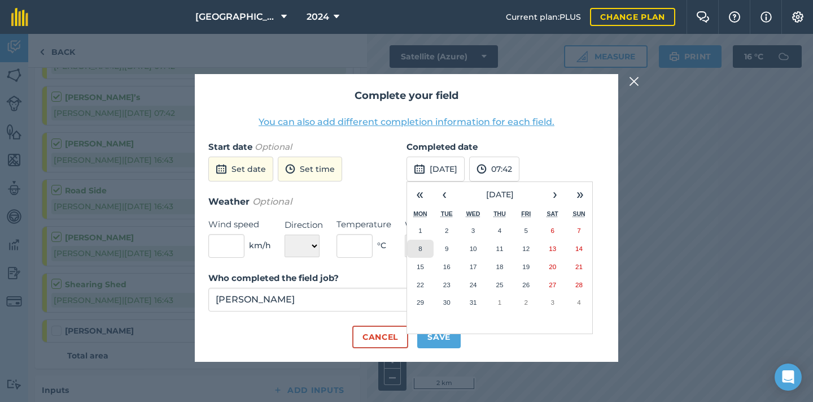
click at [425, 251] on button "8" at bounding box center [420, 248] width 27 height 18
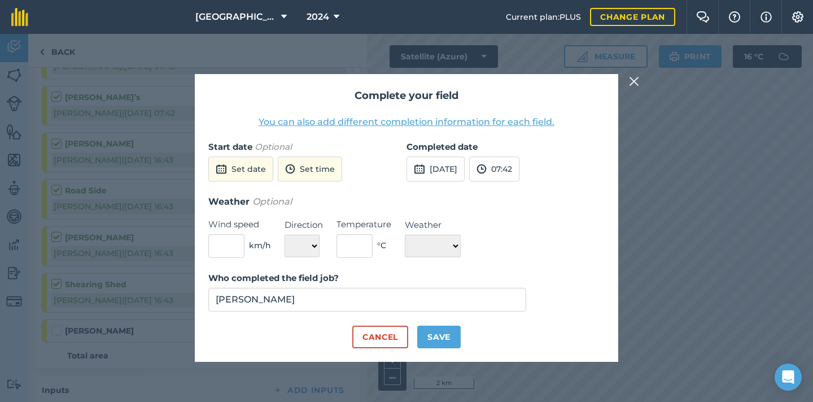
click at [450, 333] on button "Save" at bounding box center [438, 336] width 43 height 23
checkbox input "true"
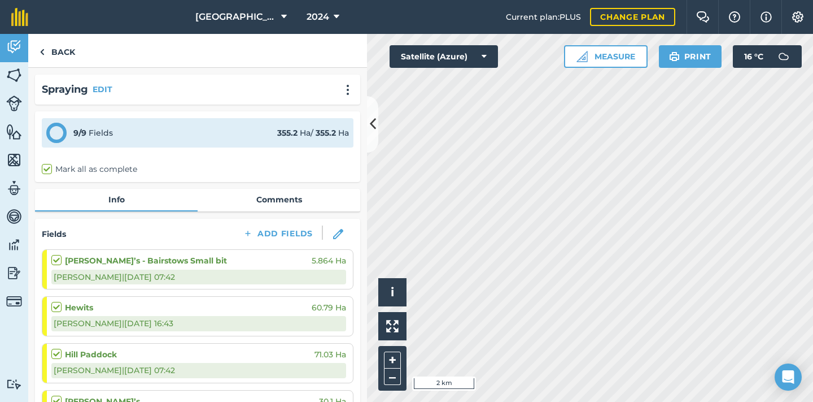
scroll to position [0, 0]
click at [65, 52] on link "Back" at bounding box center [57, 50] width 58 height 33
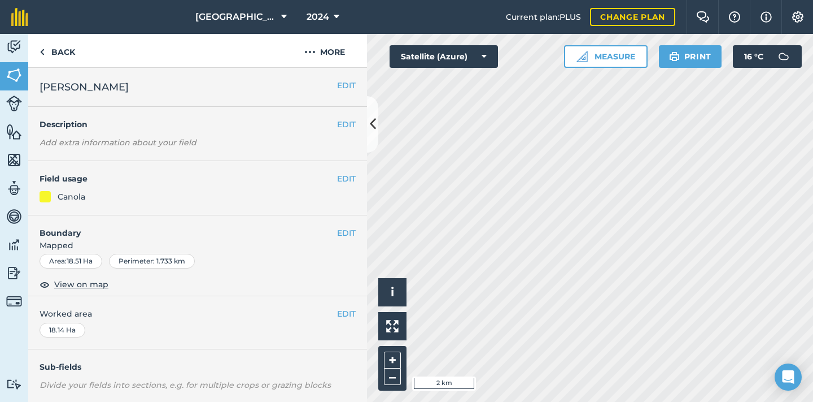
click at [65, 52] on link "Back" at bounding box center [57, 50] width 58 height 33
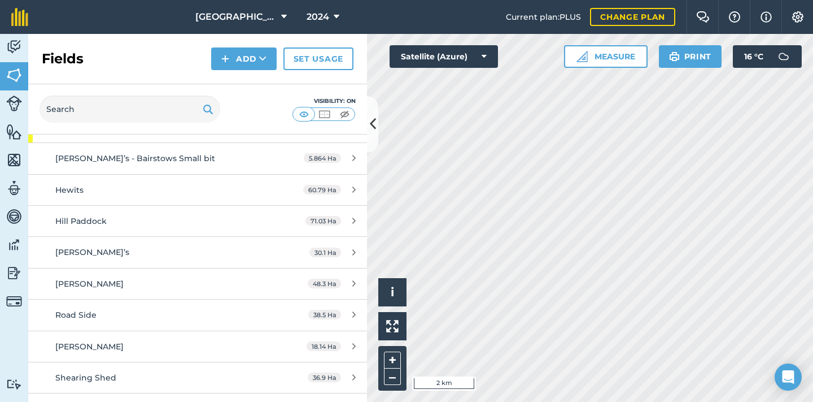
scroll to position [343, 0]
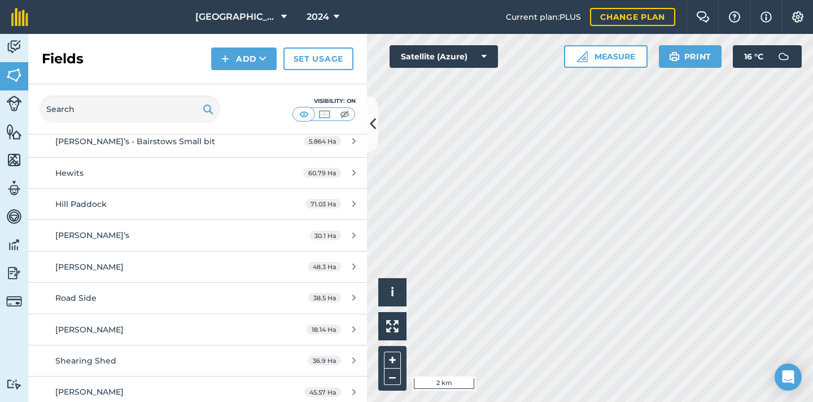
click at [86, 299] on span "Road Side" at bounding box center [75, 298] width 41 height 10
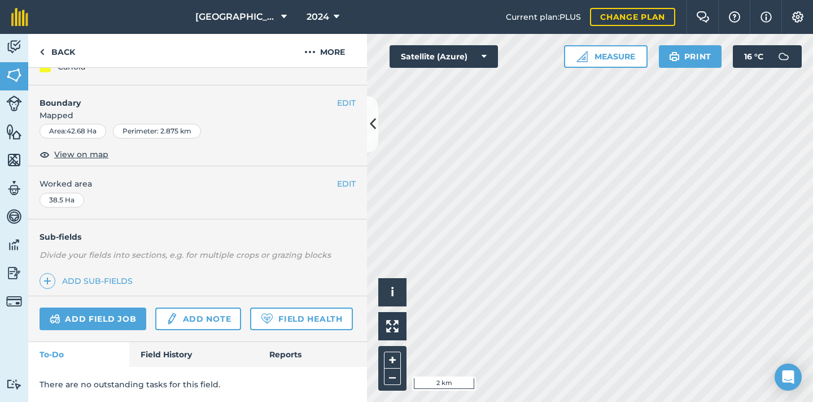
scroll to position [128, 0]
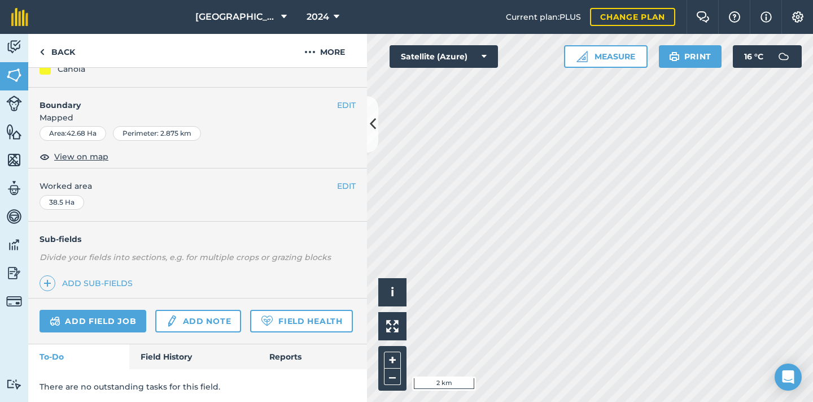
click at [294, 348] on link "Reports" at bounding box center [312, 356] width 109 height 25
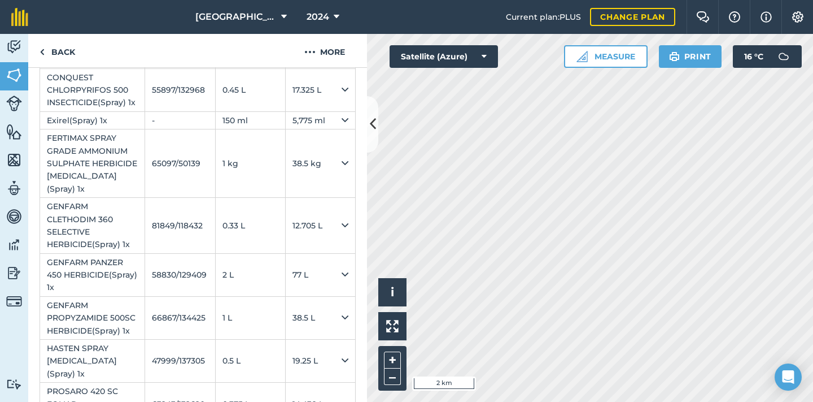
scroll to position [814, 0]
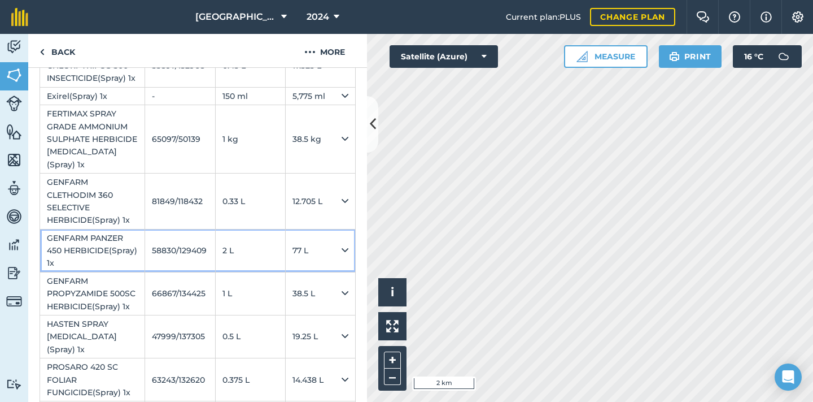
click at [343, 244] on icon at bounding box center [345, 250] width 7 height 12
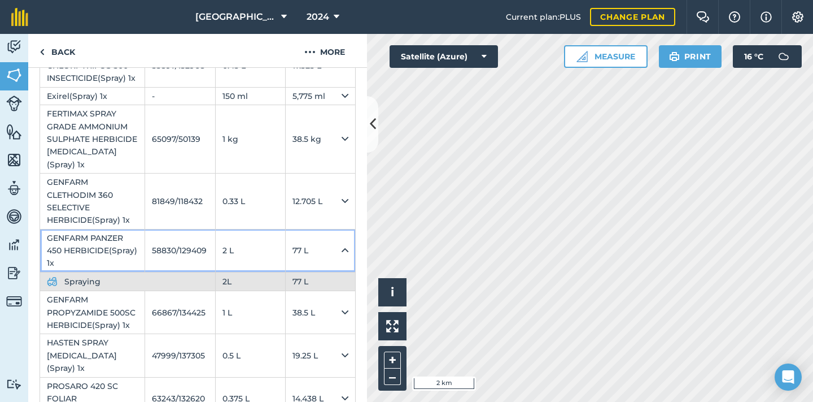
click at [343, 244] on icon at bounding box center [345, 250] width 7 height 12
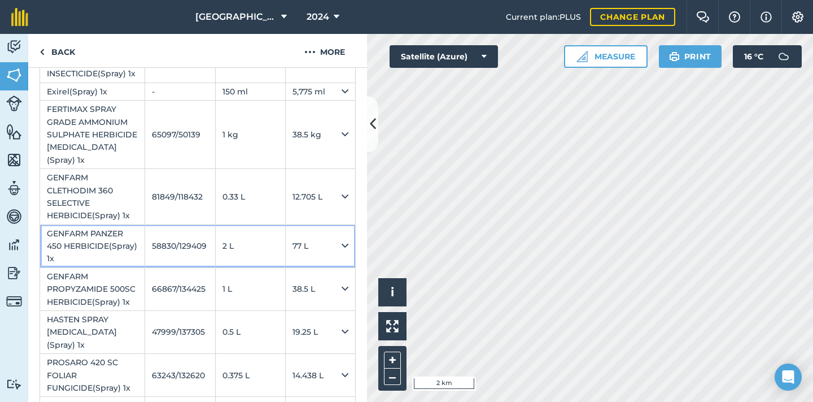
scroll to position [818, 0]
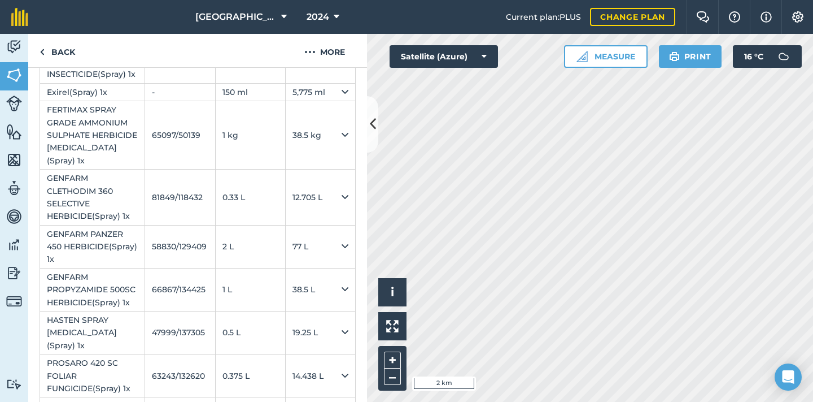
click at [14, 270] on img at bounding box center [14, 272] width 16 height 17
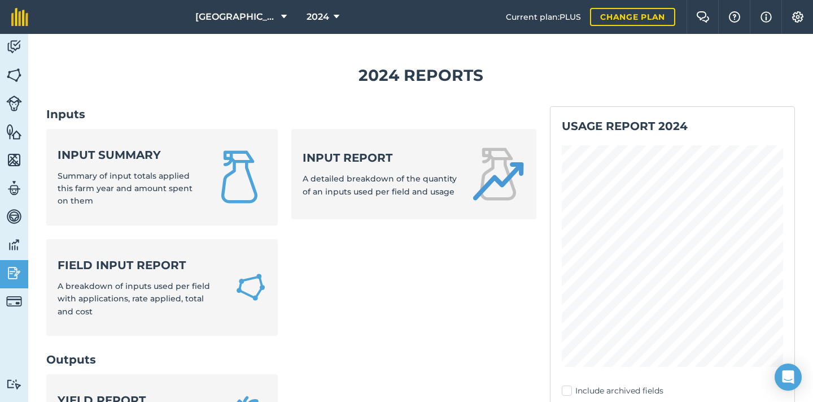
click at [167, 162] on div "Input summary Summary of input totals applied this farm year and amount spent o…" at bounding box center [128, 177] width 141 height 60
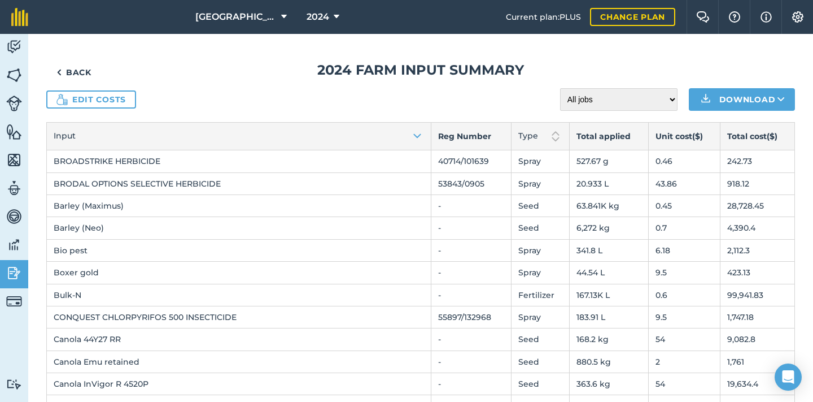
click at [77, 69] on link "Back" at bounding box center [73, 72] width 55 height 23
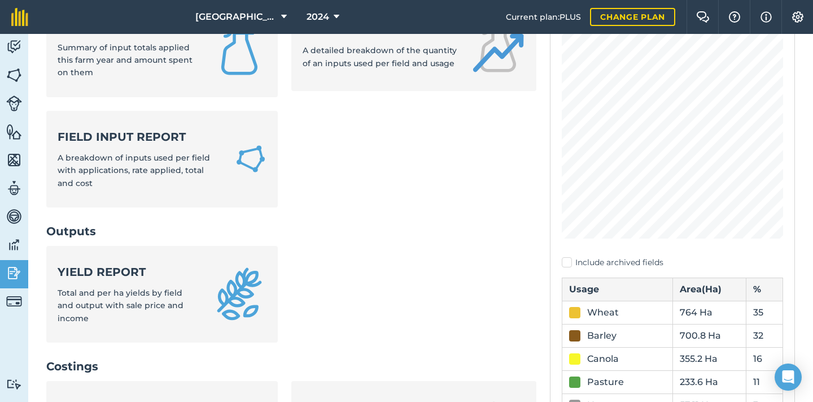
scroll to position [191, 0]
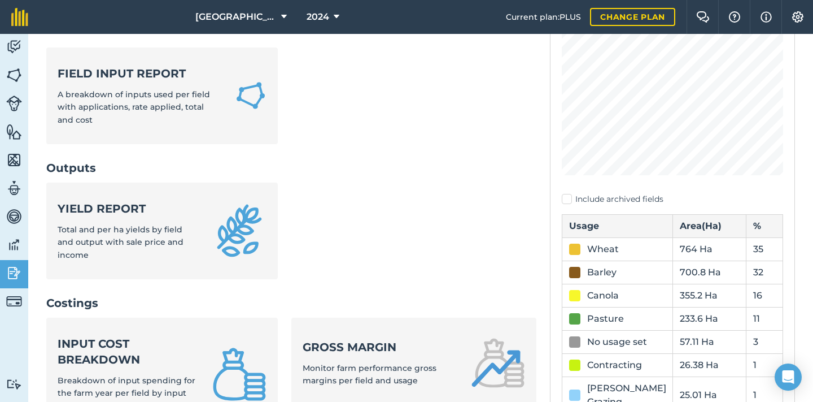
click at [160, 335] on div "Input cost breakdown Breakdown of input spending for the farm year per field by…" at bounding box center [128, 373] width 141 height 76
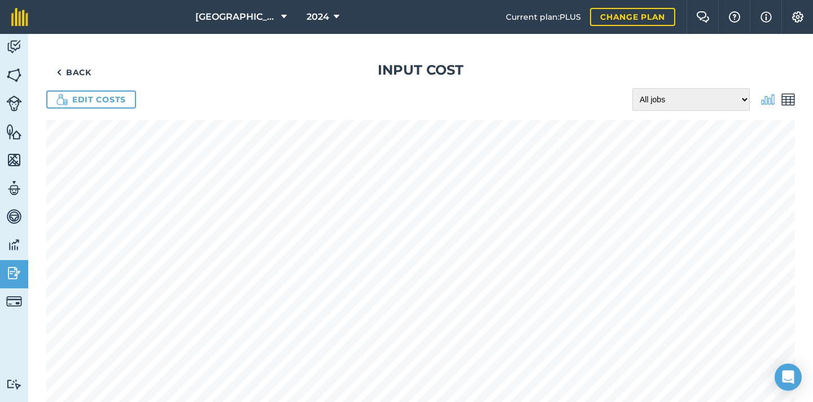
click at [785, 103] on img at bounding box center [789, 100] width 14 height 14
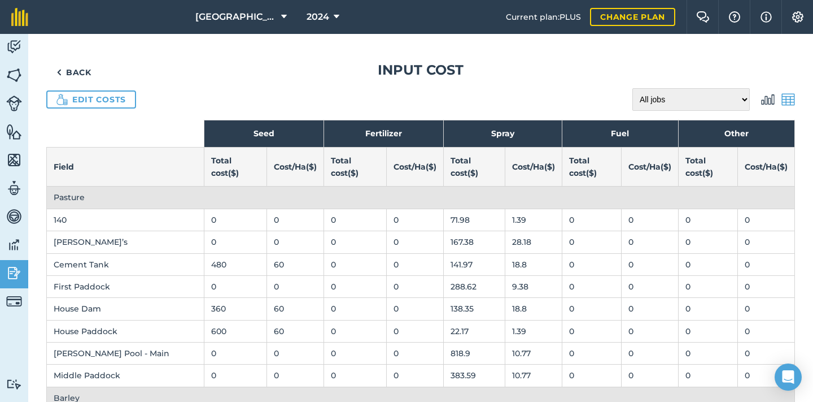
click at [82, 74] on link "Back" at bounding box center [73, 72] width 55 height 23
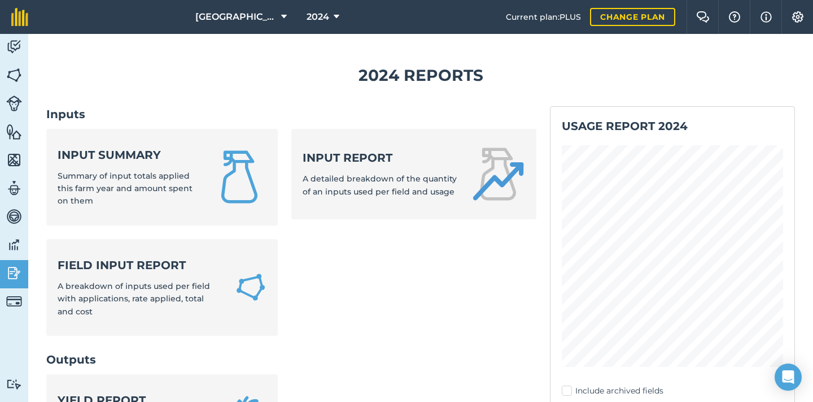
click at [103, 155] on strong "Input summary" at bounding box center [128, 155] width 141 height 16
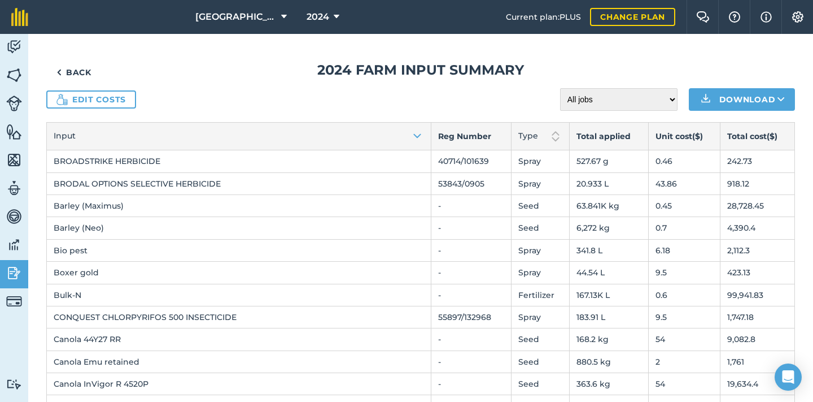
click at [15, 79] on img at bounding box center [14, 75] width 16 height 17
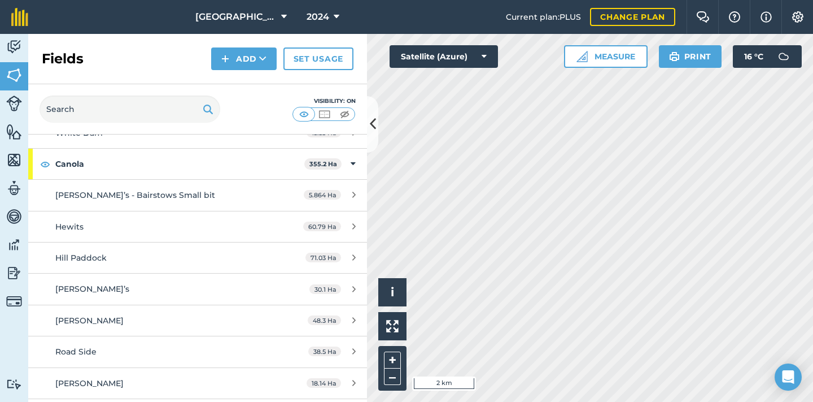
scroll to position [342, 0]
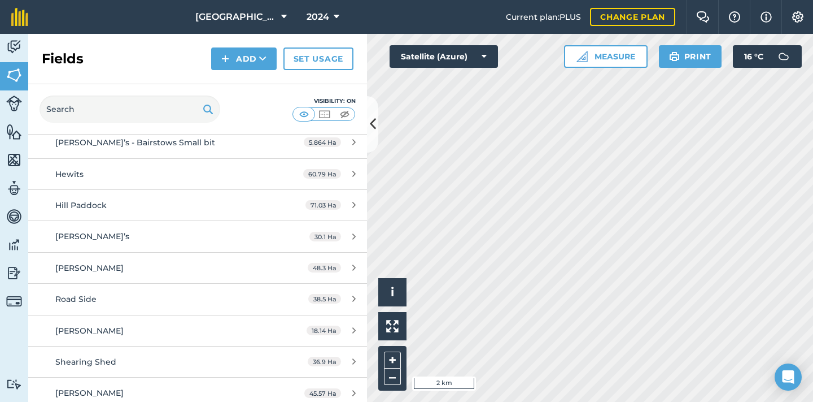
click at [106, 172] on div "Hewits" at bounding box center [161, 174] width 212 height 12
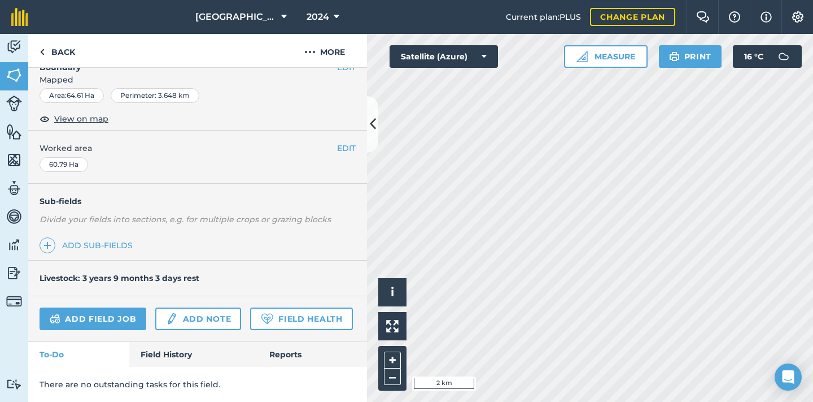
scroll to position [163, 0]
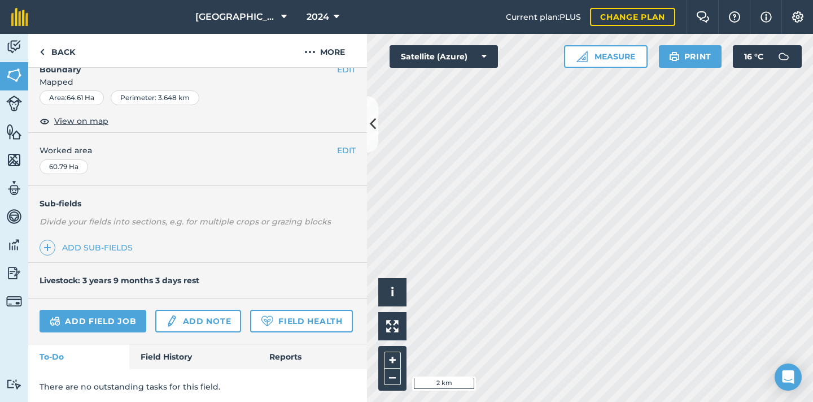
click at [285, 352] on link "Reports" at bounding box center [312, 356] width 109 height 25
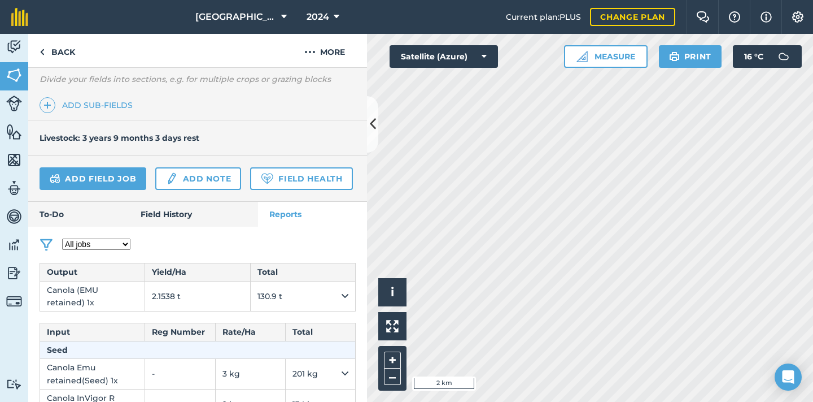
scroll to position [282, 0]
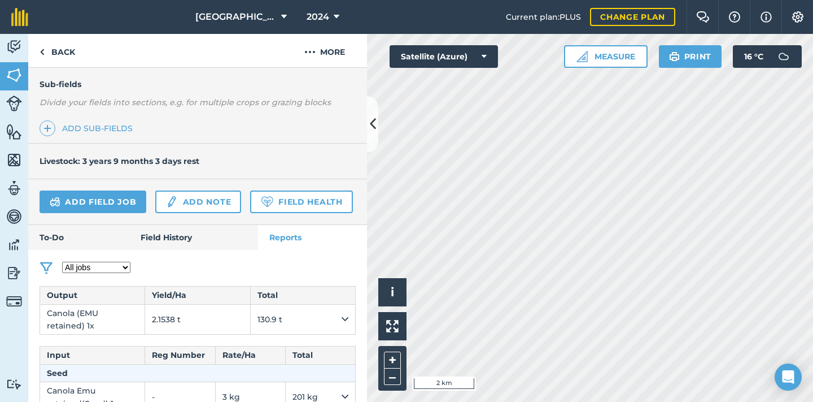
click at [192, 239] on link "Field History" at bounding box center [193, 237] width 128 height 25
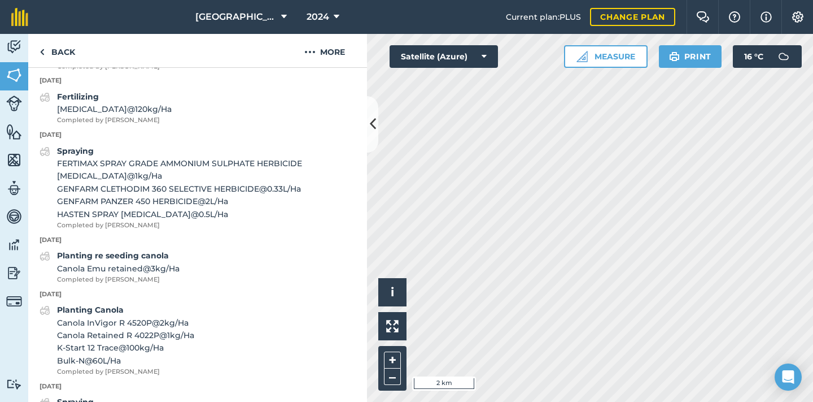
scroll to position [1159, 0]
